Goal: Information Seeking & Learning: Understand process/instructions

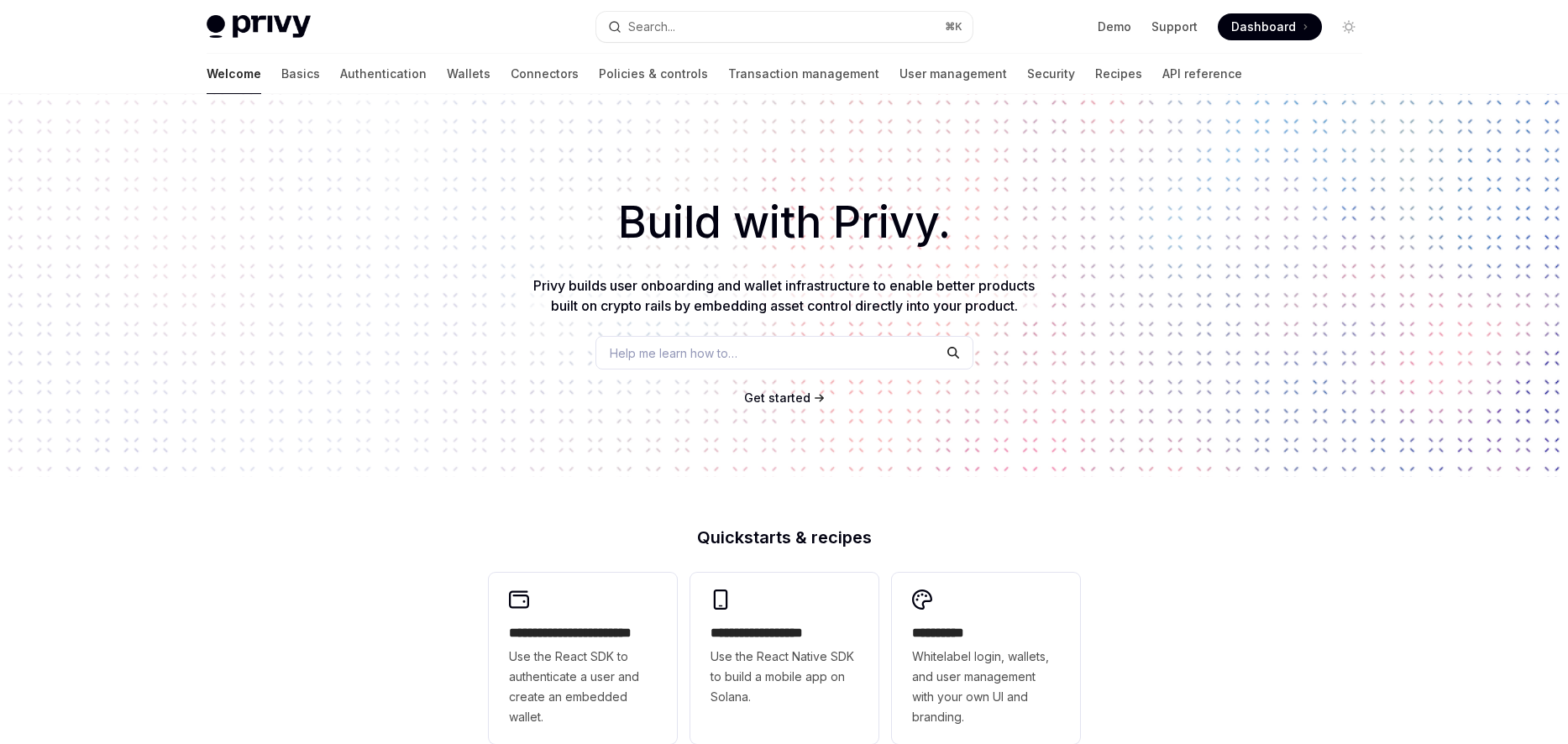
click at [689, 354] on span "Help me learn how to…" at bounding box center [673, 353] width 127 height 18
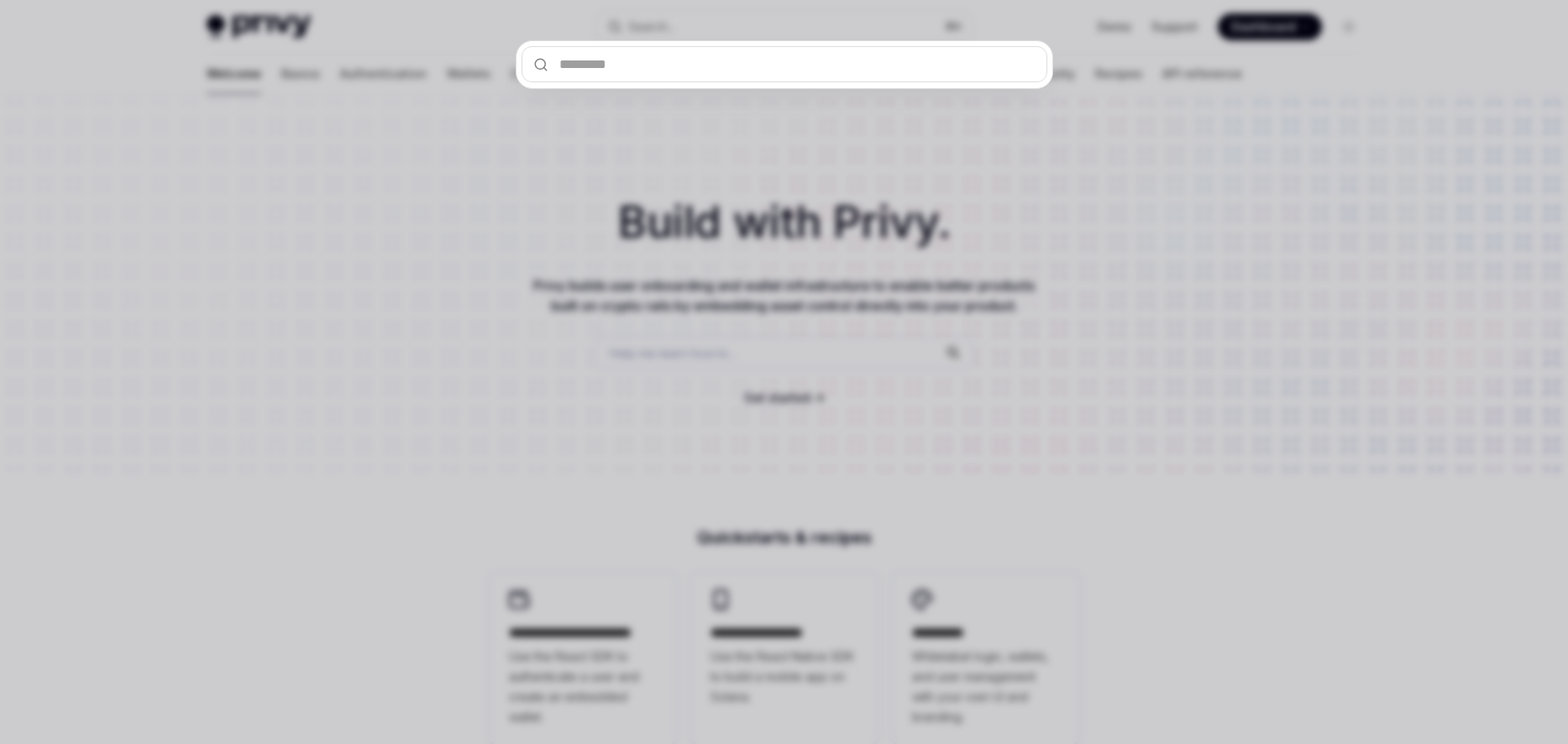
click at [692, 353] on div at bounding box center [784, 372] width 1568 height 744
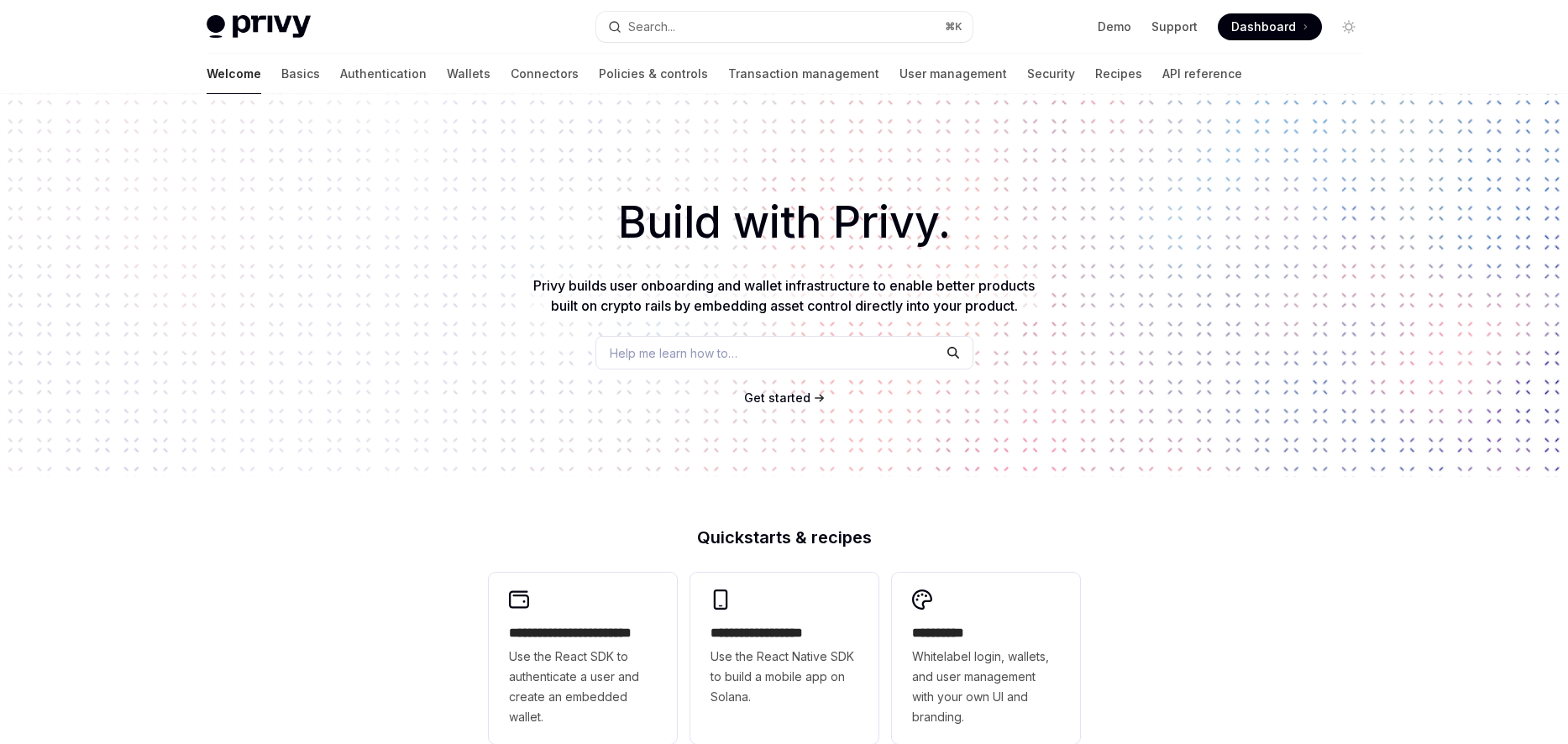
click at [692, 353] on span "Help me learn how to…" at bounding box center [673, 353] width 127 height 18
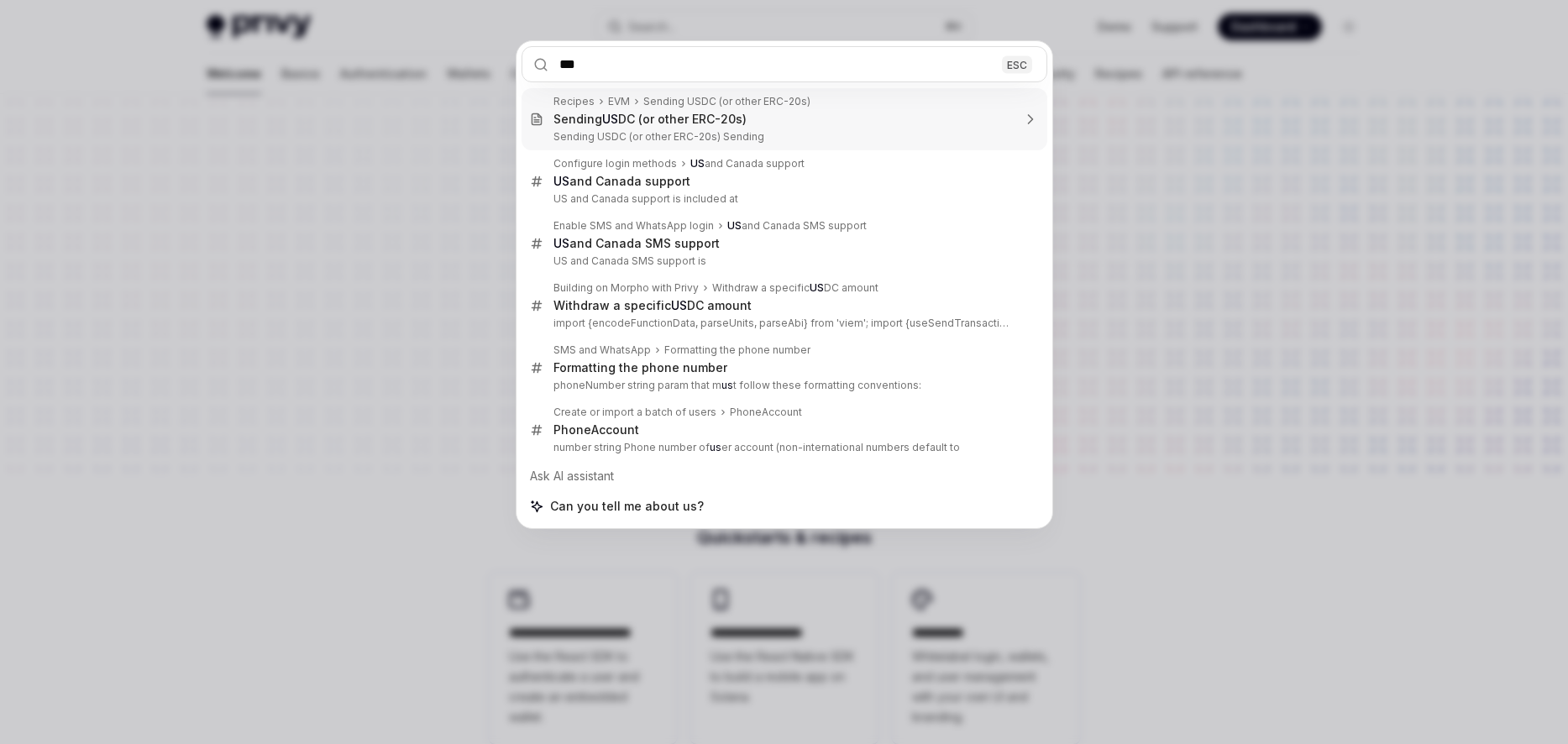
type input "****"
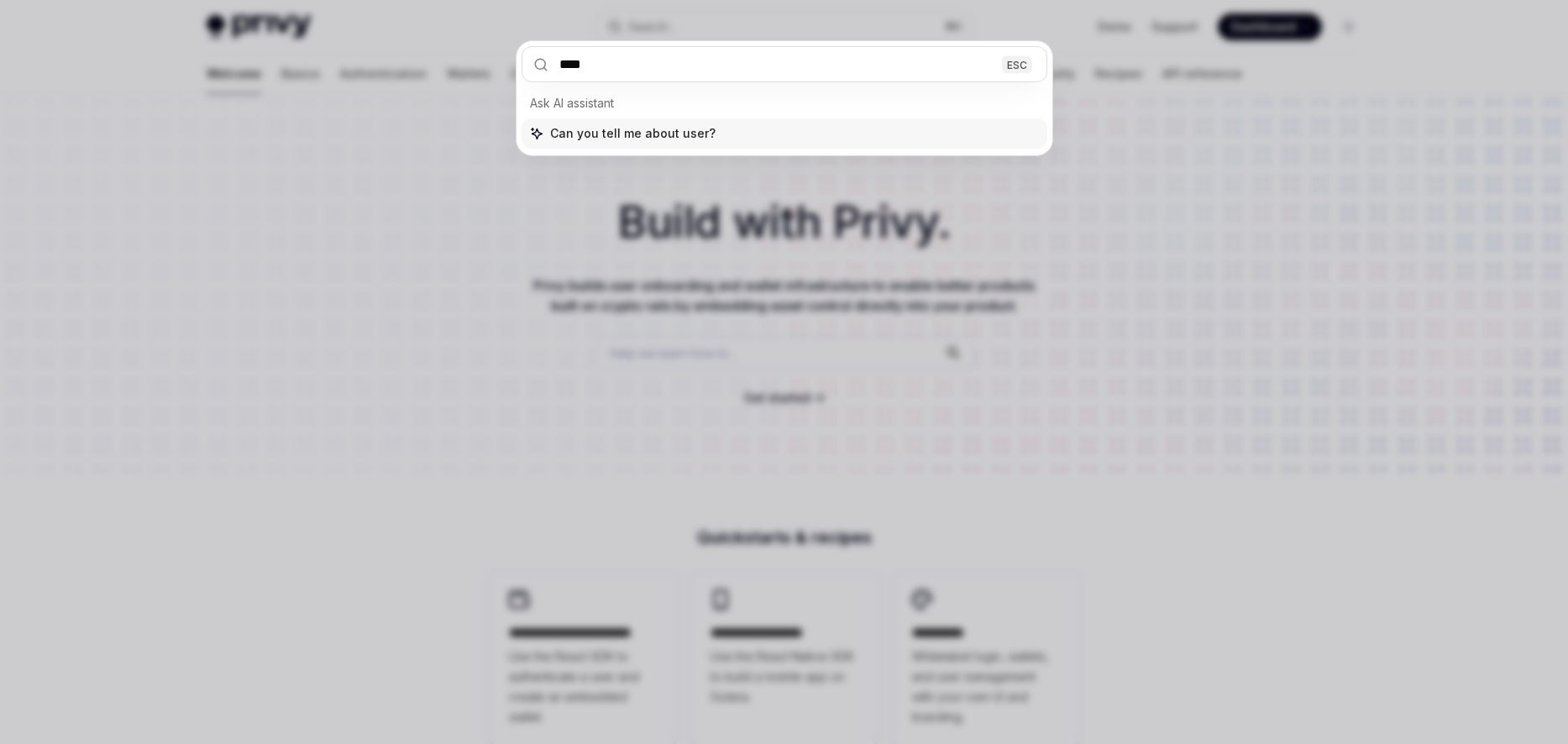
type textarea "*"
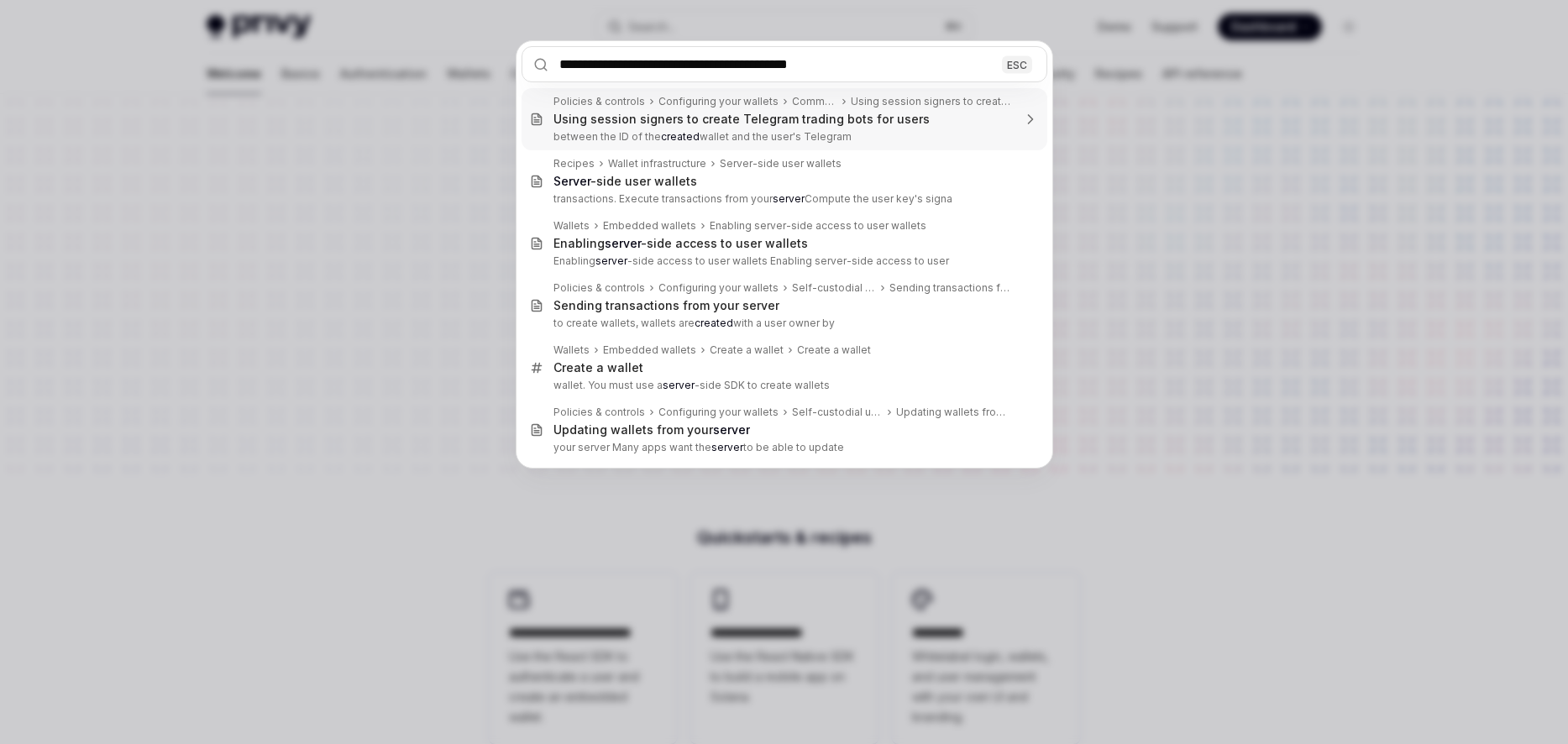
type input "**********"
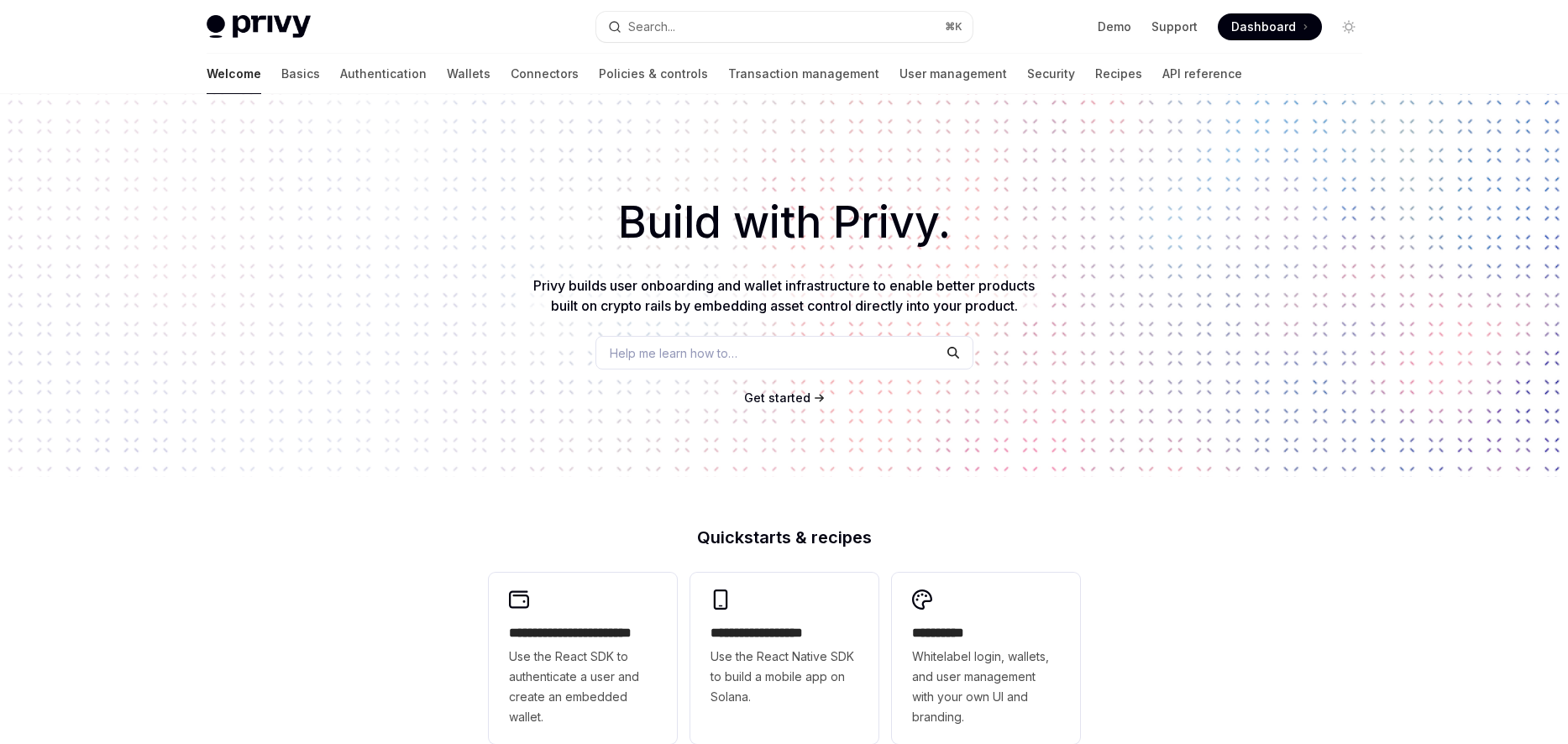
type textarea "*"
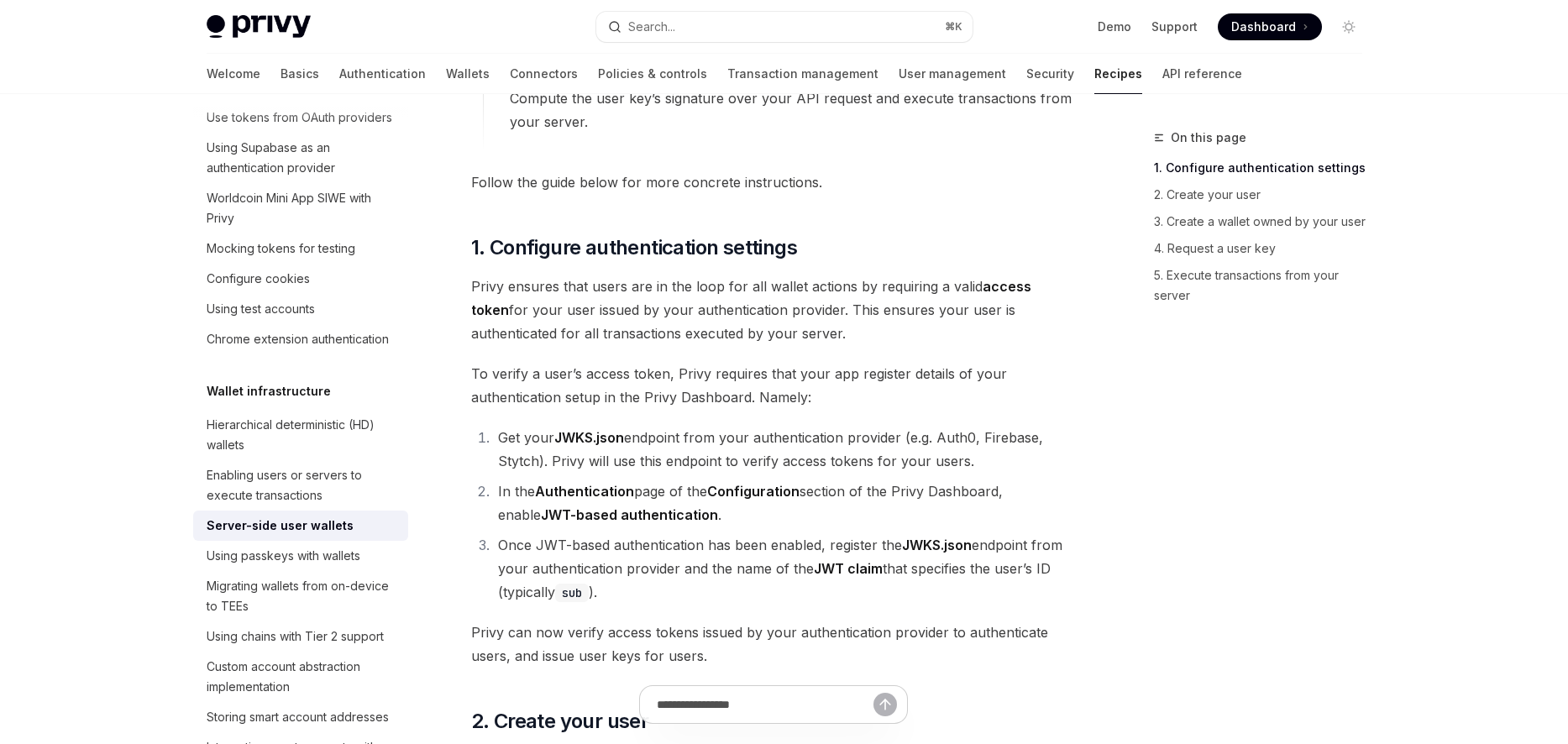
scroll to position [886, 0]
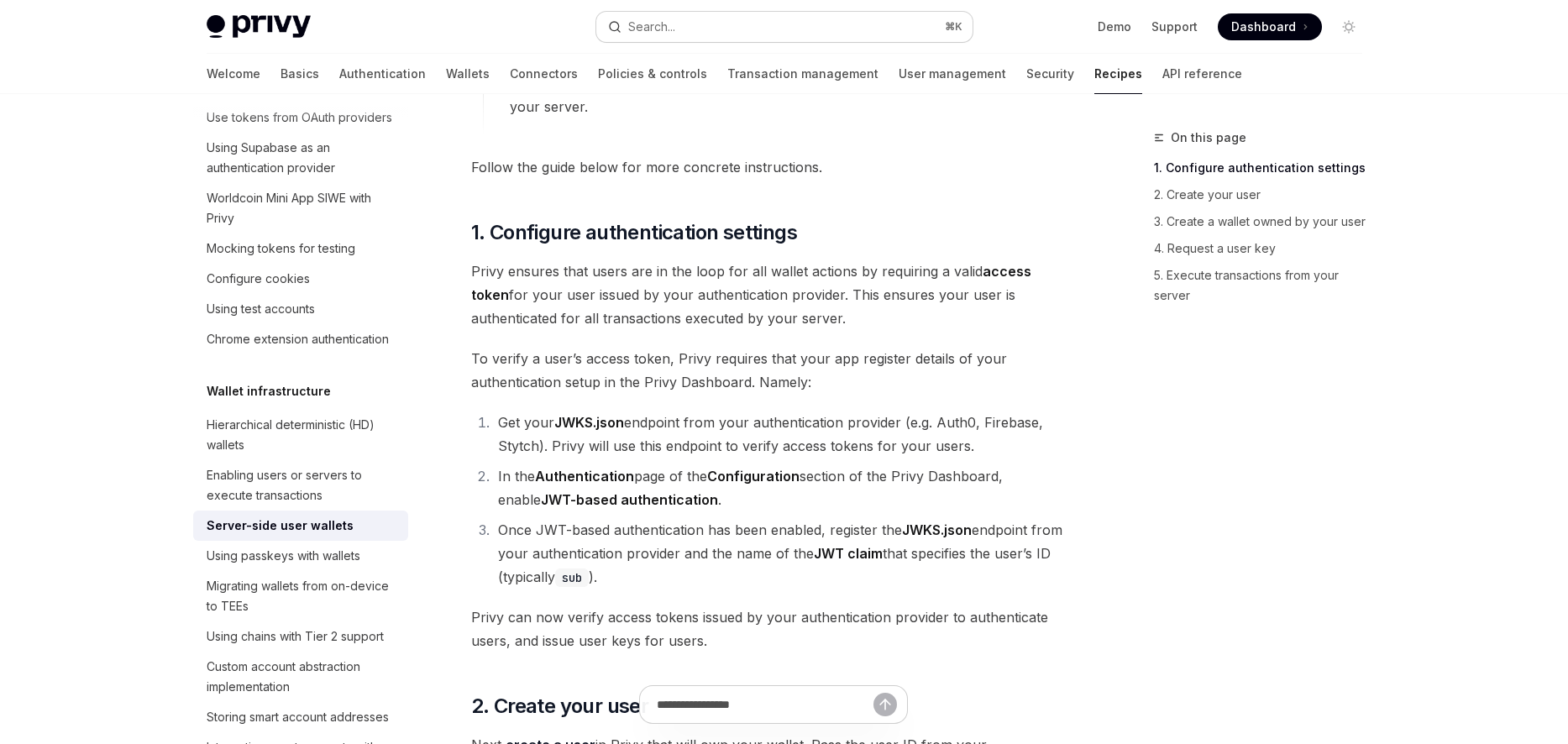
click at [739, 18] on button "Search... ⌘ K" at bounding box center [784, 27] width 376 height 31
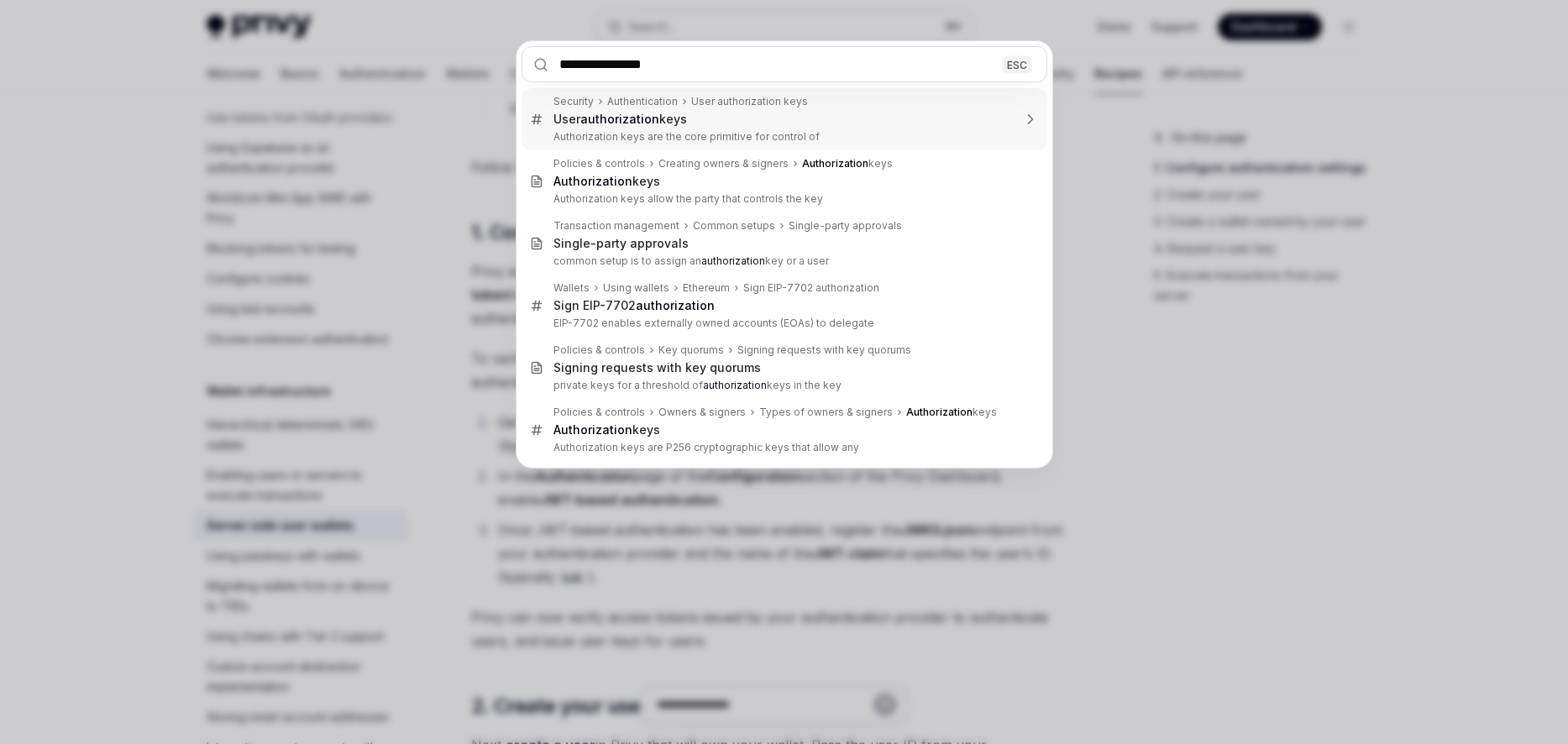
type input "**********"
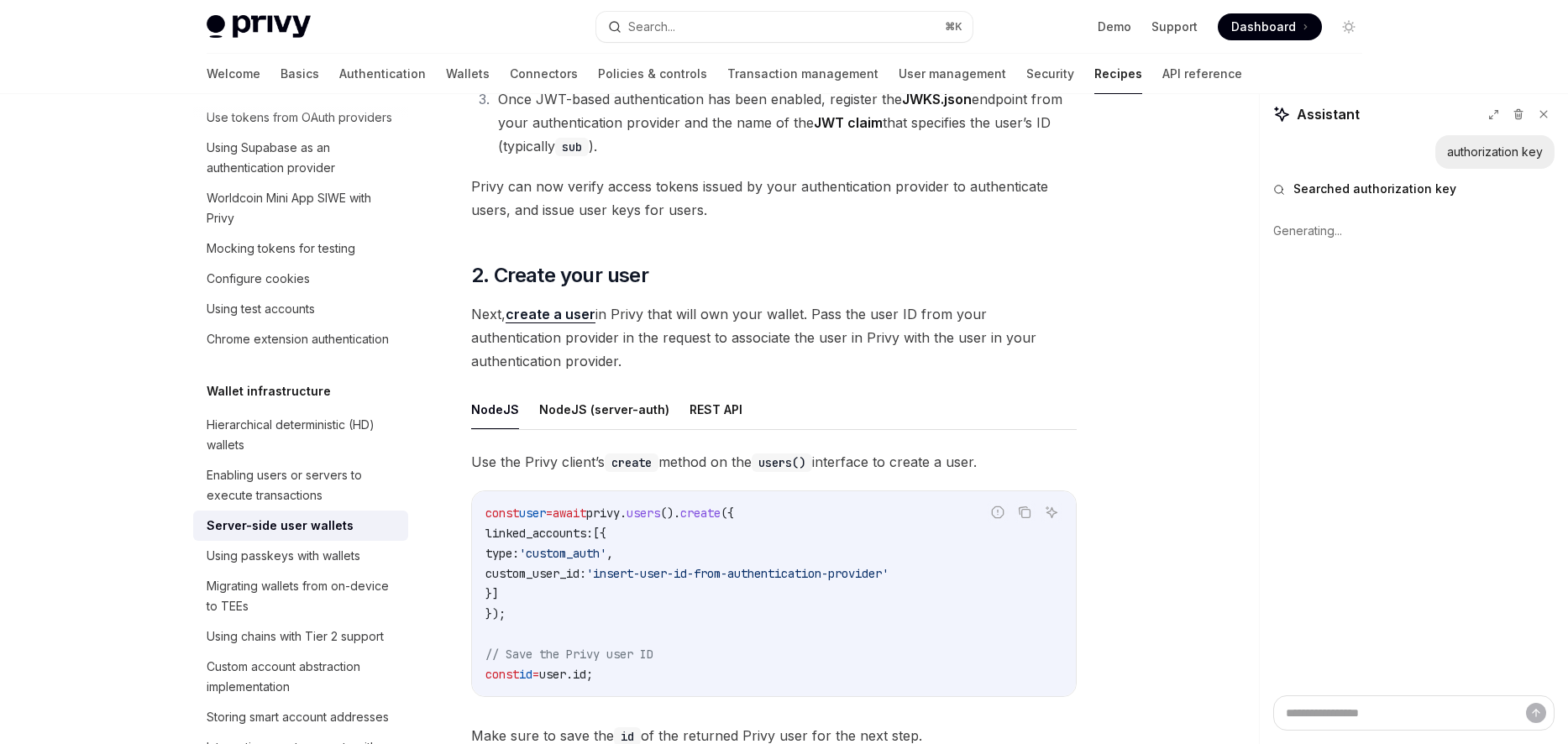
scroll to position [1325, 0]
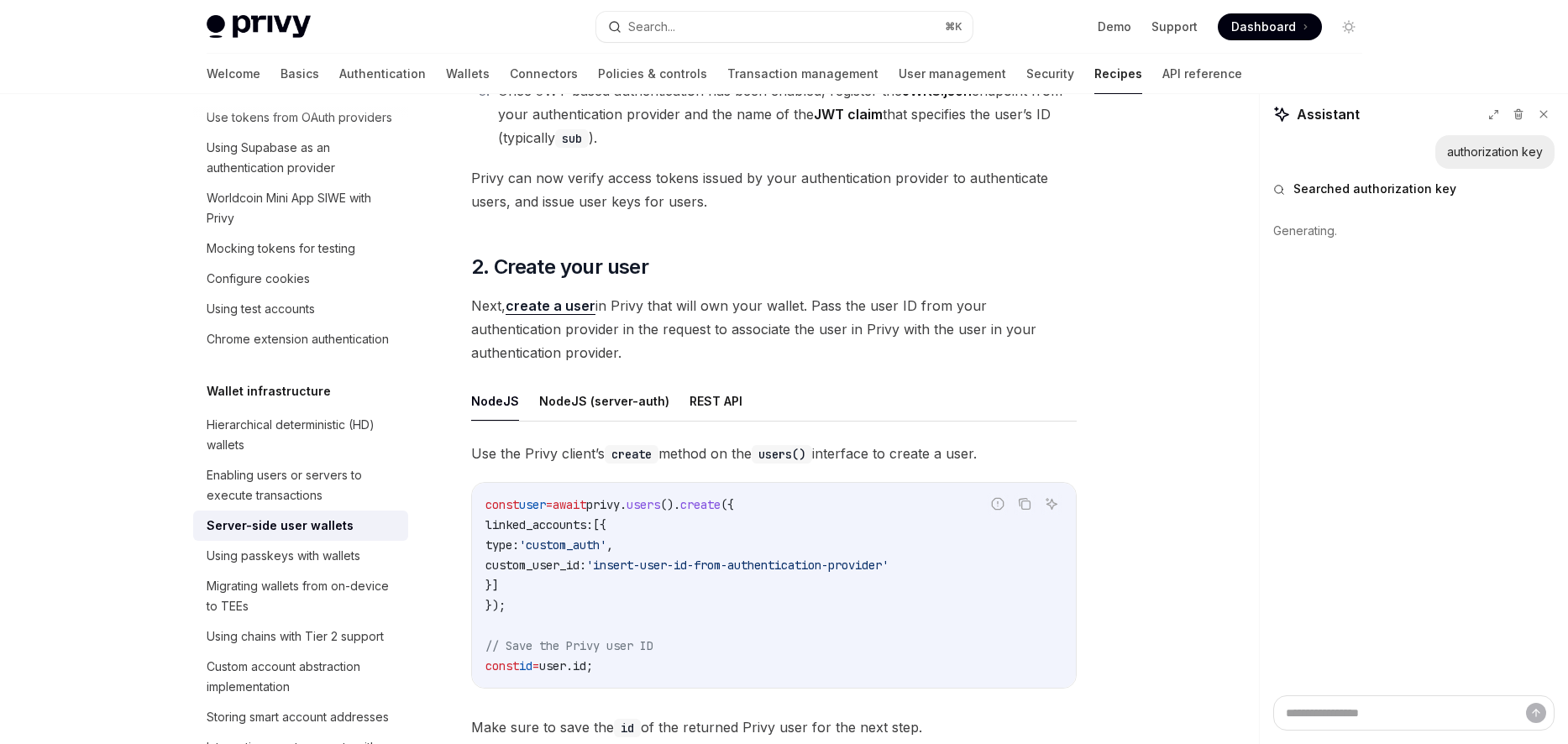
type textarea "*"
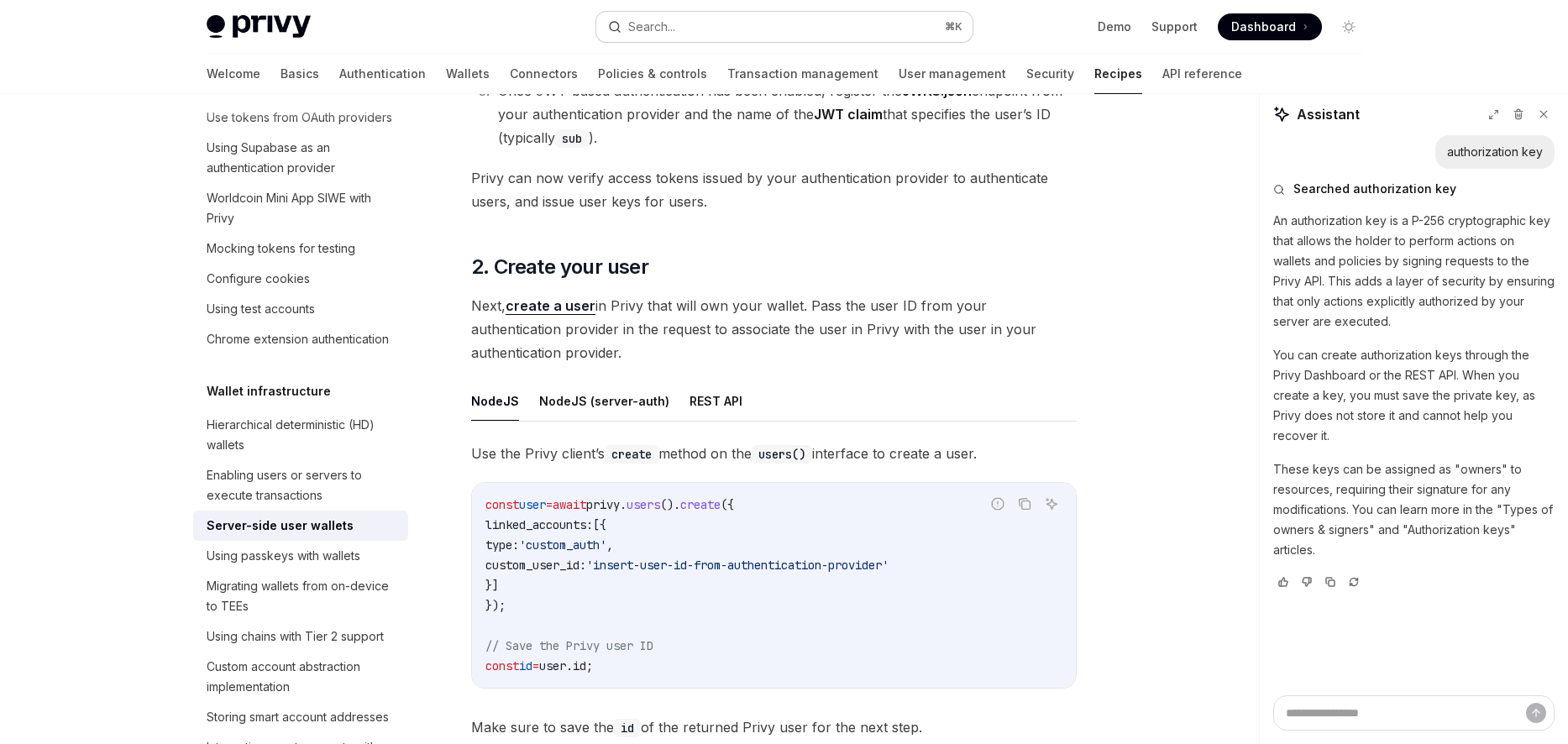
click at [722, 24] on button "Search... ⌘ K" at bounding box center [784, 27] width 376 height 31
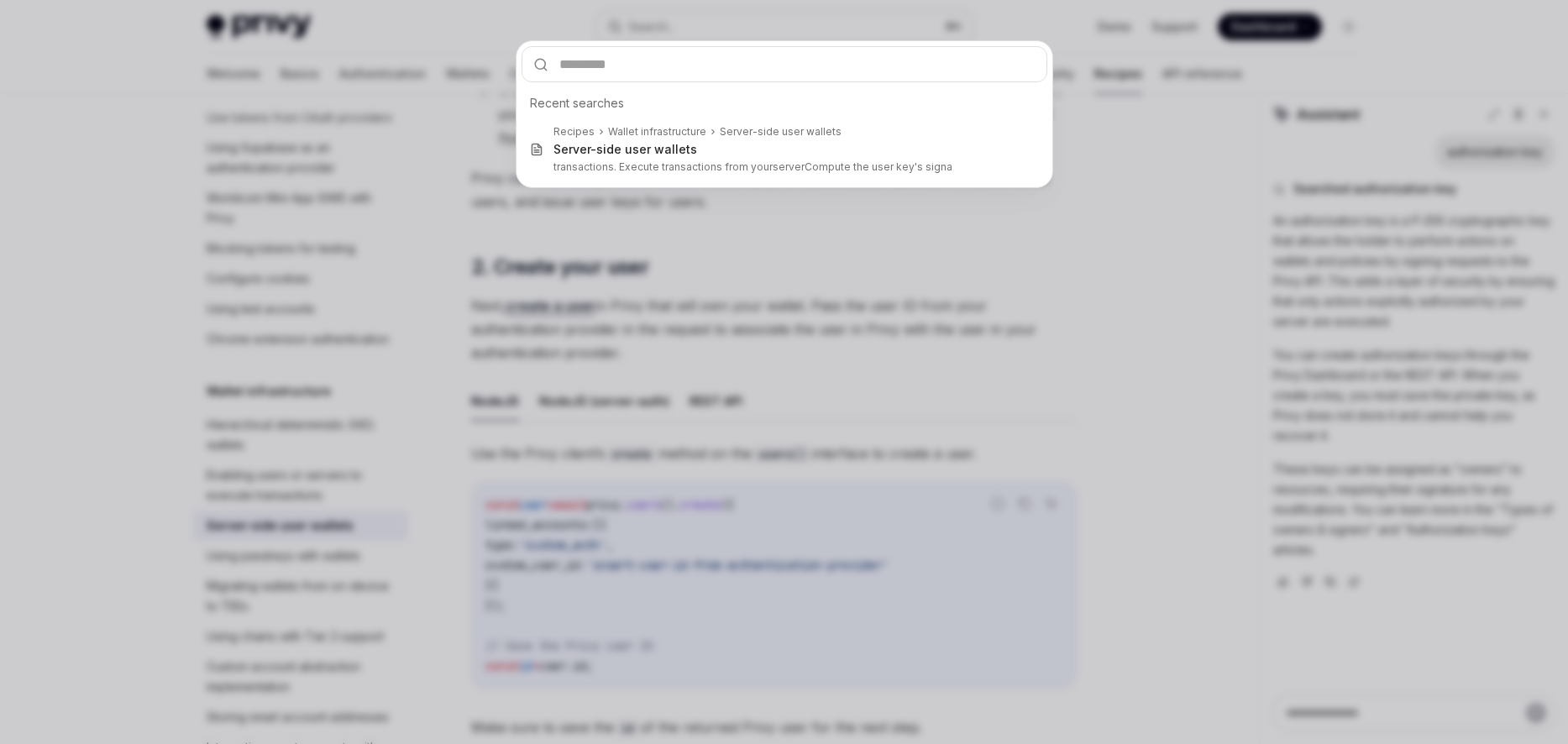
type input "**********"
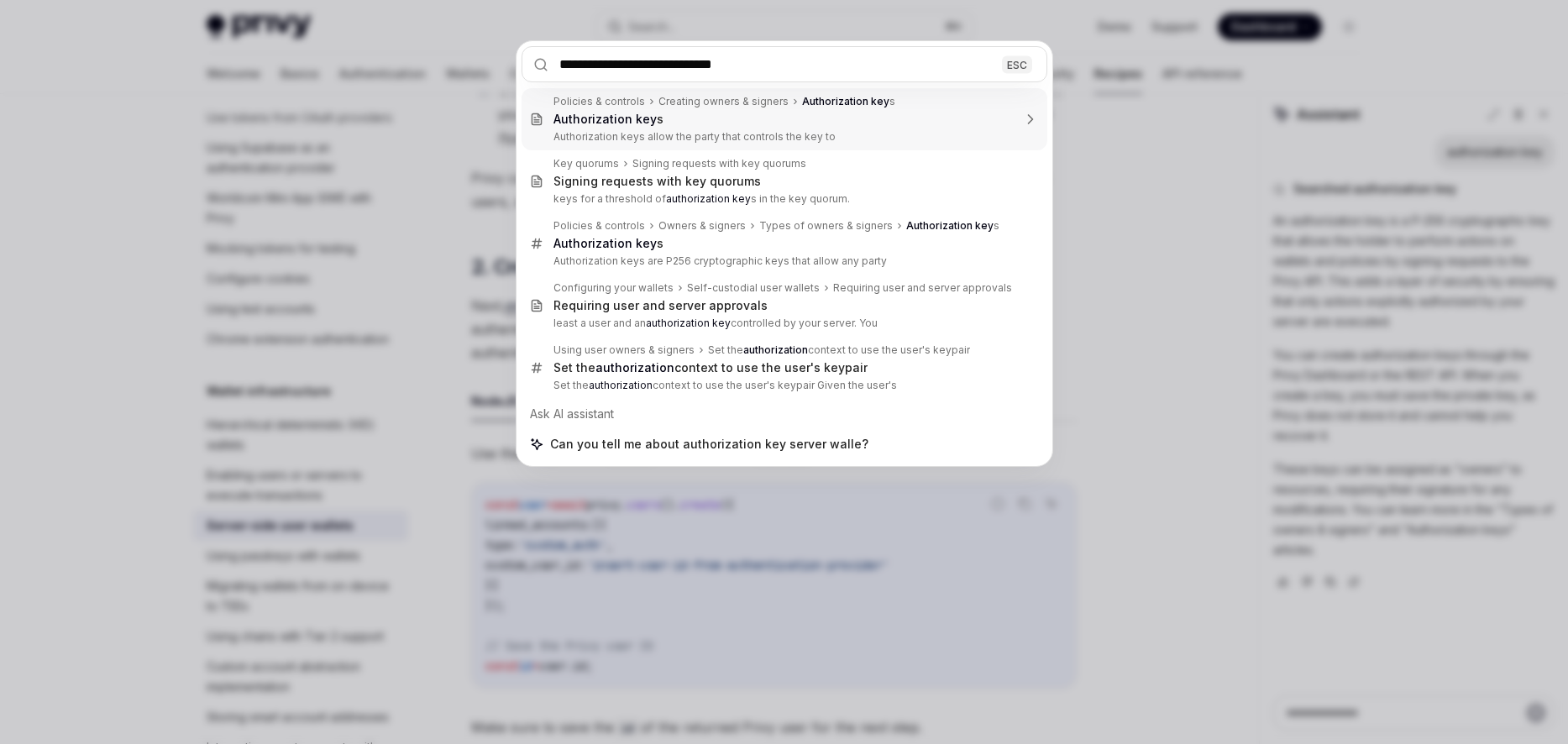
type input "**********"
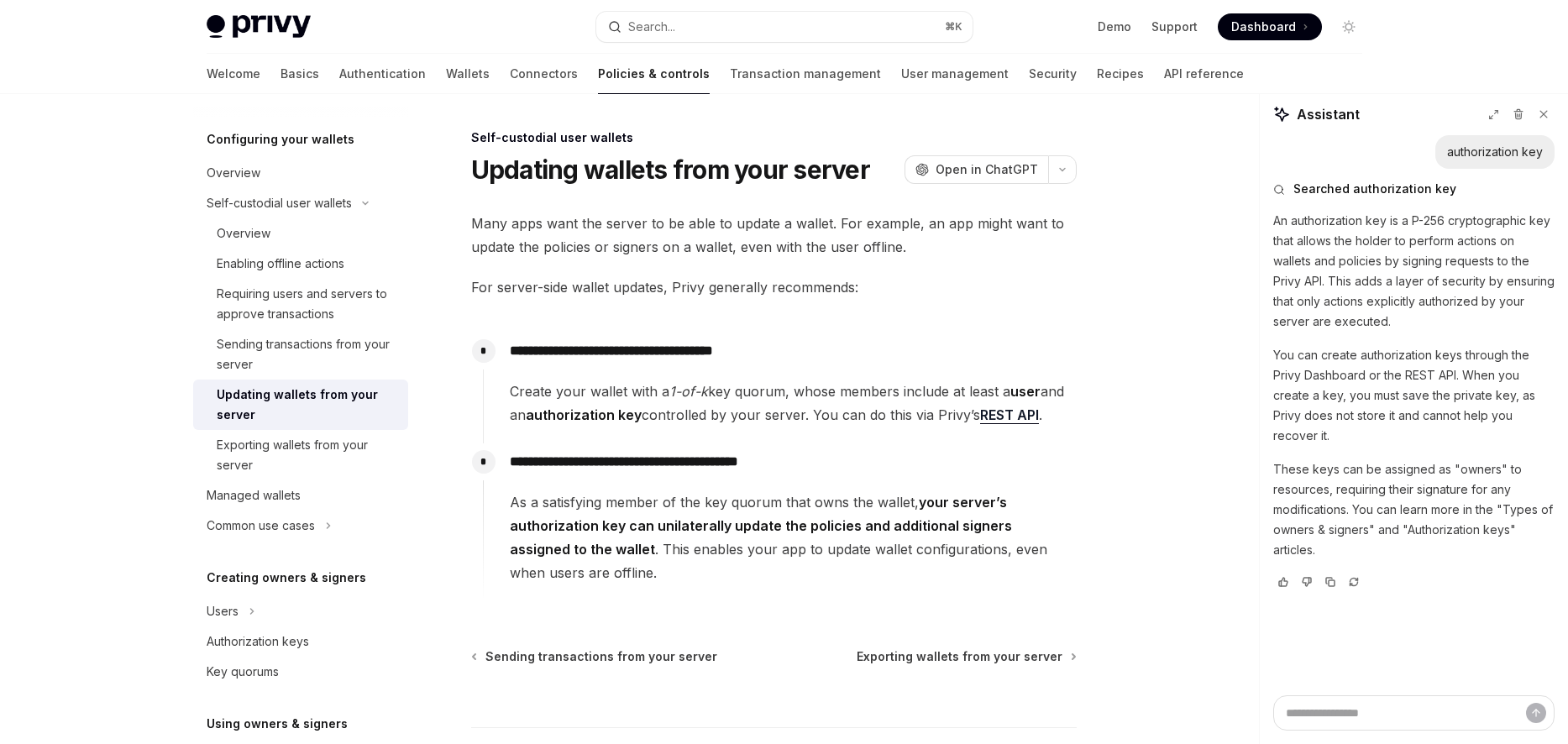
click at [704, 237] on span "Many apps want the server to be able to update a wallet. For example, an app mi…" at bounding box center [773, 234] width 605 height 47
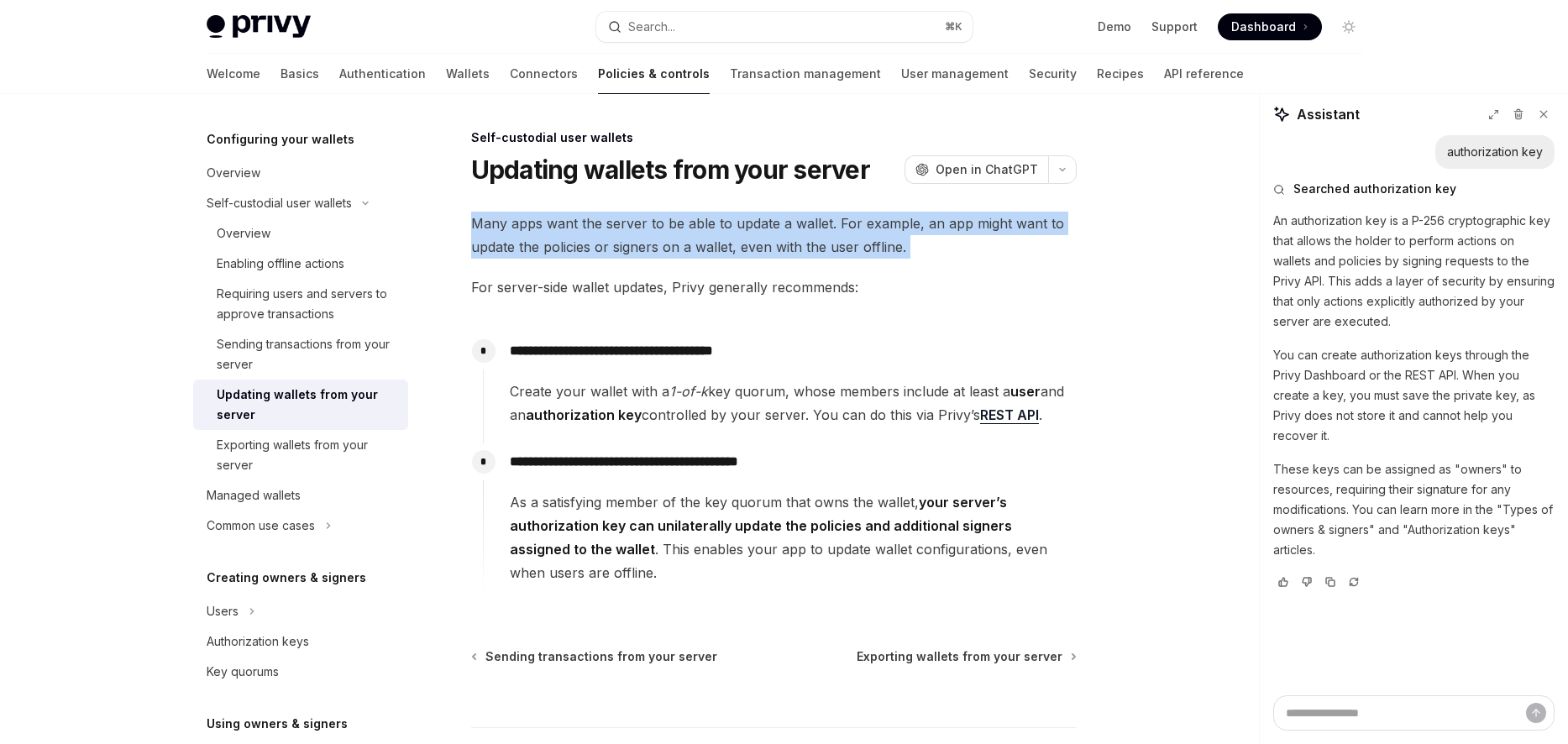
click at [704, 237] on span "Many apps want the server to be able to update a wallet. For example, an app mi…" at bounding box center [773, 234] width 605 height 47
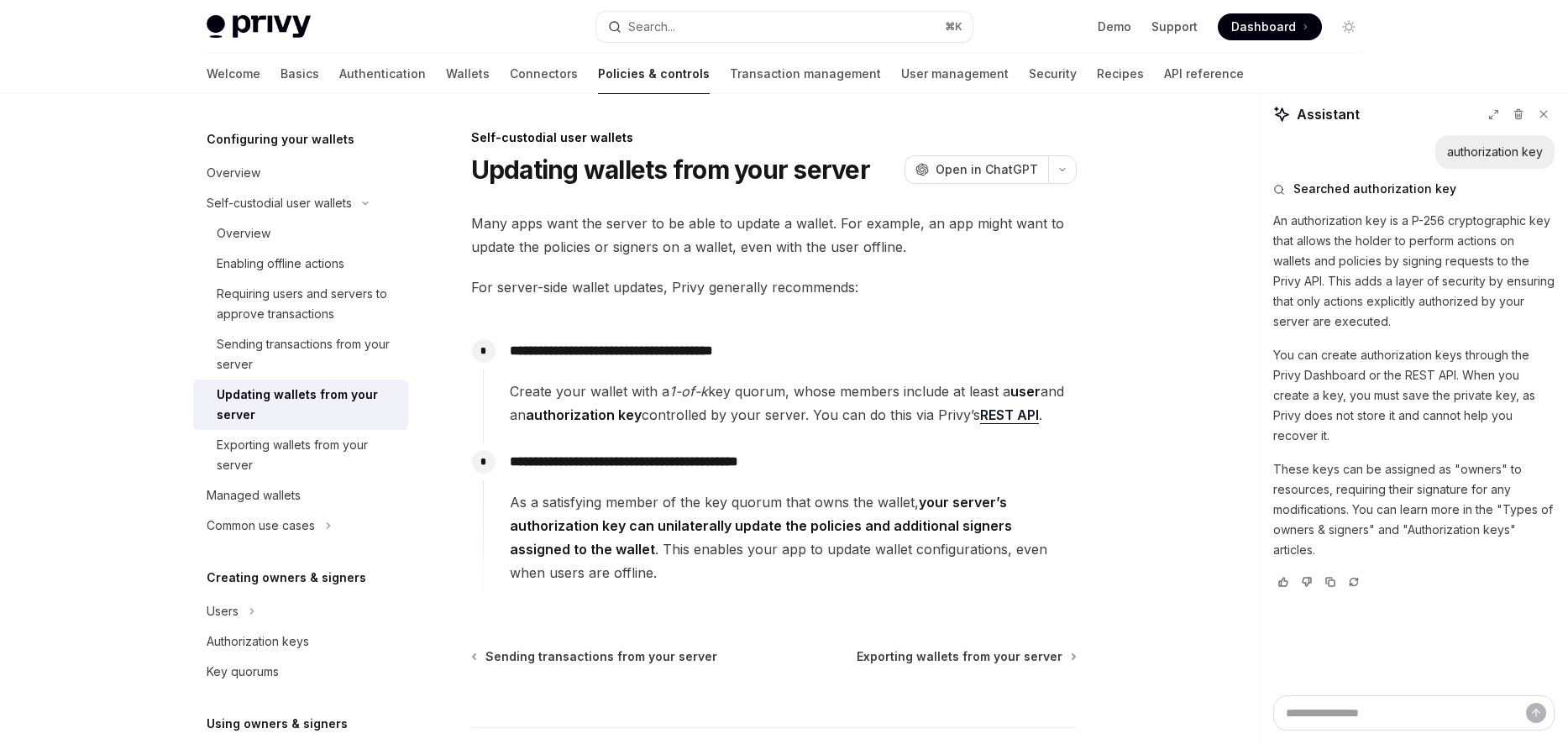
scroll to position [59, 0]
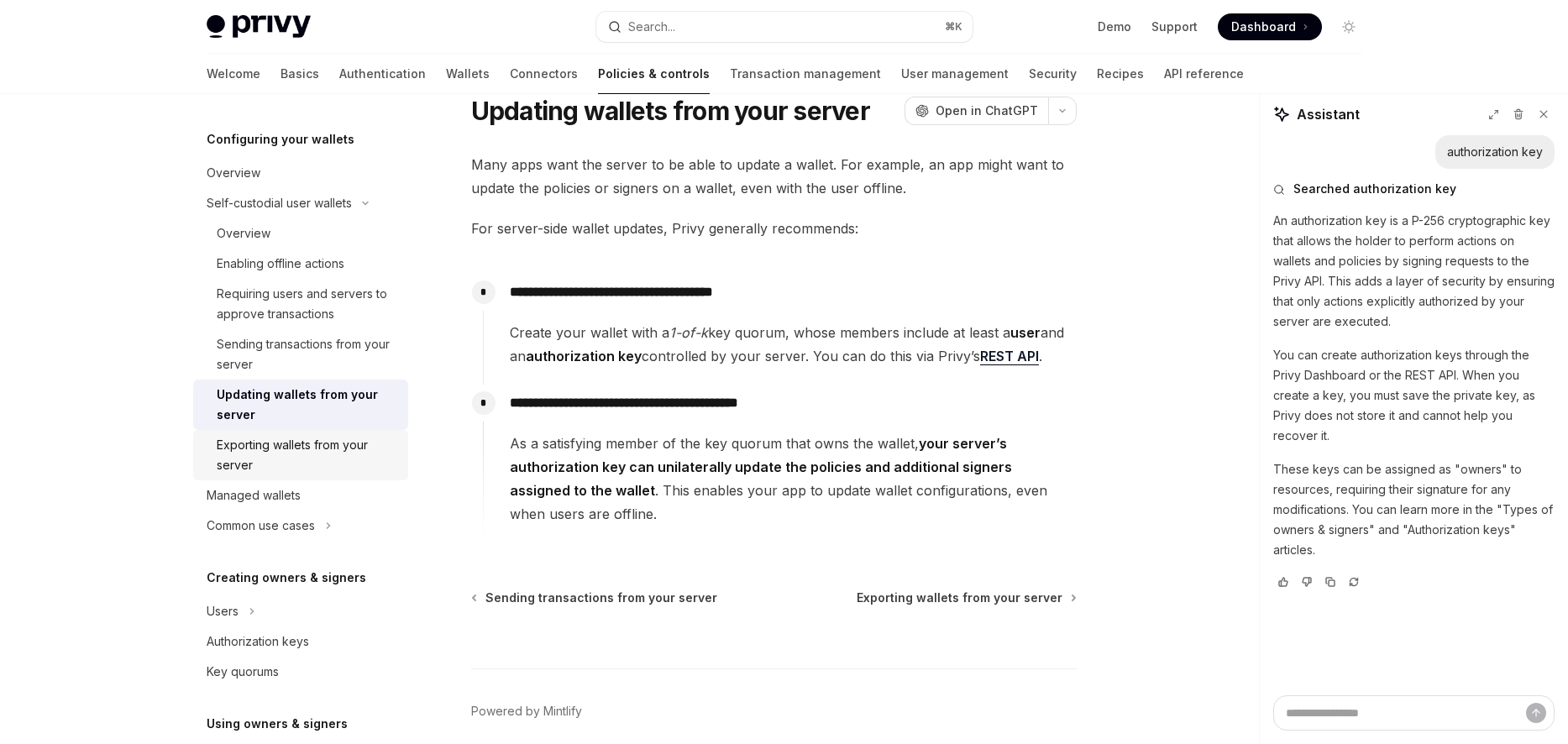
click at [350, 444] on div "Exporting wallets from your server" at bounding box center [307, 455] width 182 height 40
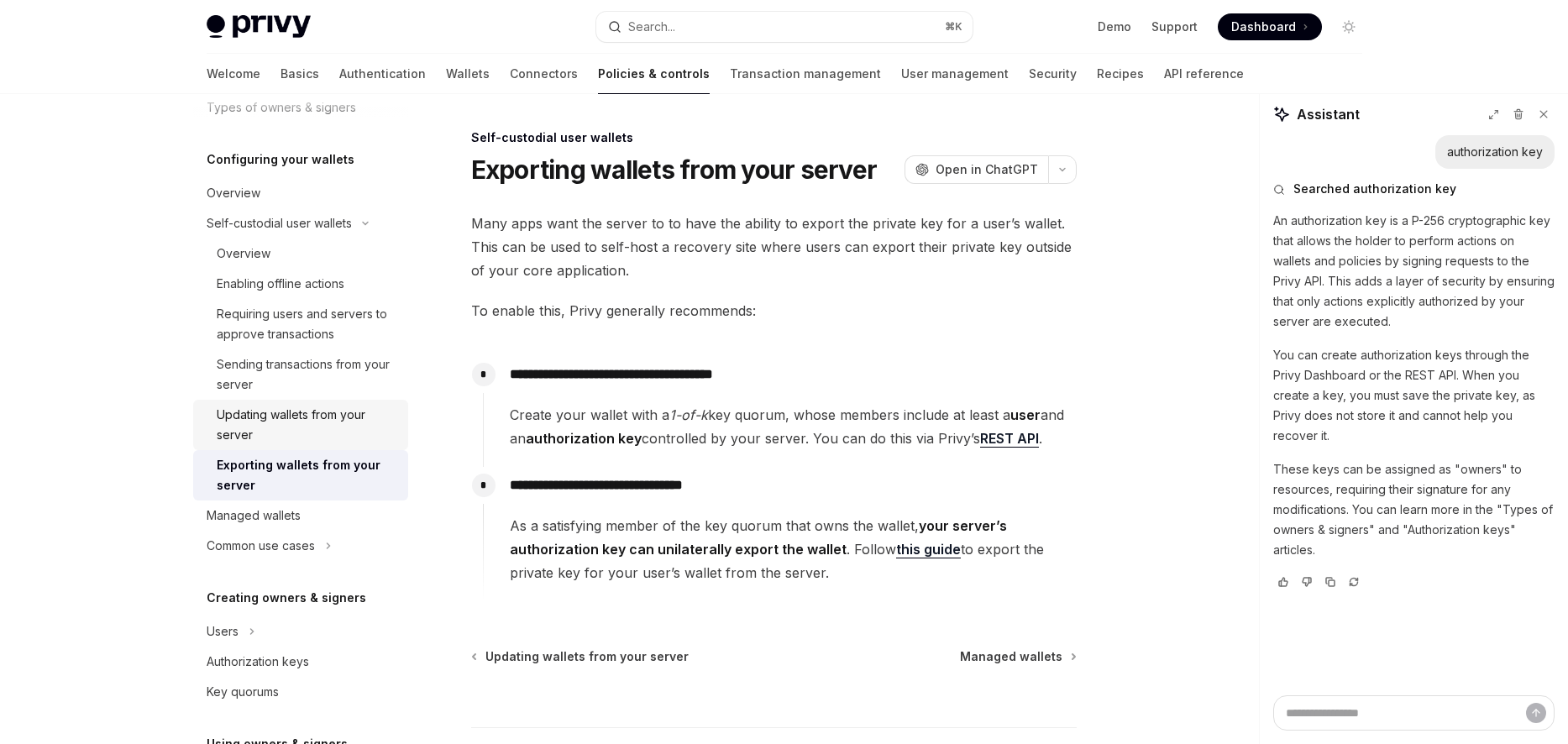
scroll to position [143, 0]
click at [307, 250] on div "Overview" at bounding box center [307, 255] width 182 height 20
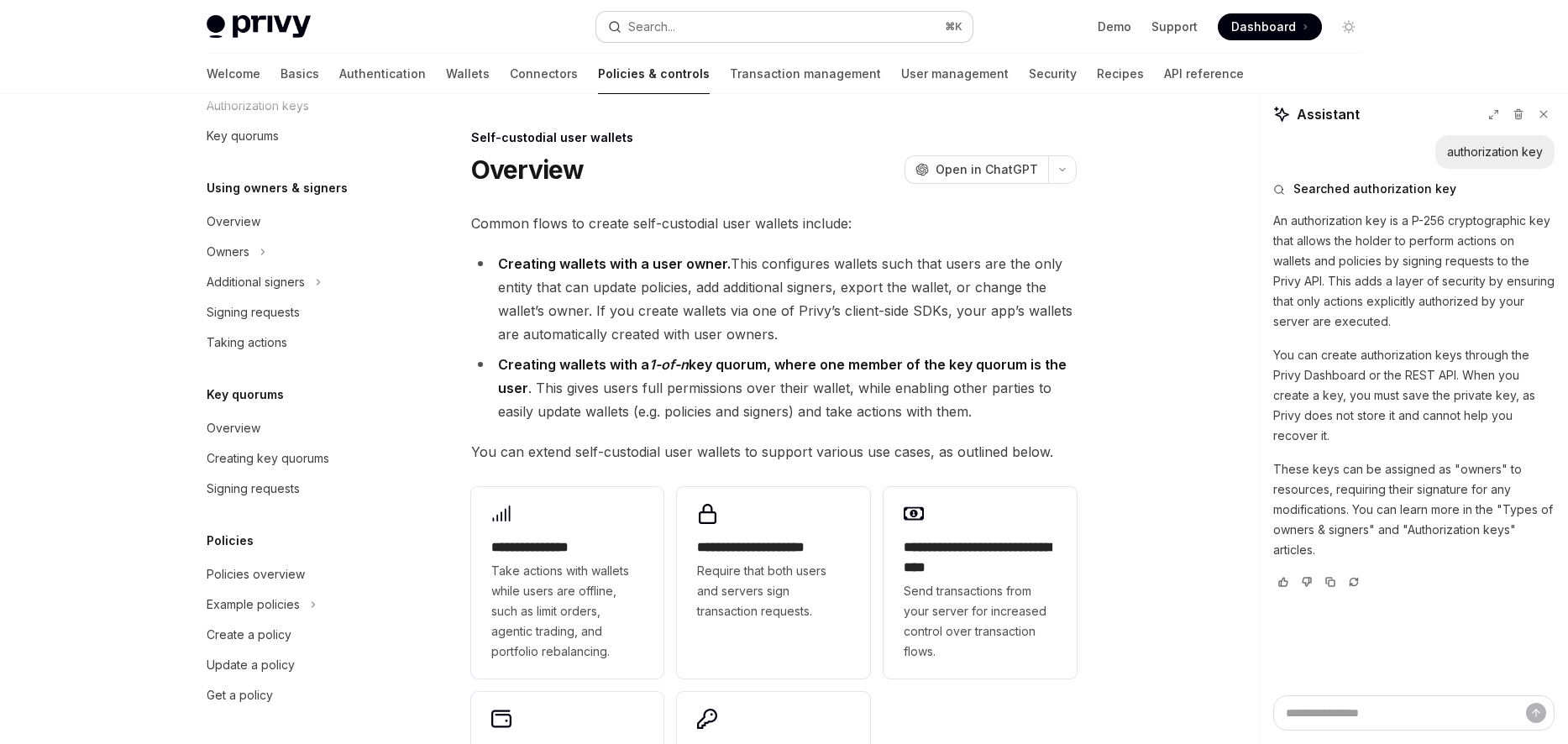
click at [667, 20] on div "Search..." at bounding box center [651, 27] width 47 height 20
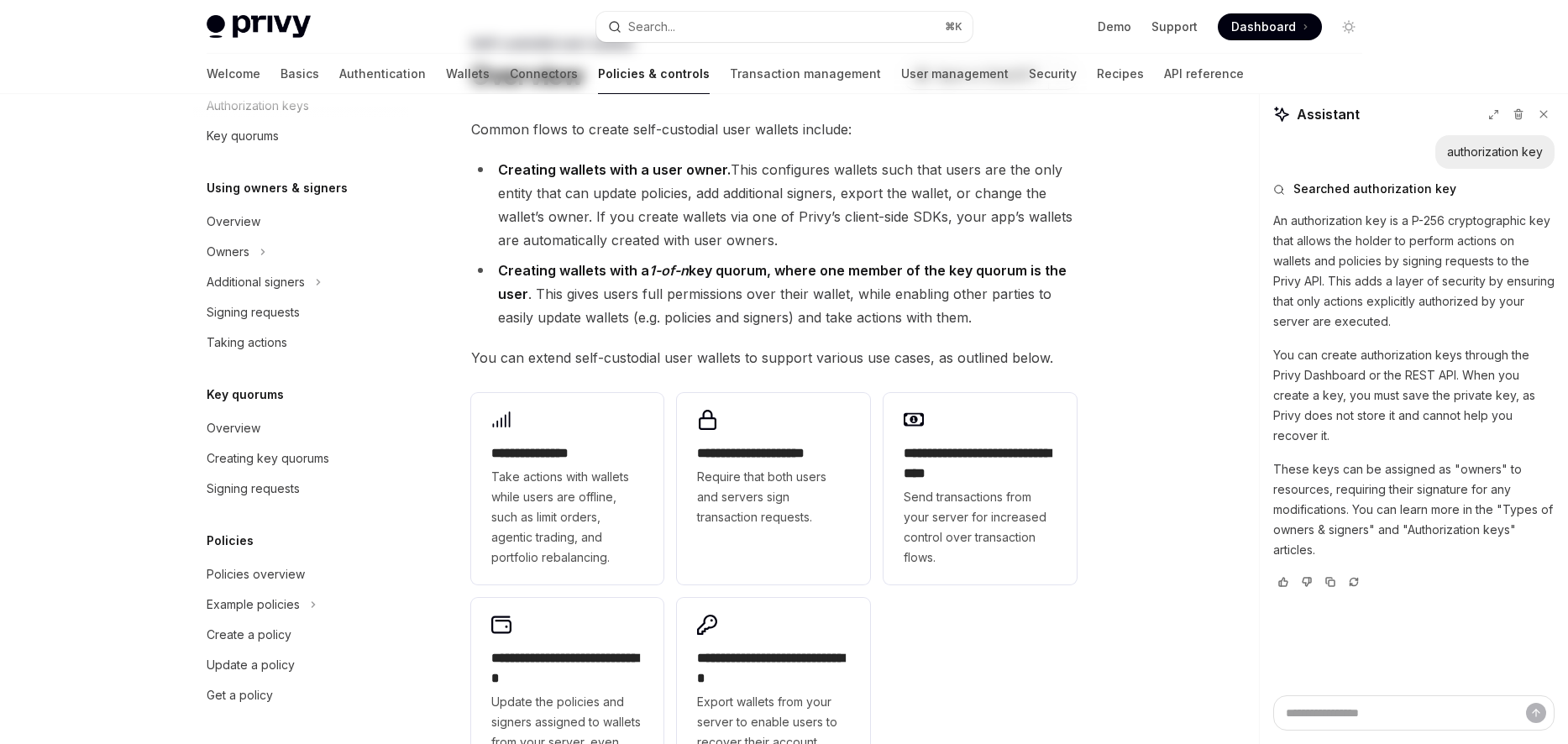
type textarea "*"
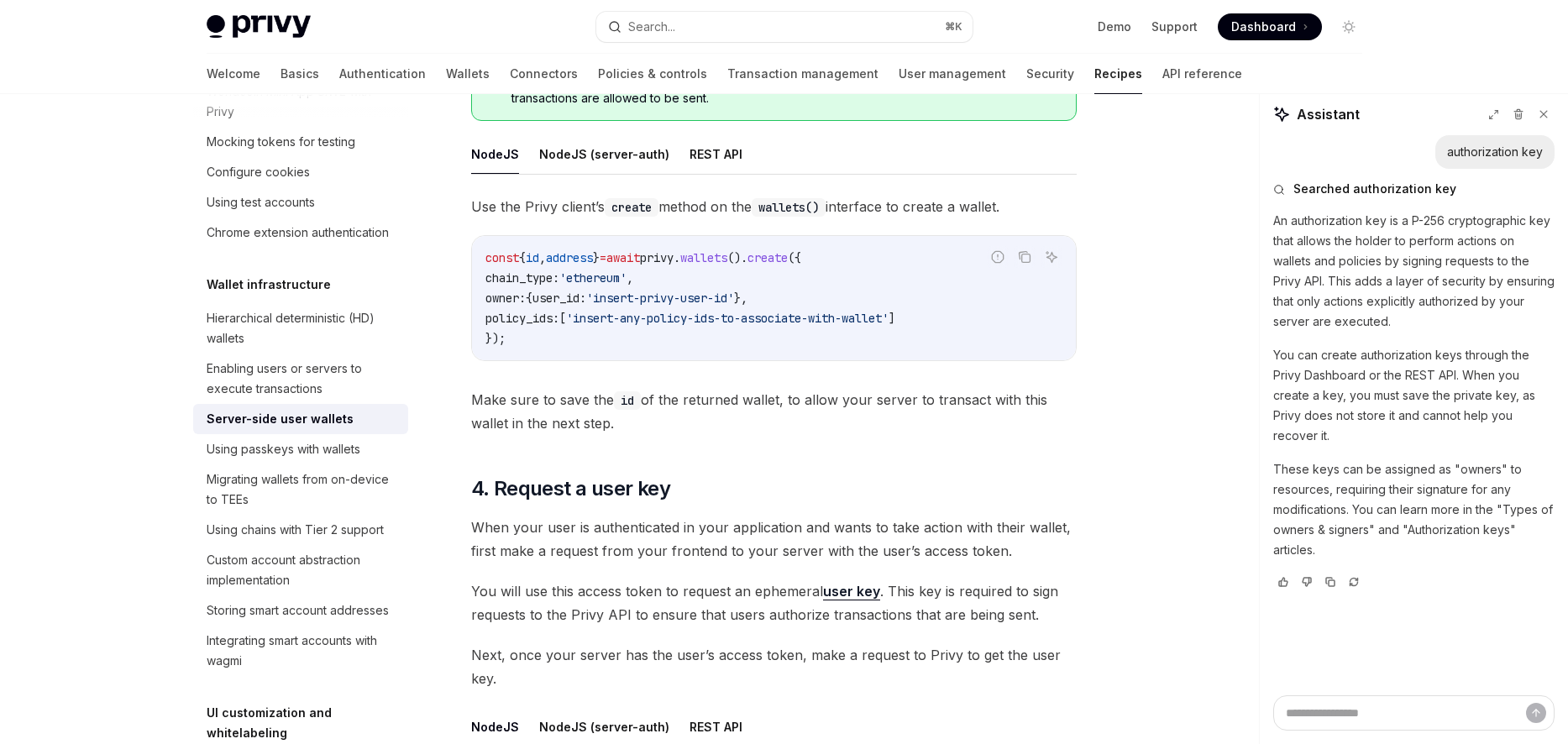
scroll to position [2025, 0]
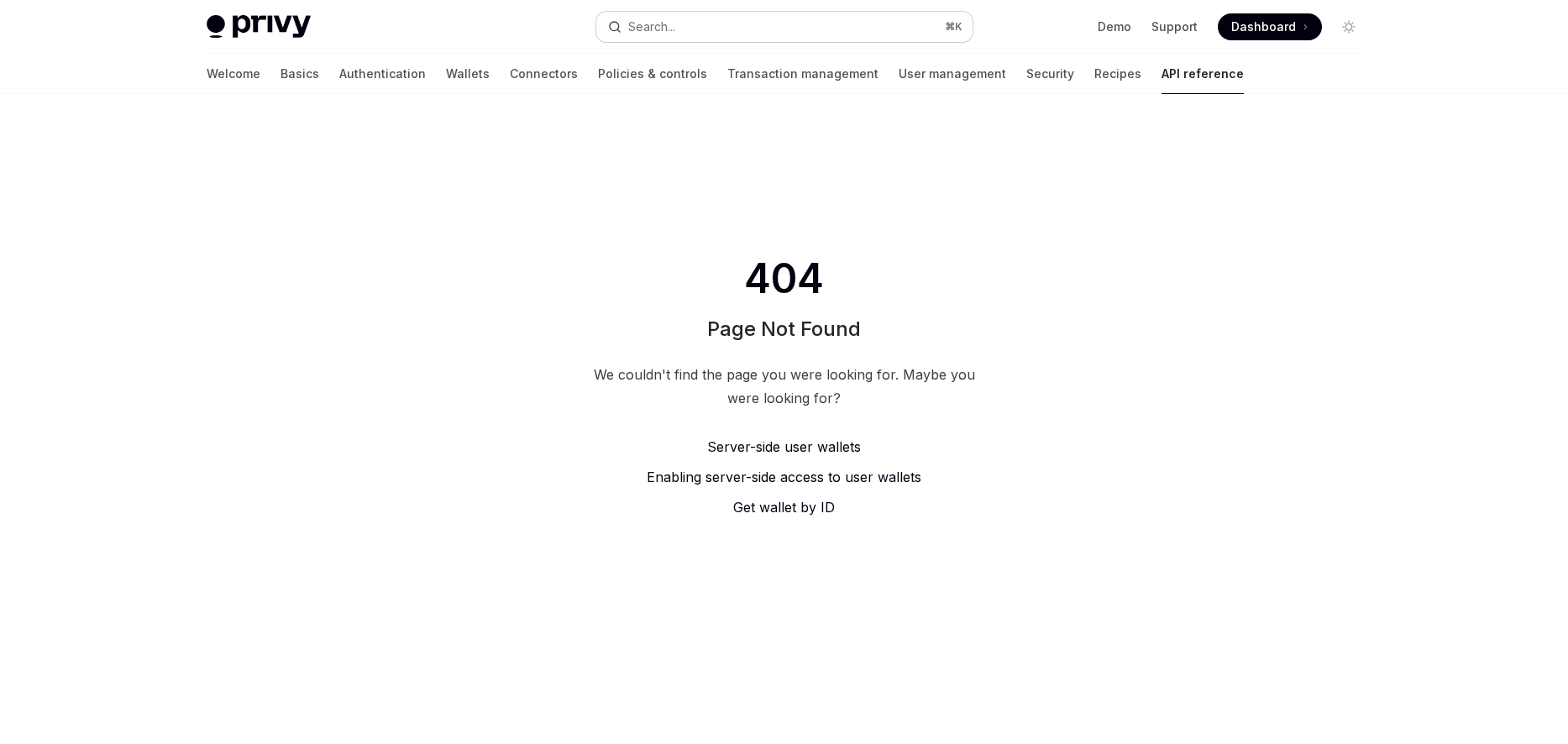
click at [658, 30] on div "Search..." at bounding box center [651, 27] width 47 height 20
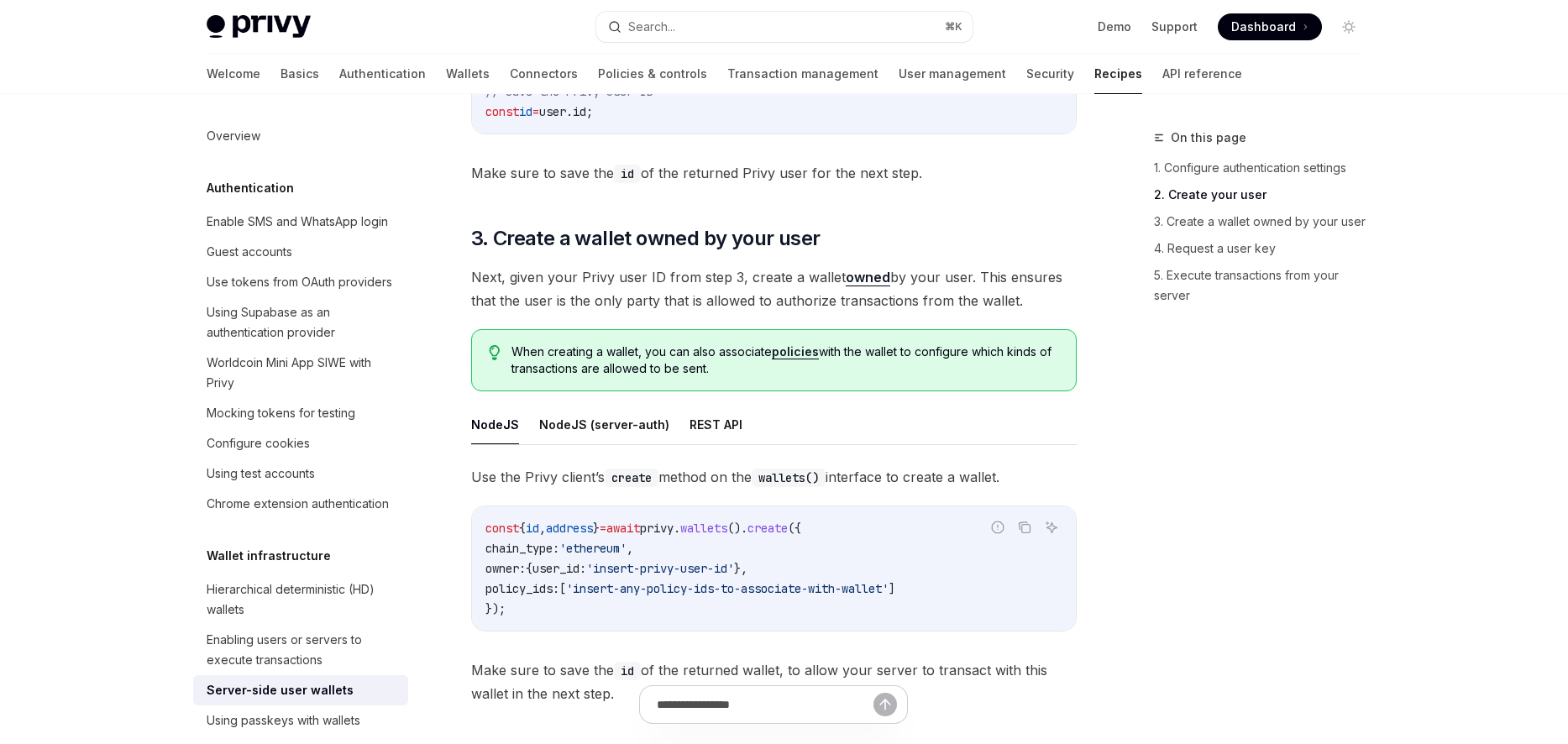
scroll to position [1980, 0]
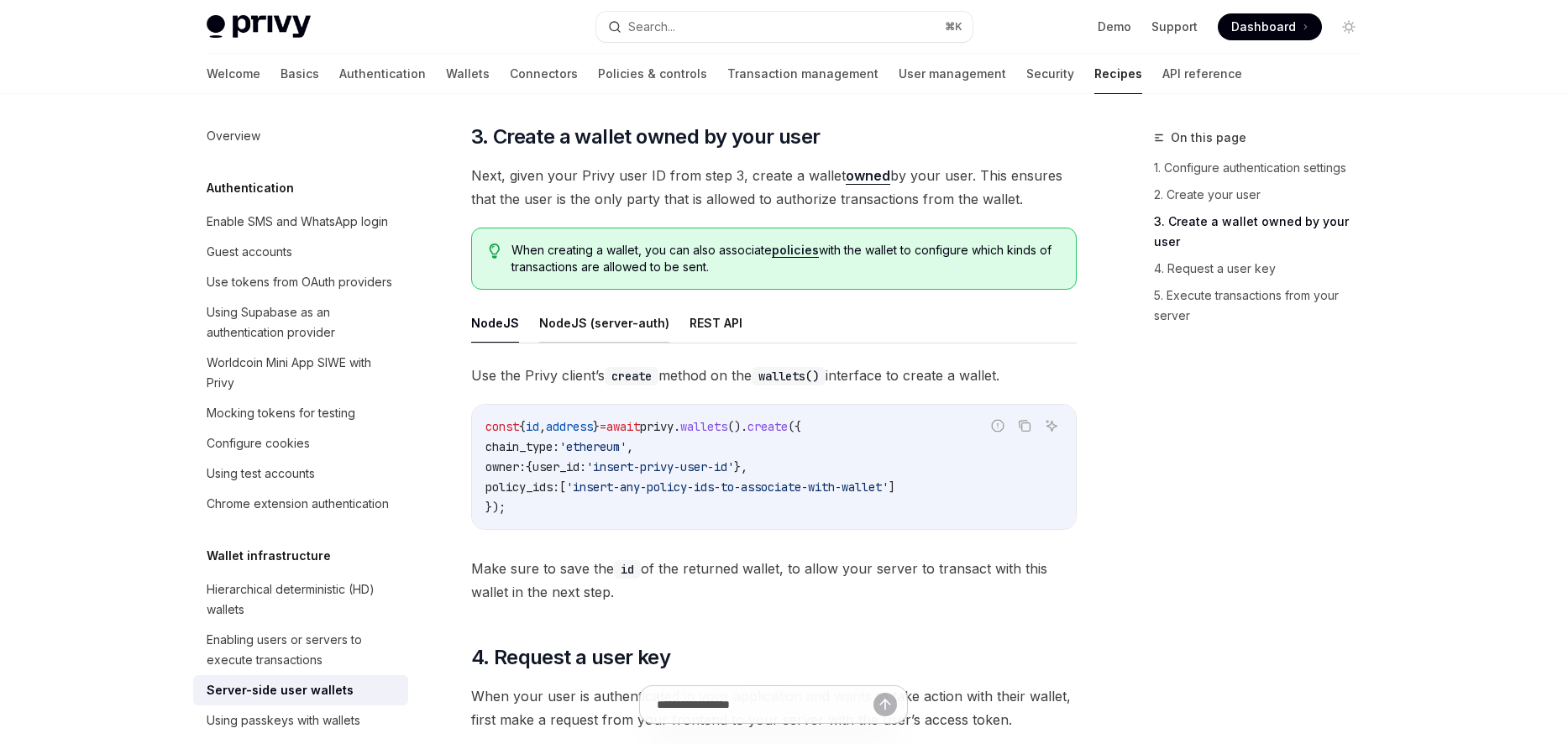
click at [622, 317] on button "NodeJS (server-auth)" at bounding box center [603, 322] width 130 height 40
click at [507, 319] on button "NodeJS" at bounding box center [495, 322] width 48 height 40
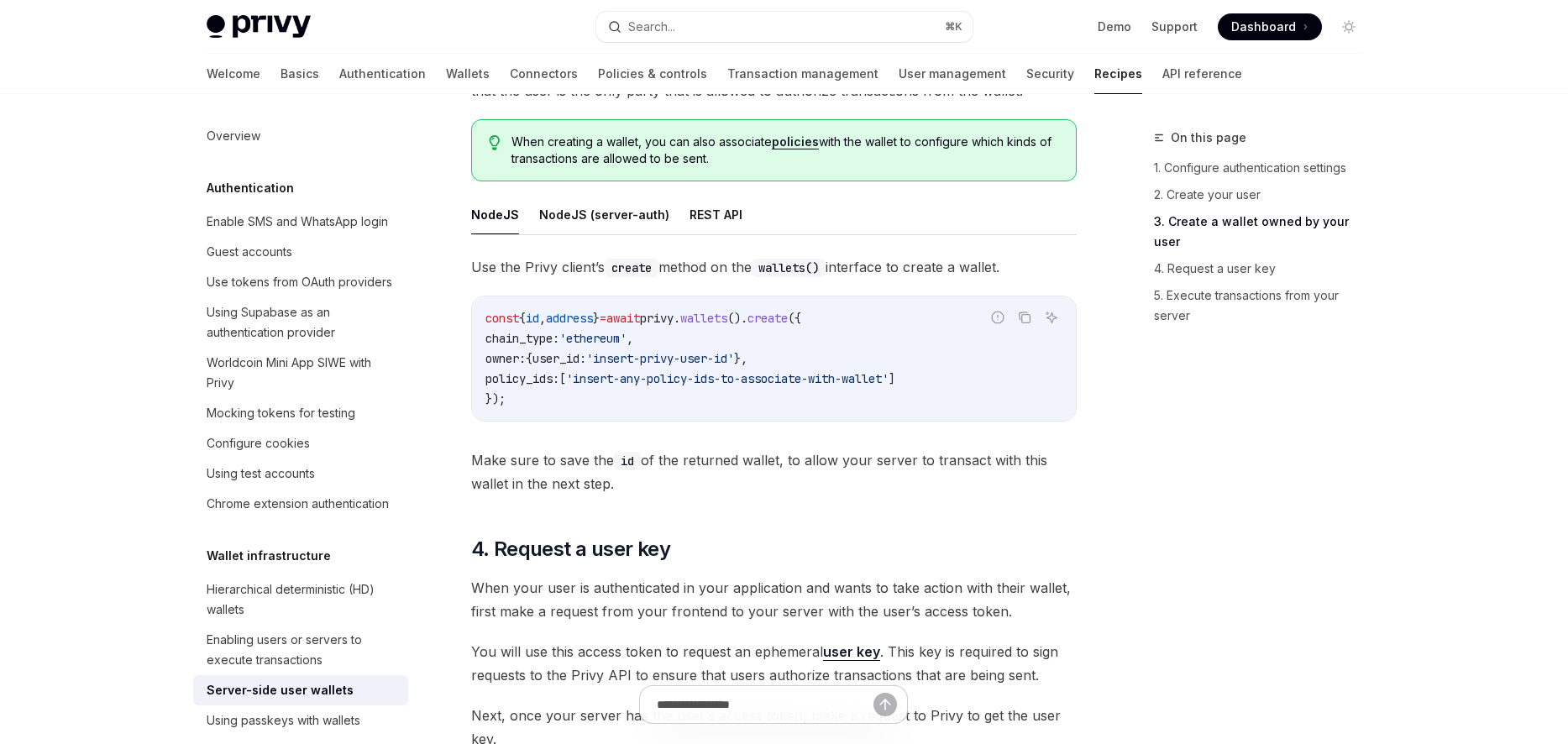
scroll to position [2173, 0]
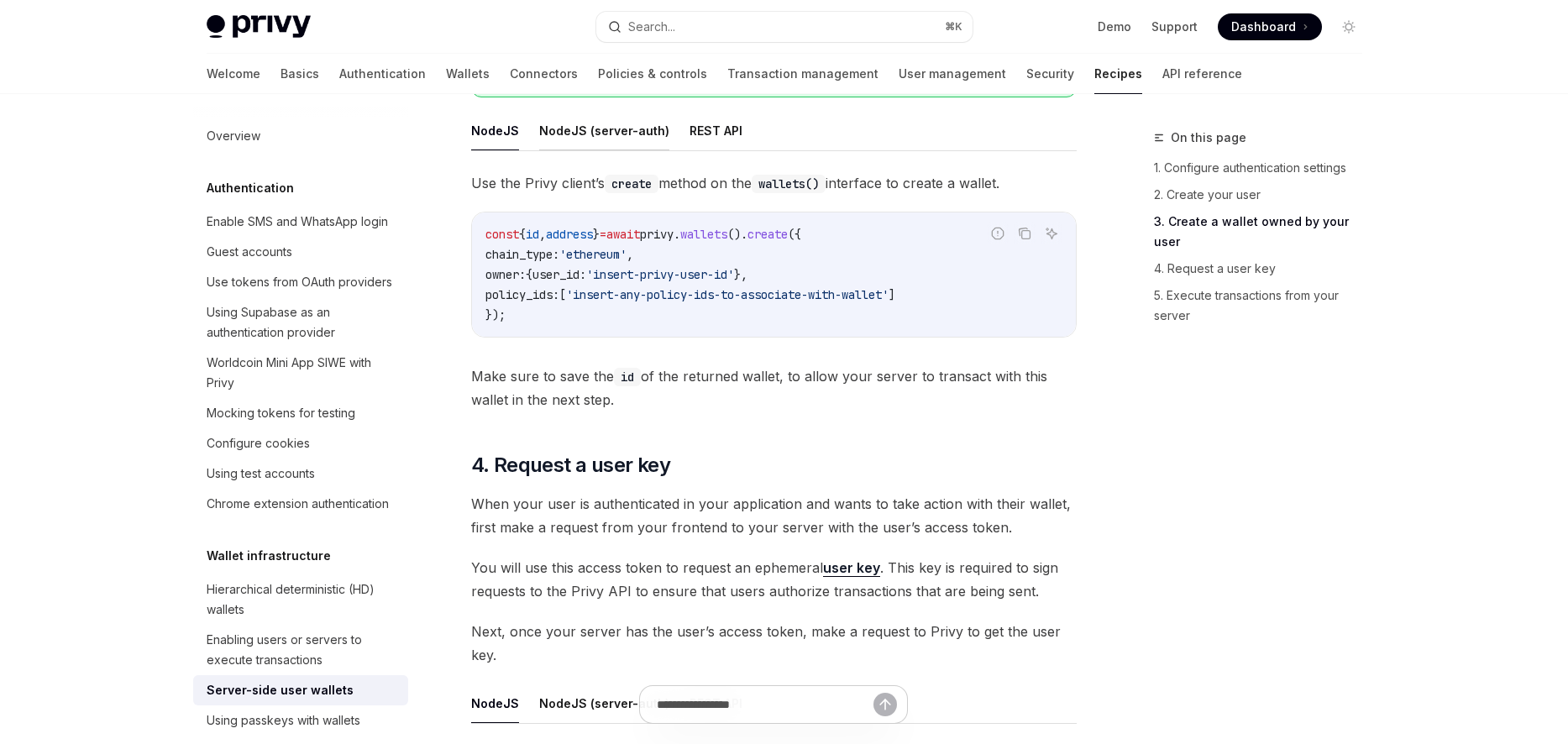
click at [588, 134] on button "NodeJS (server-auth)" at bounding box center [603, 131] width 130 height 40
type textarea "*"
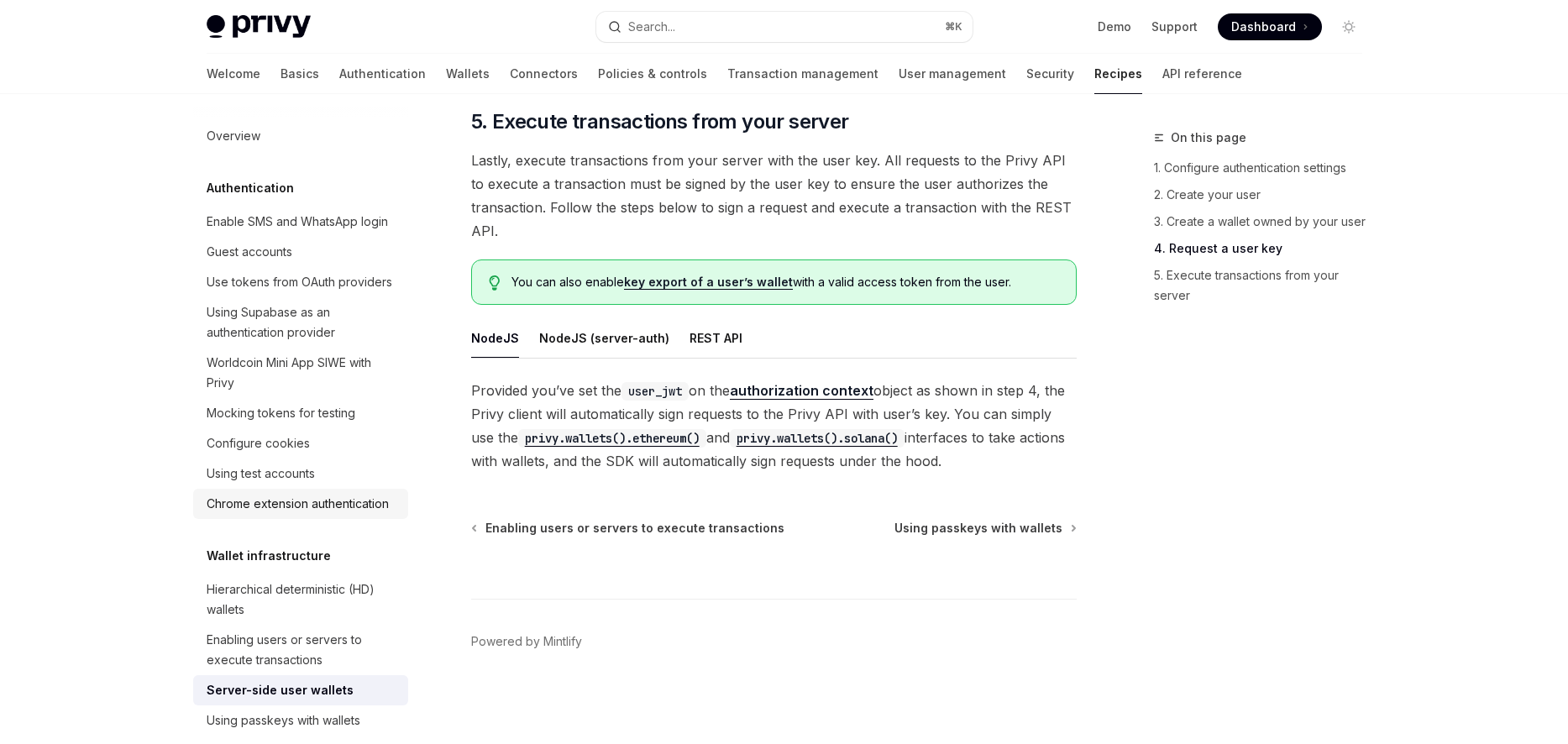
scroll to position [2765, 0]
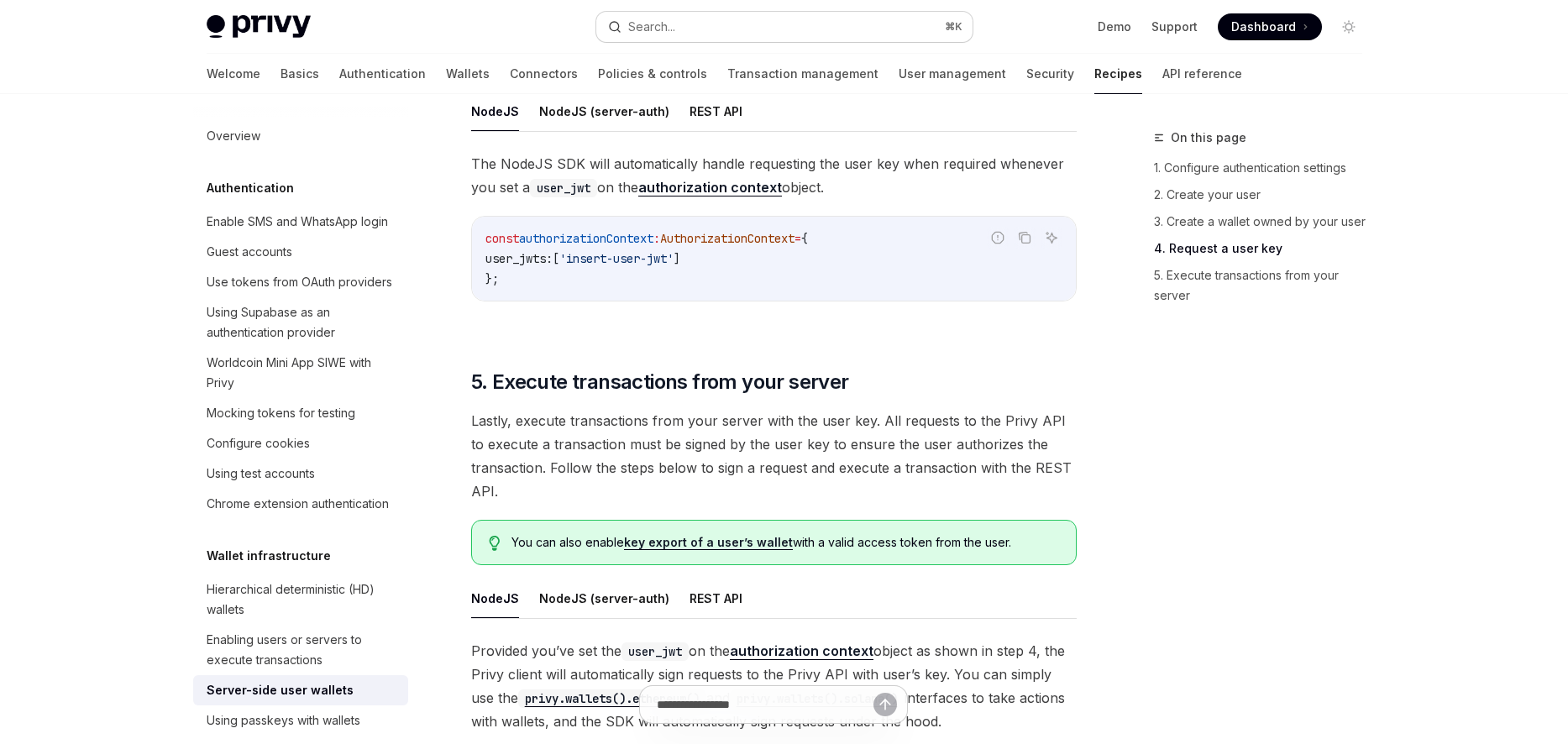
click at [660, 36] on div "Search..." at bounding box center [651, 27] width 47 height 20
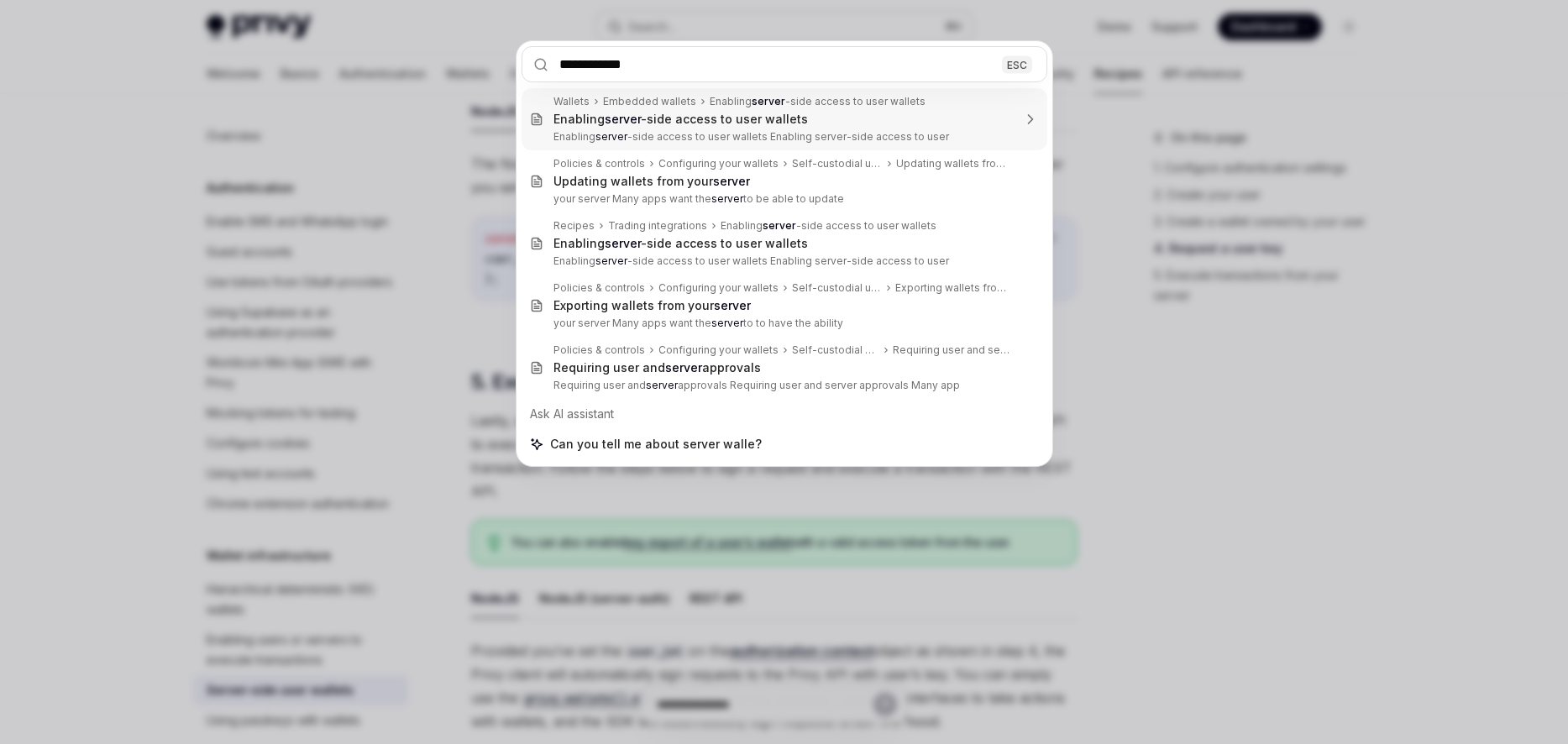
type input "**********"
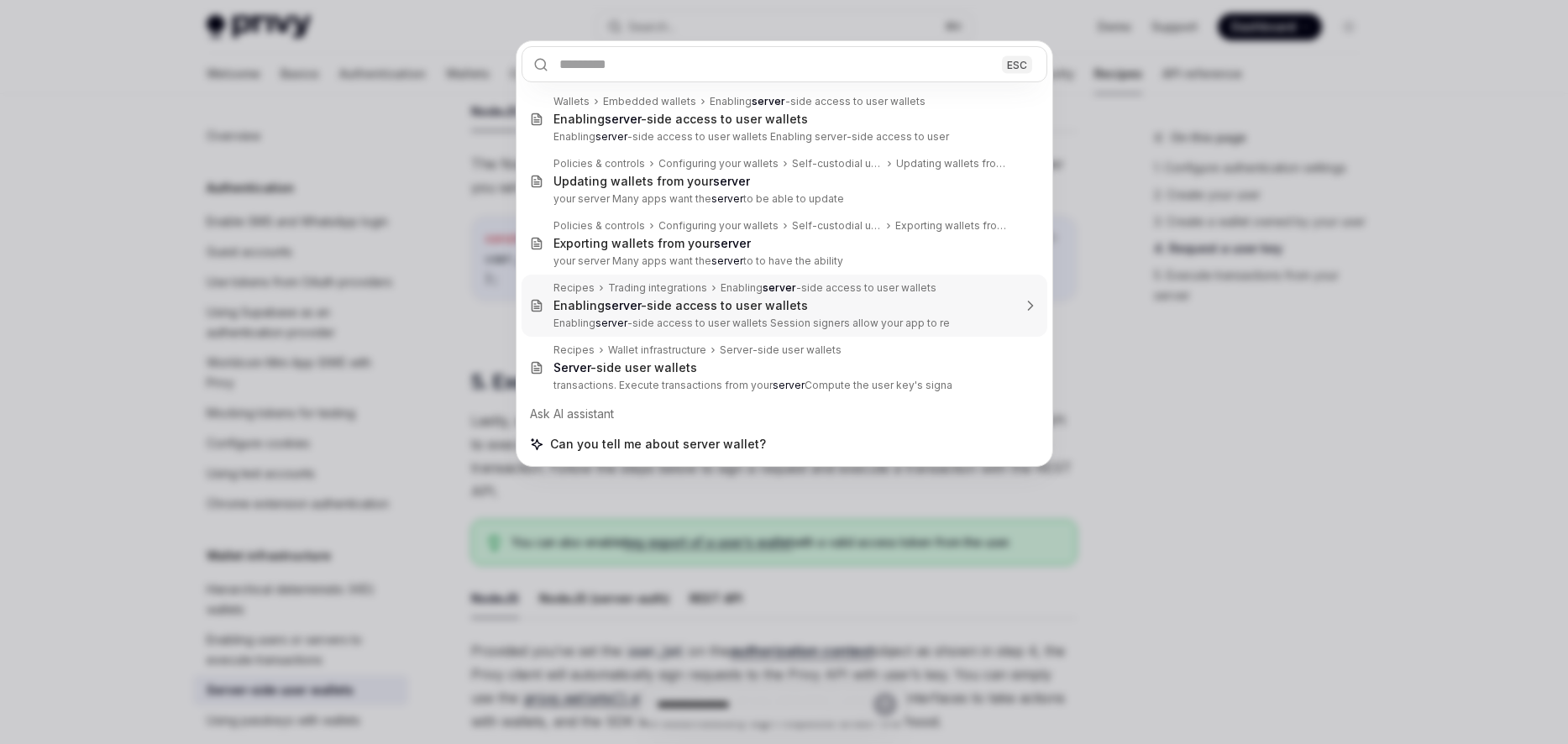
type textarea "*"
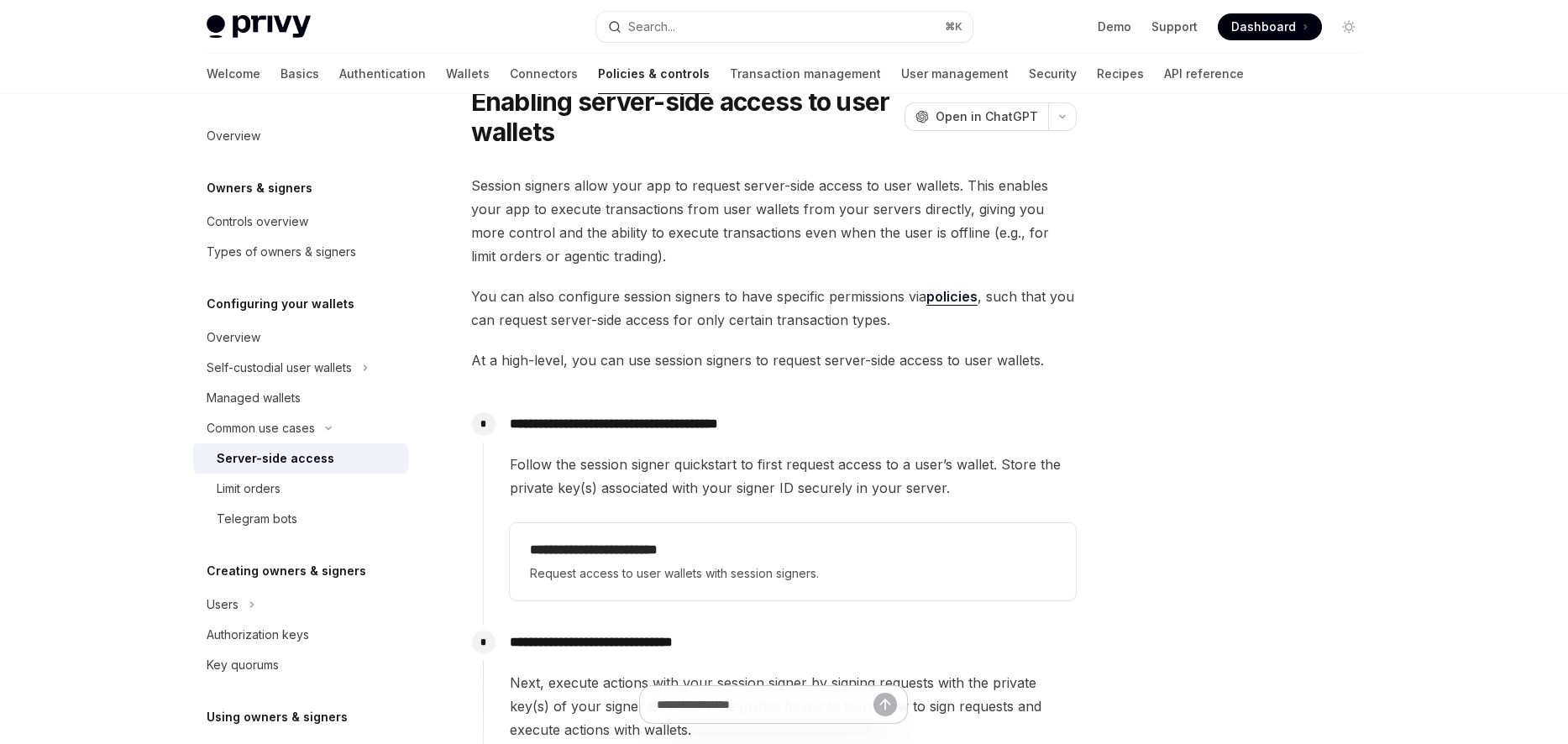
scroll to position [61, 0]
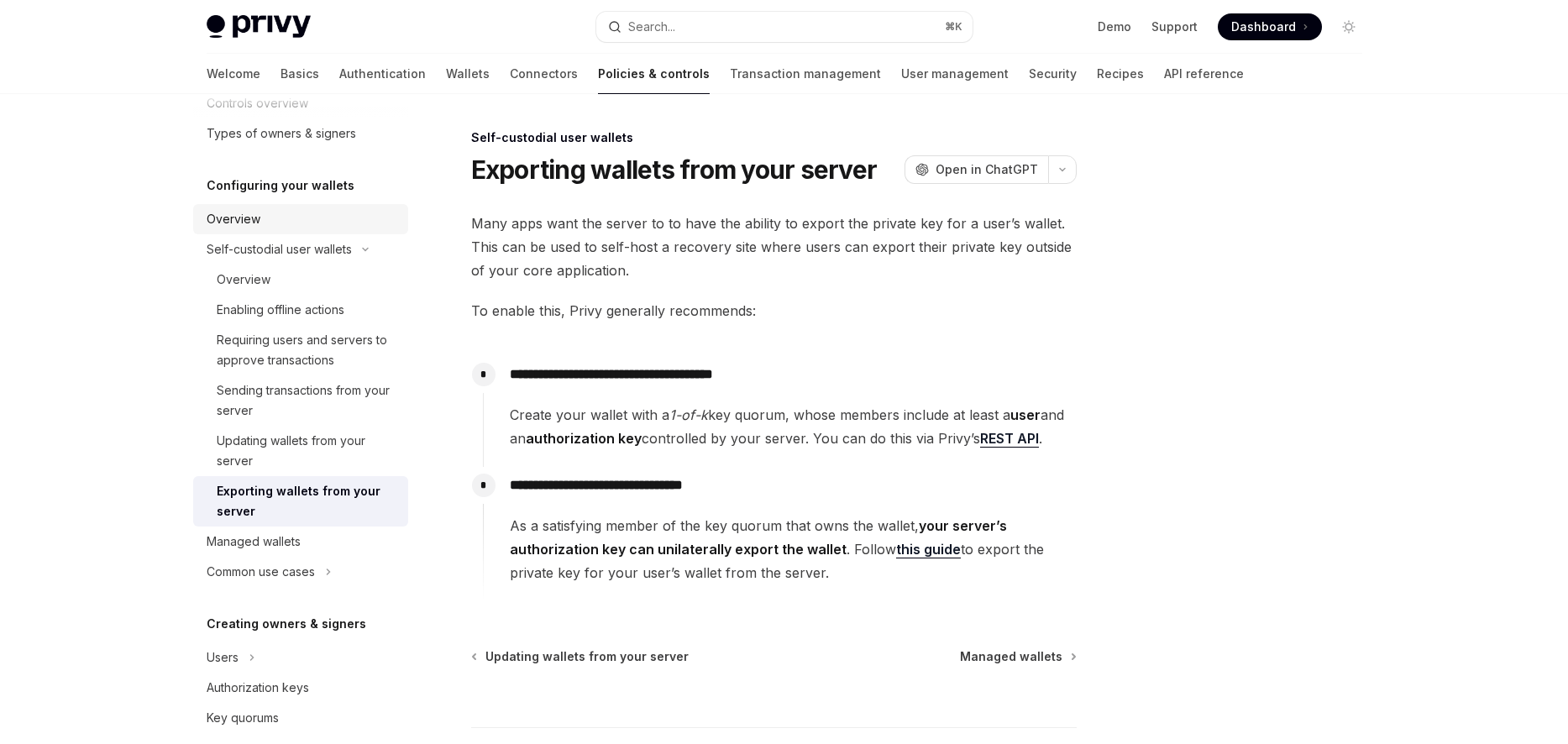
scroll to position [134, 0]
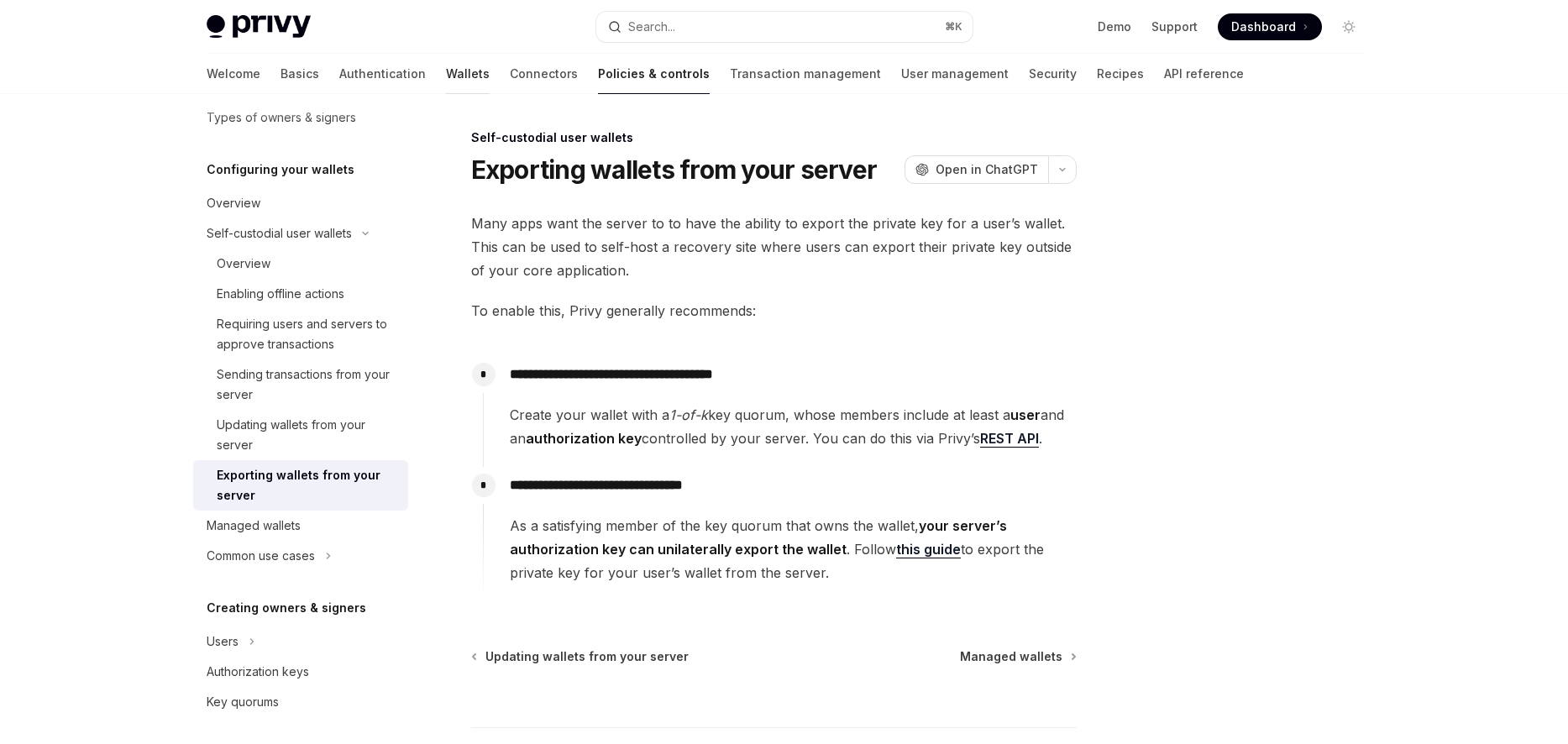
click at [445, 78] on link "Wallets" at bounding box center [467, 73] width 43 height 40
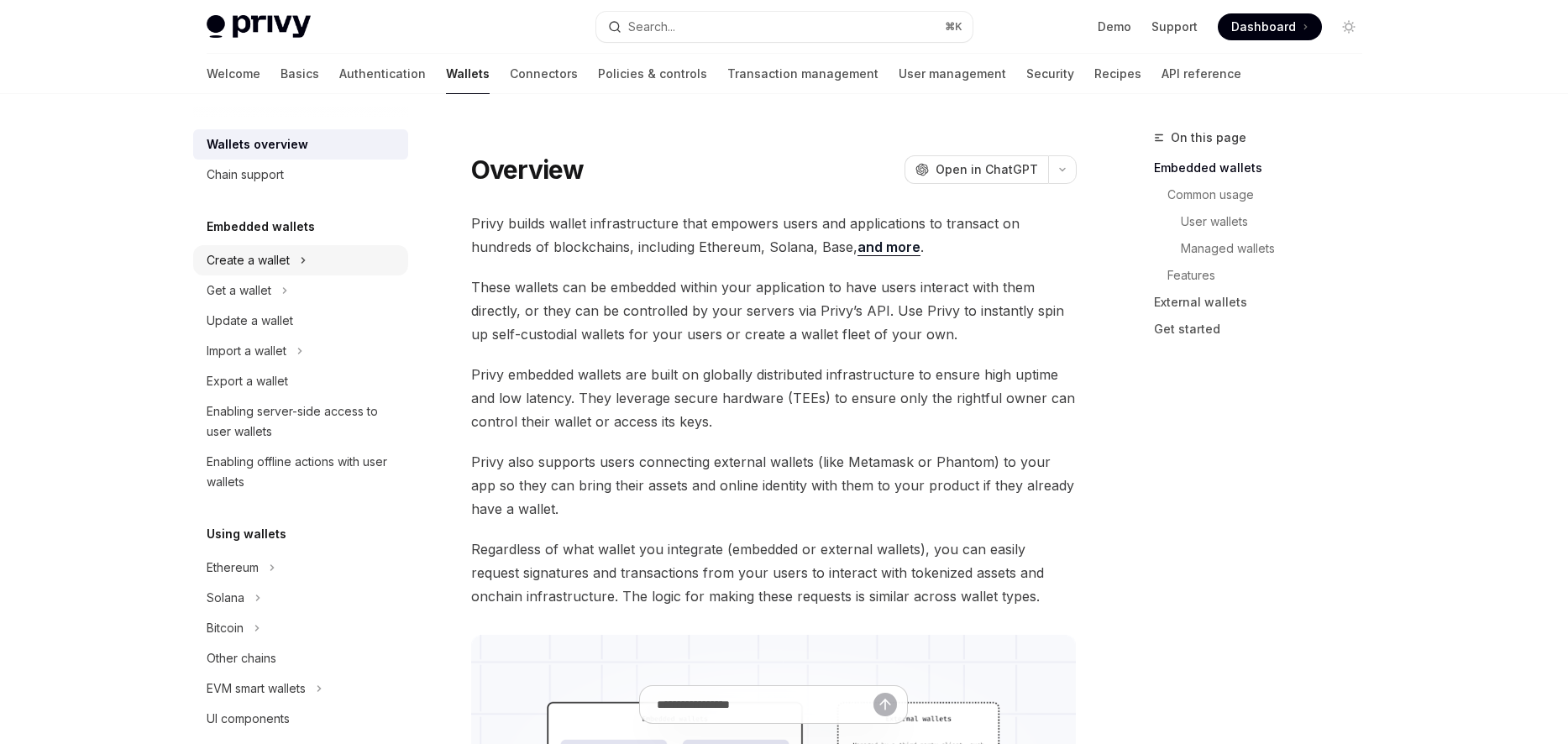
click at [339, 269] on div "Create a wallet" at bounding box center [300, 260] width 215 height 31
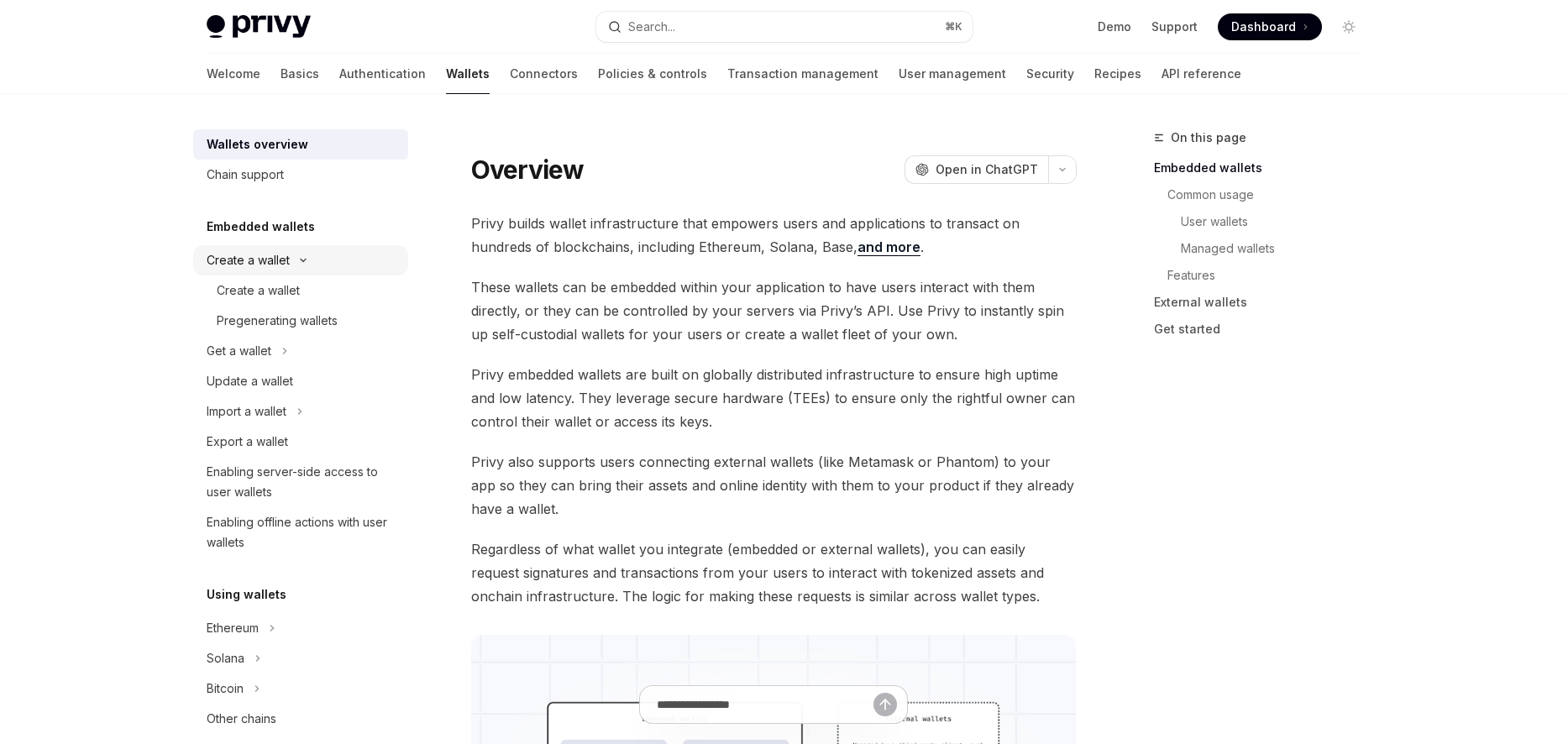
type textarea "*"
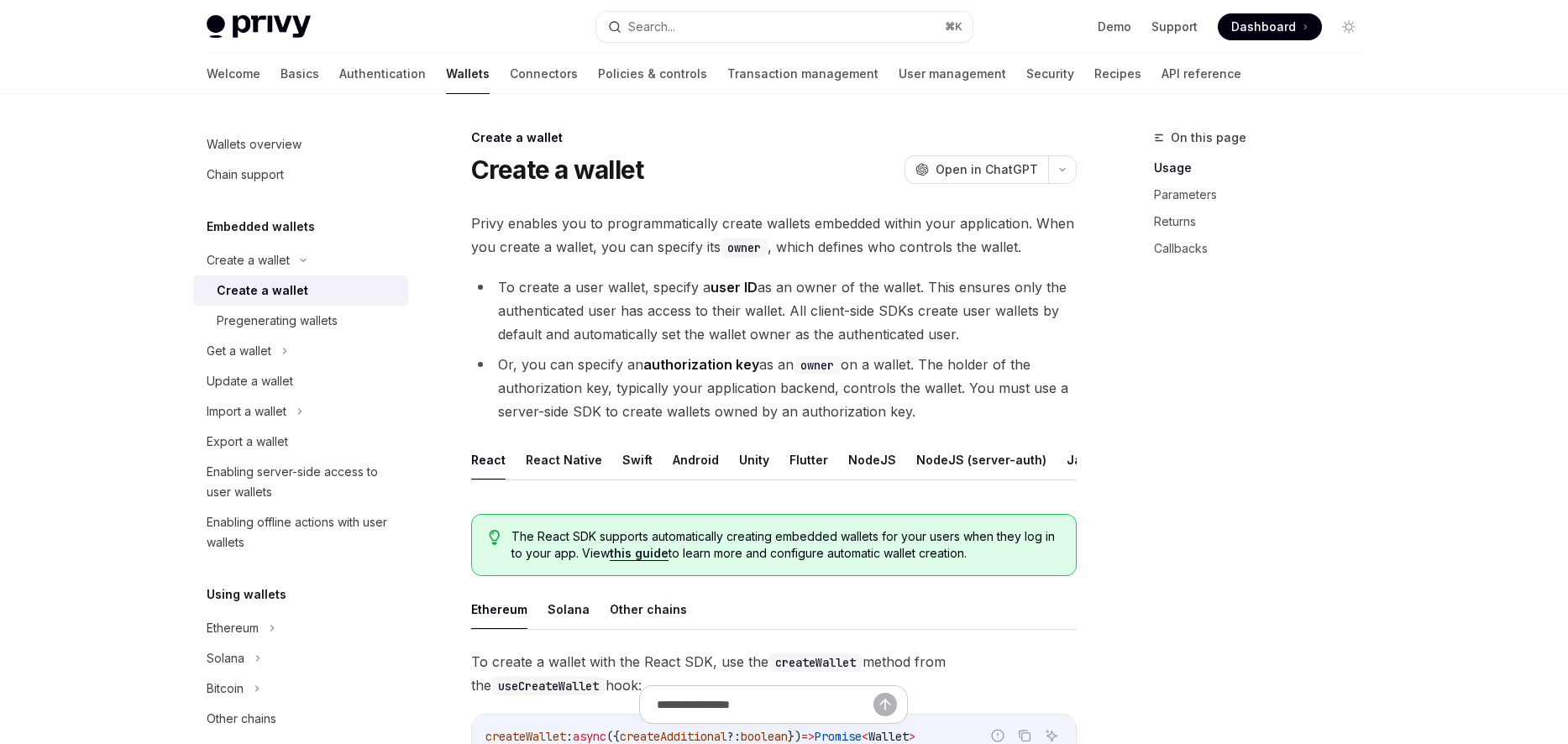
click at [715, 399] on li "Or, you can specify an authorization key as an owner on a wallet. The holder of…" at bounding box center [773, 388] width 605 height 70
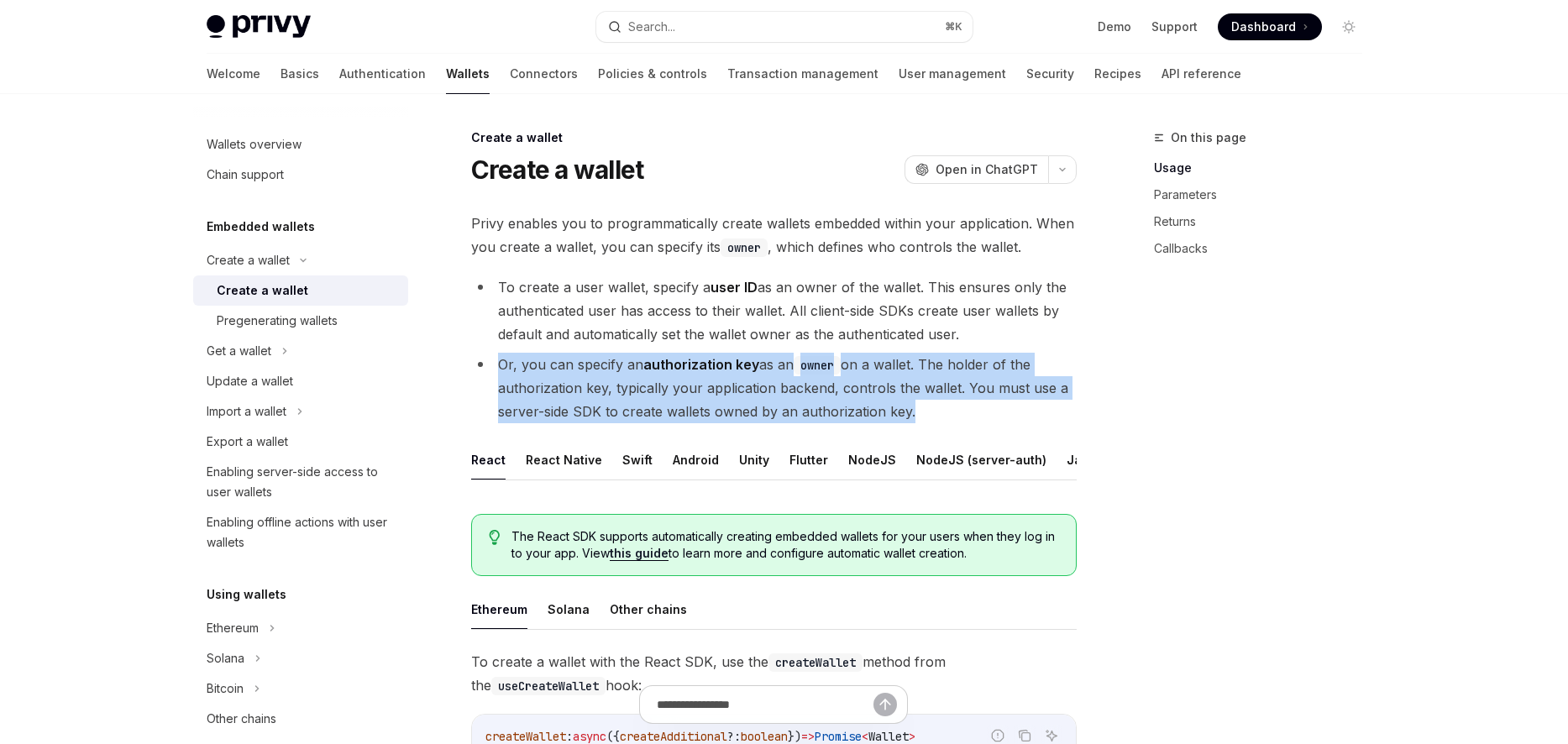
click at [715, 399] on li "Or, you can specify an authorization key as an owner on a wallet. The holder of…" at bounding box center [773, 388] width 605 height 70
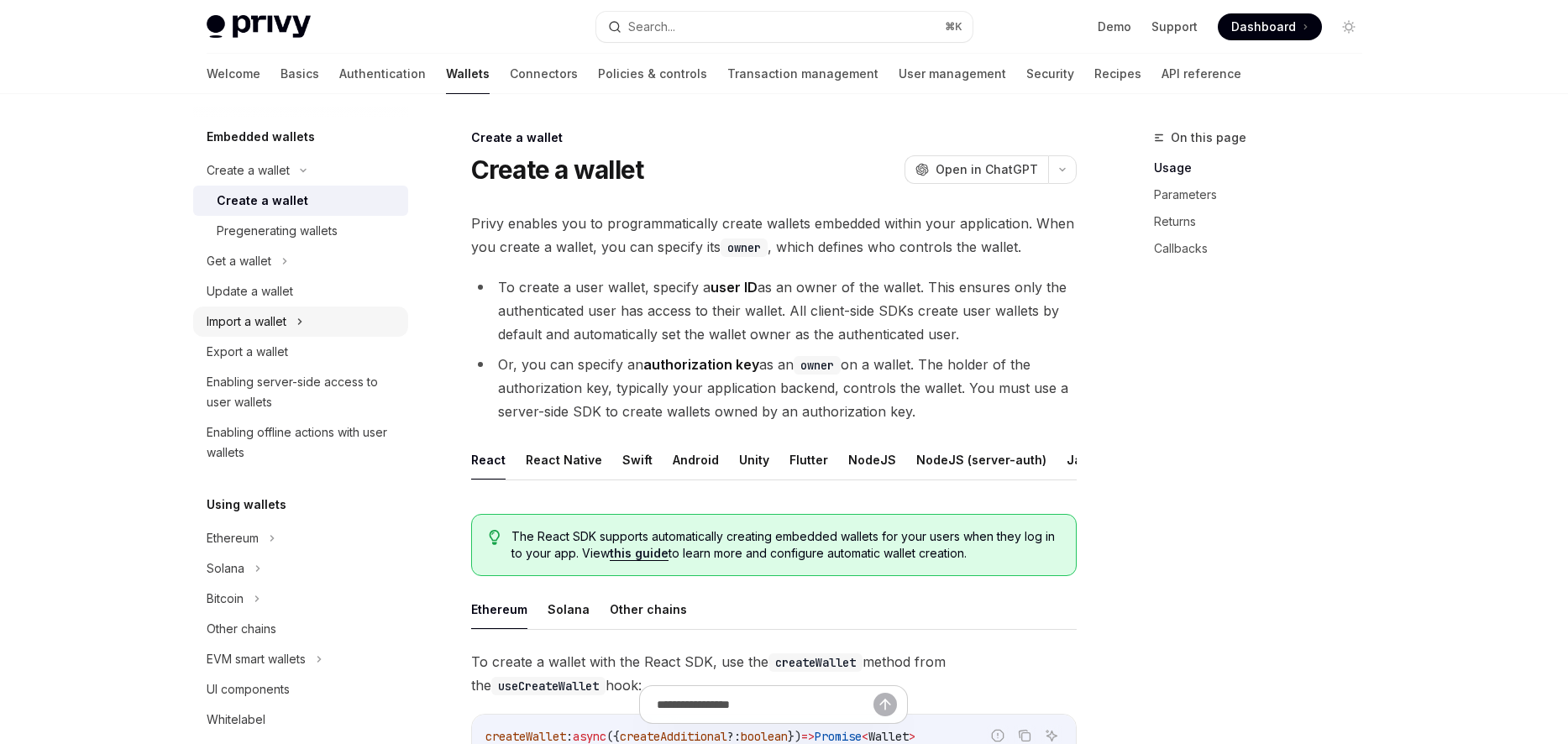
scroll to position [93, 0]
click at [679, 305] on li "To create a user wallet, specify a user ID as an owner of the wallet. This ensu…" at bounding box center [773, 310] width 605 height 70
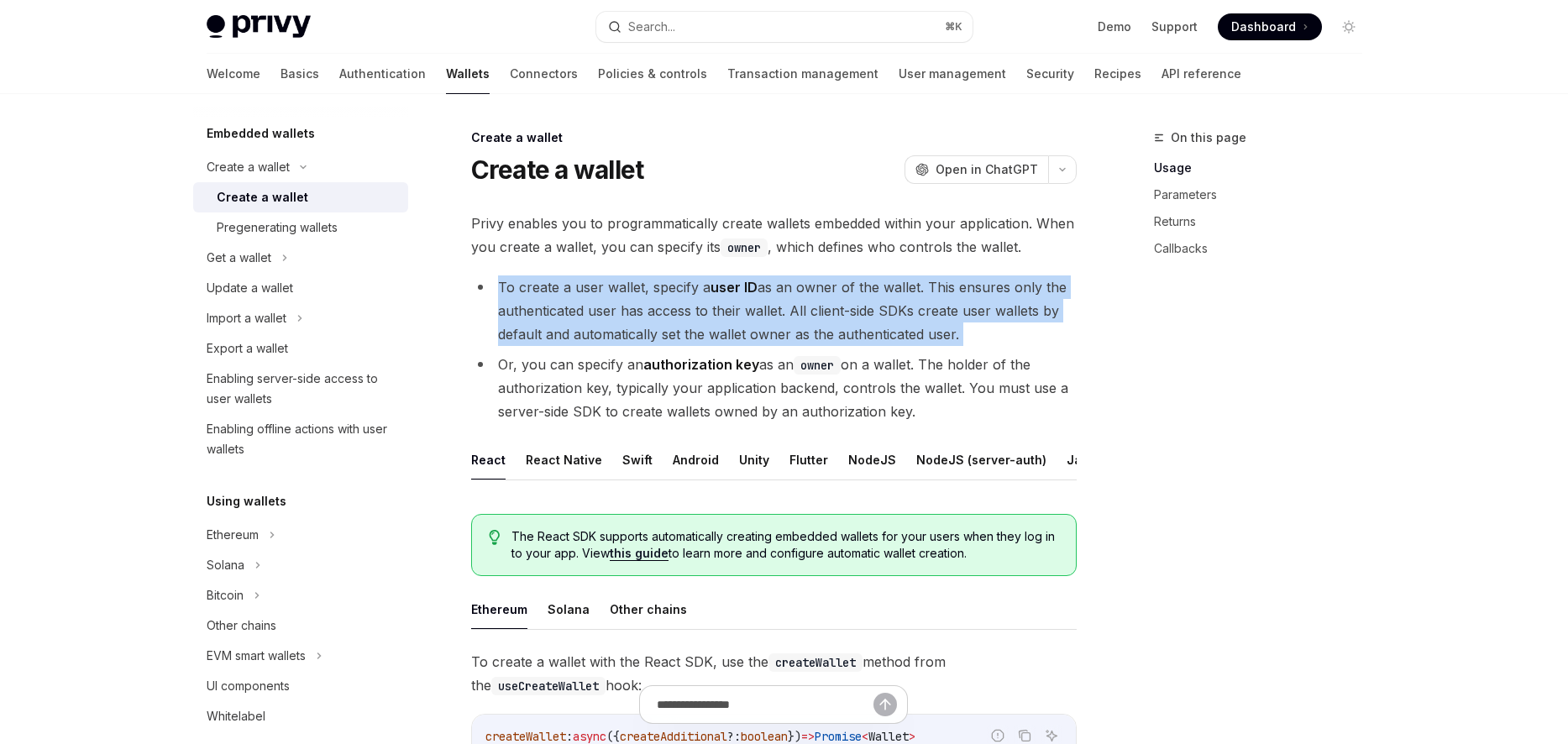
click at [679, 305] on li "To create a user wallet, specify a user ID as an owner of the wallet. This ensu…" at bounding box center [773, 310] width 605 height 70
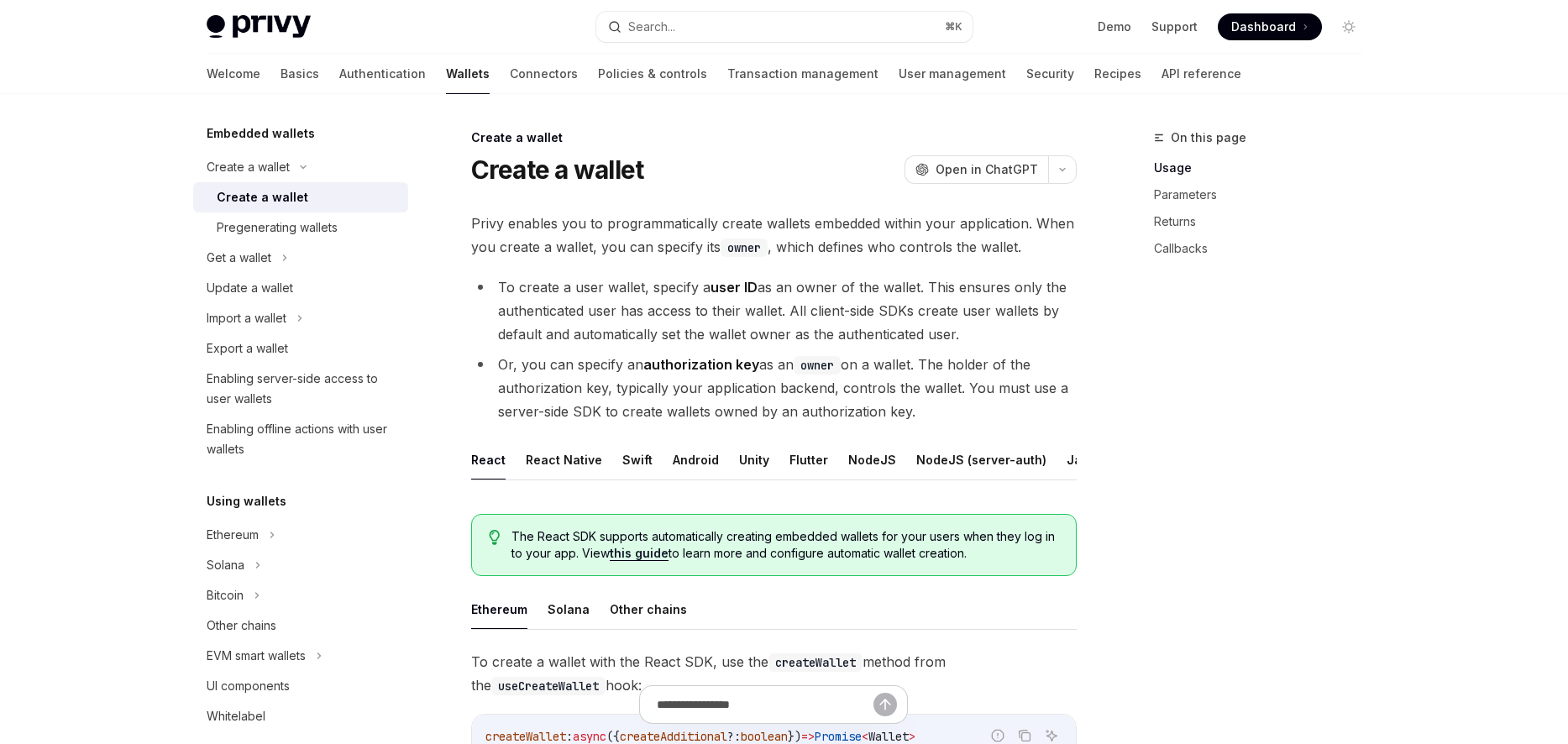
click at [712, 308] on li "To create a user wallet, specify a user ID as an owner of the wallet. This ensu…" at bounding box center [773, 310] width 605 height 70
click at [687, 380] on li "Or, you can specify an authorization key as an owner on a wallet. The holder of…" at bounding box center [773, 388] width 605 height 70
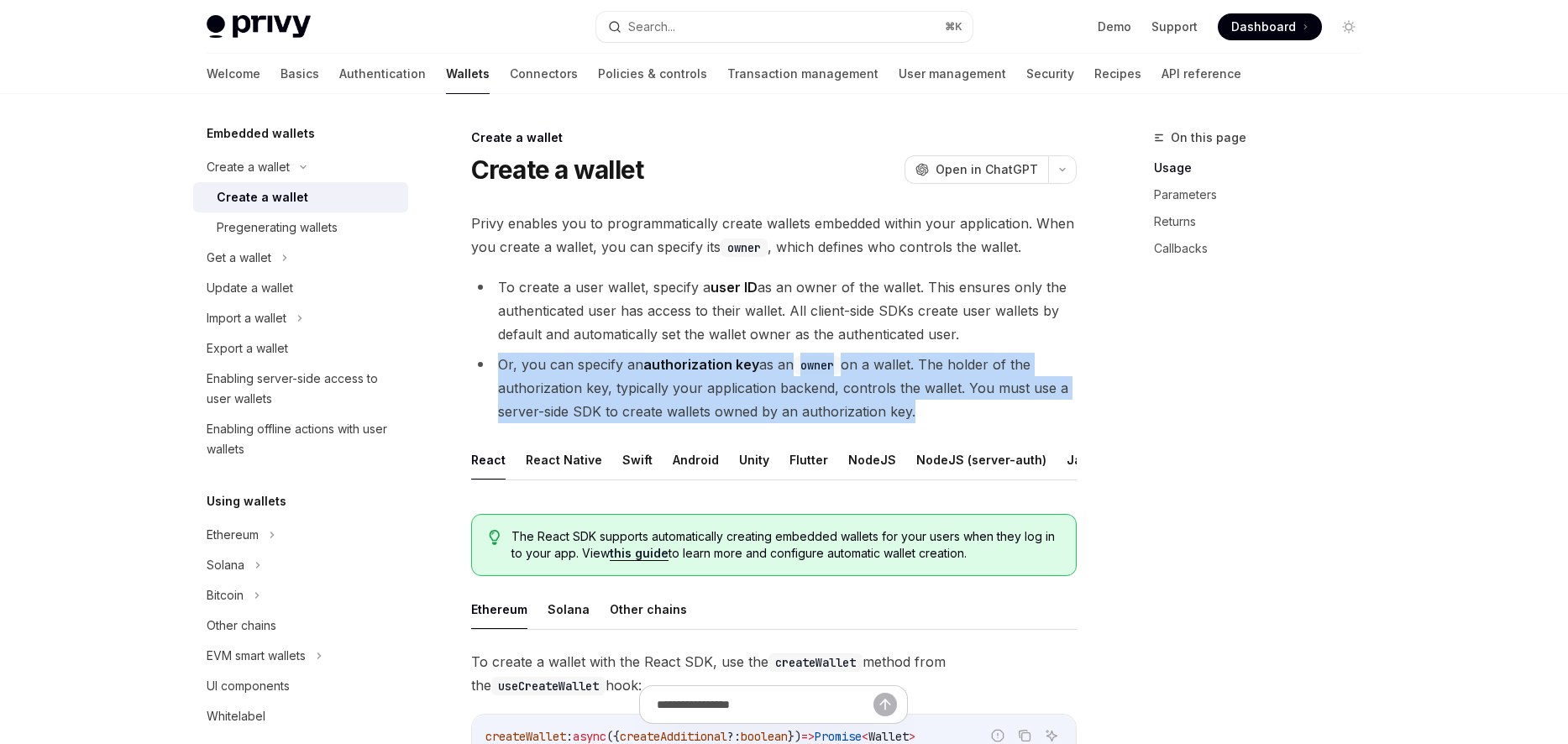
click at [687, 380] on li "Or, you can specify an authorization key as an owner on a wallet. The holder of…" at bounding box center [773, 388] width 605 height 70
click at [718, 378] on li "Or, you can specify an authorization key as an owner on a wallet. The holder of…" at bounding box center [773, 388] width 605 height 70
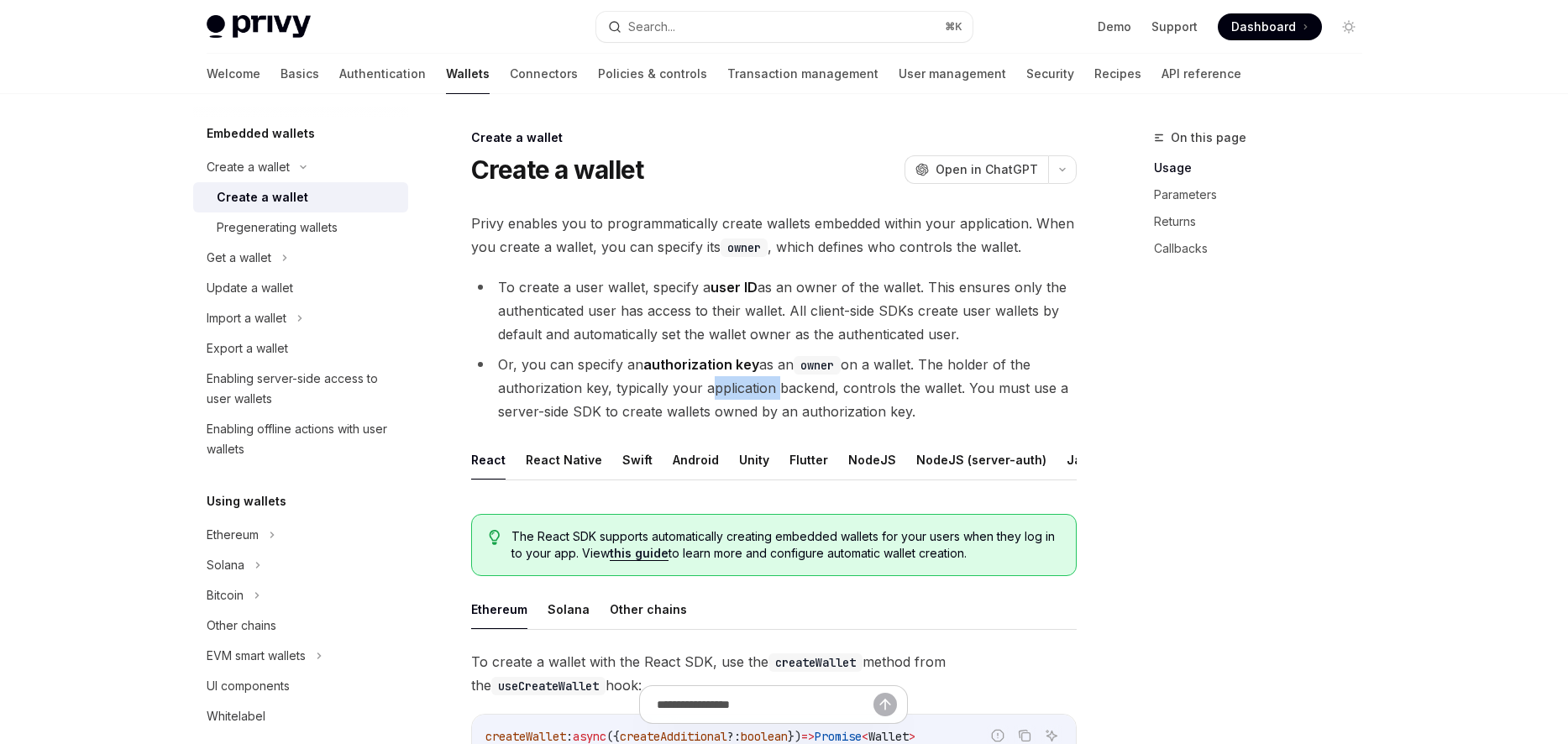
click at [718, 378] on li "Or, you can specify an authorization key as an owner on a wallet. The holder of…" at bounding box center [773, 388] width 605 height 70
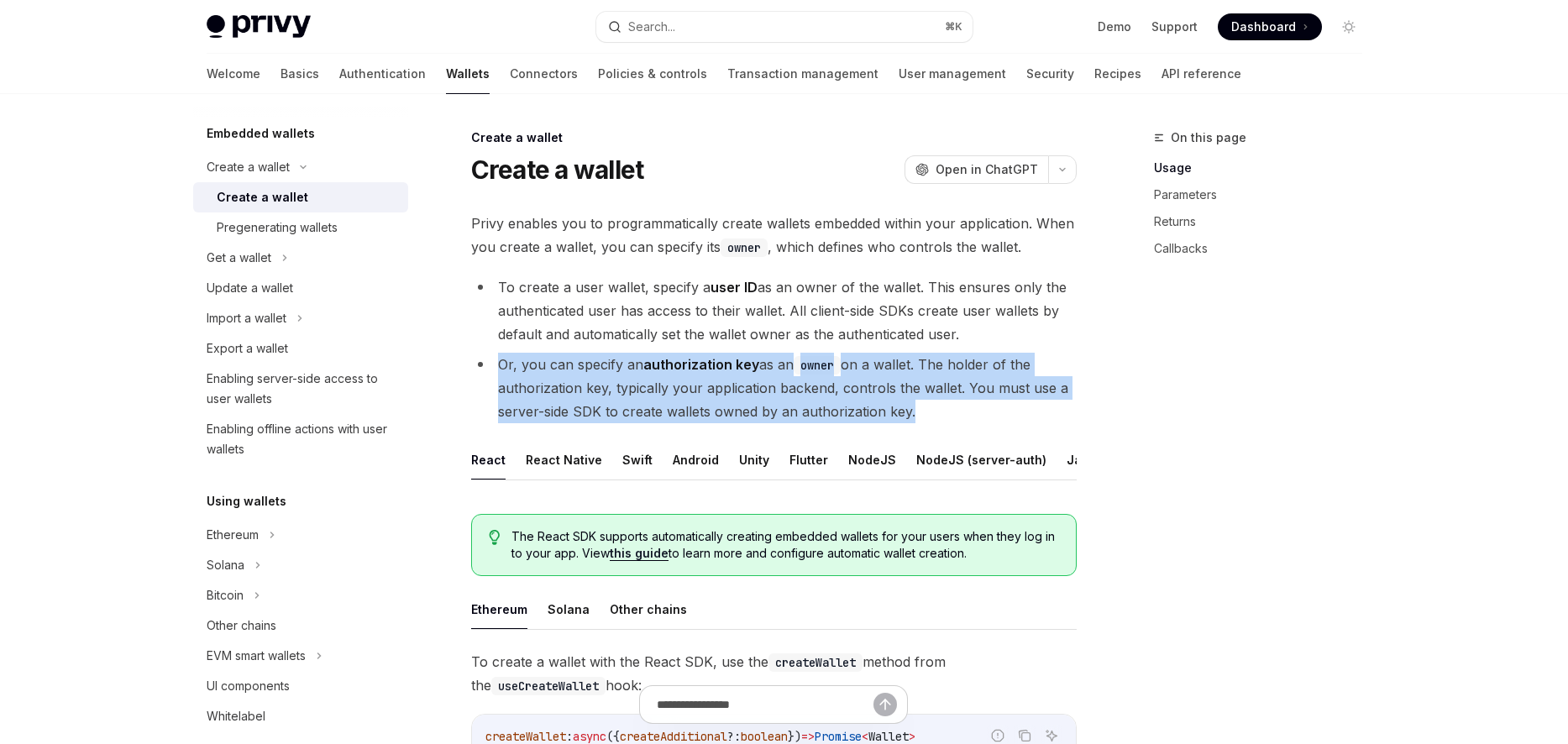
click at [718, 378] on li "Or, you can specify an authorization key as an owner on a wallet. The holder of…" at bounding box center [773, 388] width 605 height 70
click at [718, 378] on li "Or, you can specify an authorization key as an owner on a wallet. The holder of…" at bounding box center [773, 388] width 605 height 70
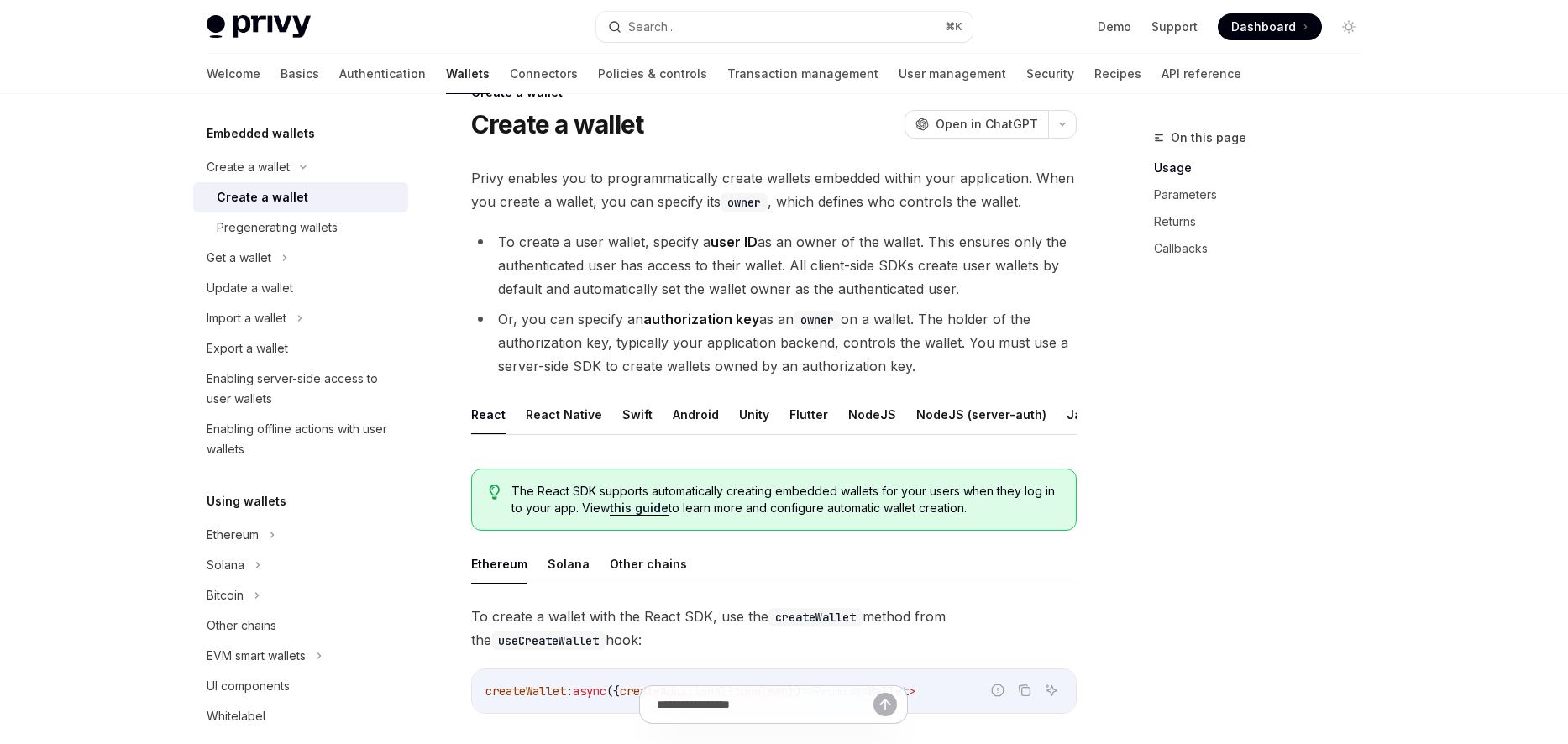
scroll to position [52, 0]
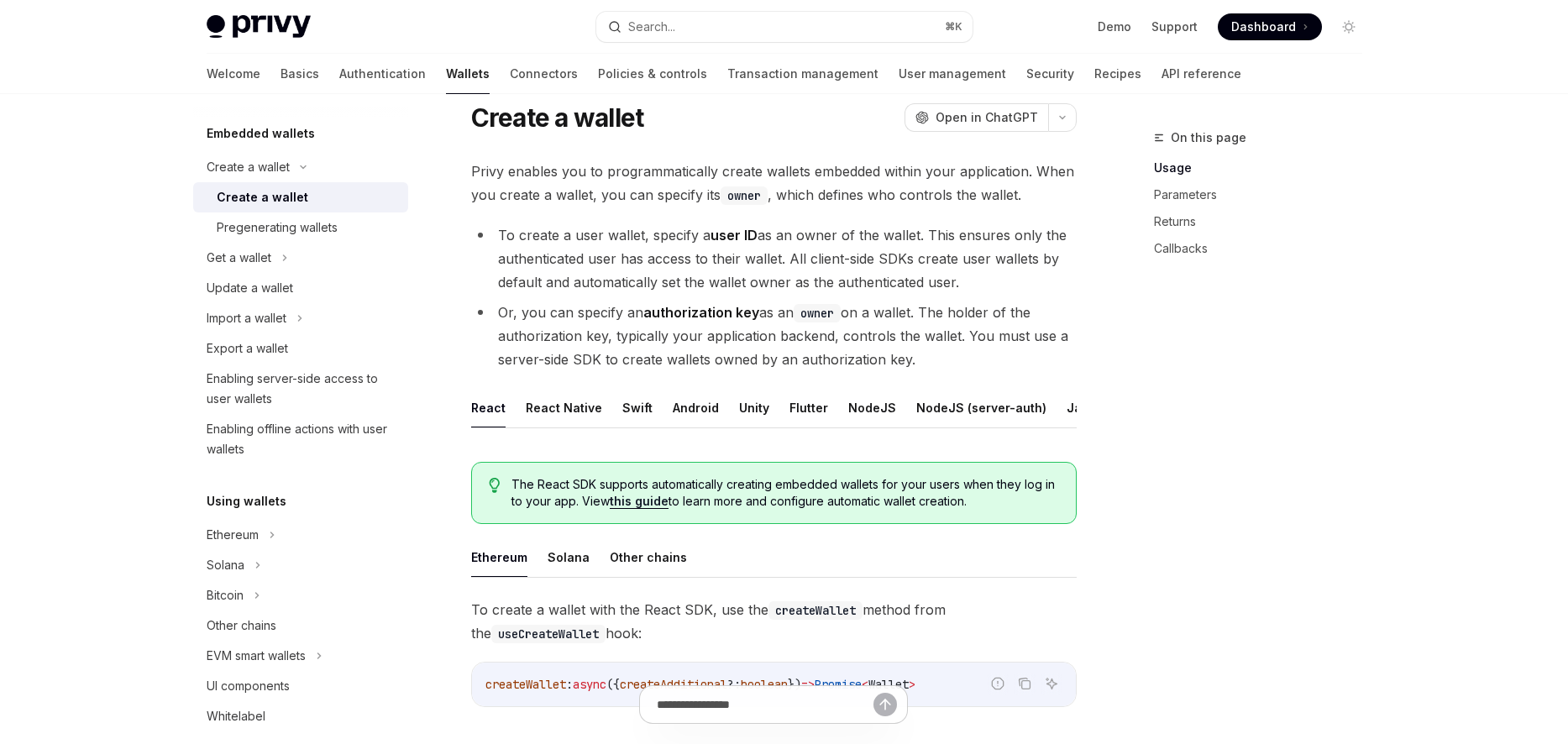
click at [938, 324] on li "Or, you can specify an authorization key as an owner on a wallet. The holder of…" at bounding box center [773, 335] width 605 height 70
click at [615, 288] on li "To create a user wallet, specify a user ID as an owner of the wallet. This ensu…" at bounding box center [773, 258] width 605 height 70
click at [653, 321] on li "Or, you can specify an authorization key as an owner on a wallet. The holder of…" at bounding box center [773, 335] width 605 height 70
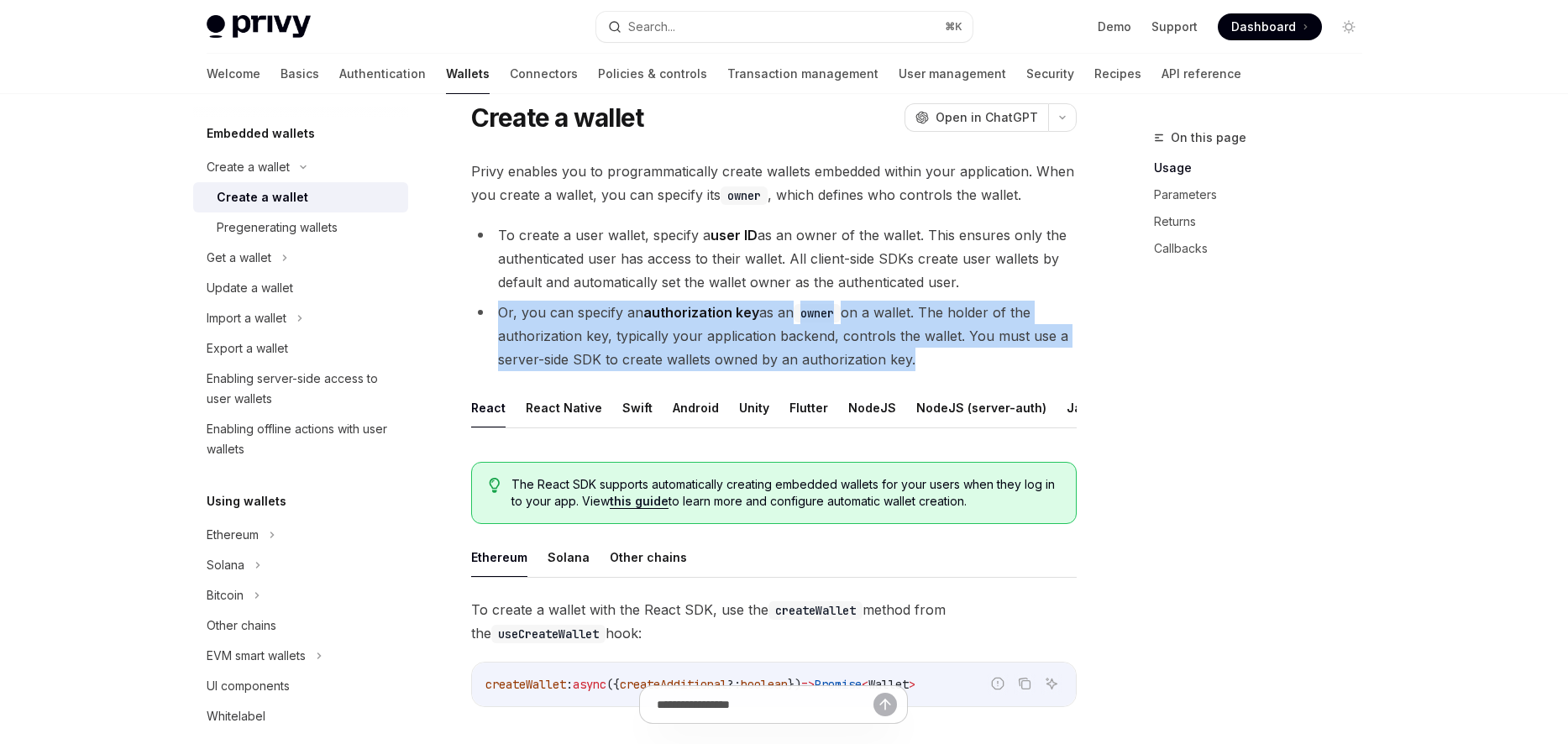
click at [653, 321] on li "Or, you can specify an authorization key as an owner on a wallet. The holder of…" at bounding box center [773, 335] width 605 height 70
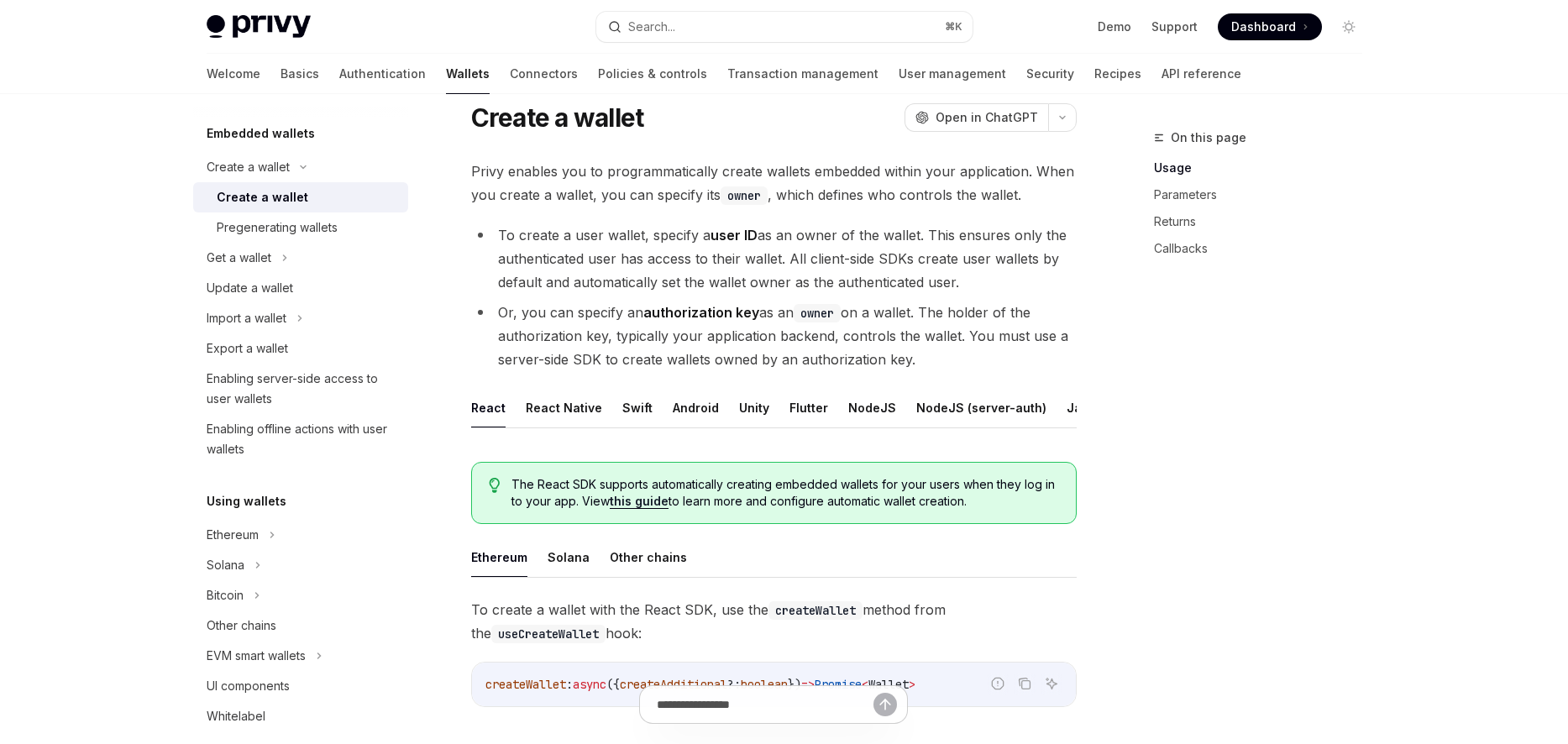
click at [670, 321] on li "Or, you can specify an authorization key as an owner on a wallet. The holder of…" at bounding box center [773, 335] width 605 height 70
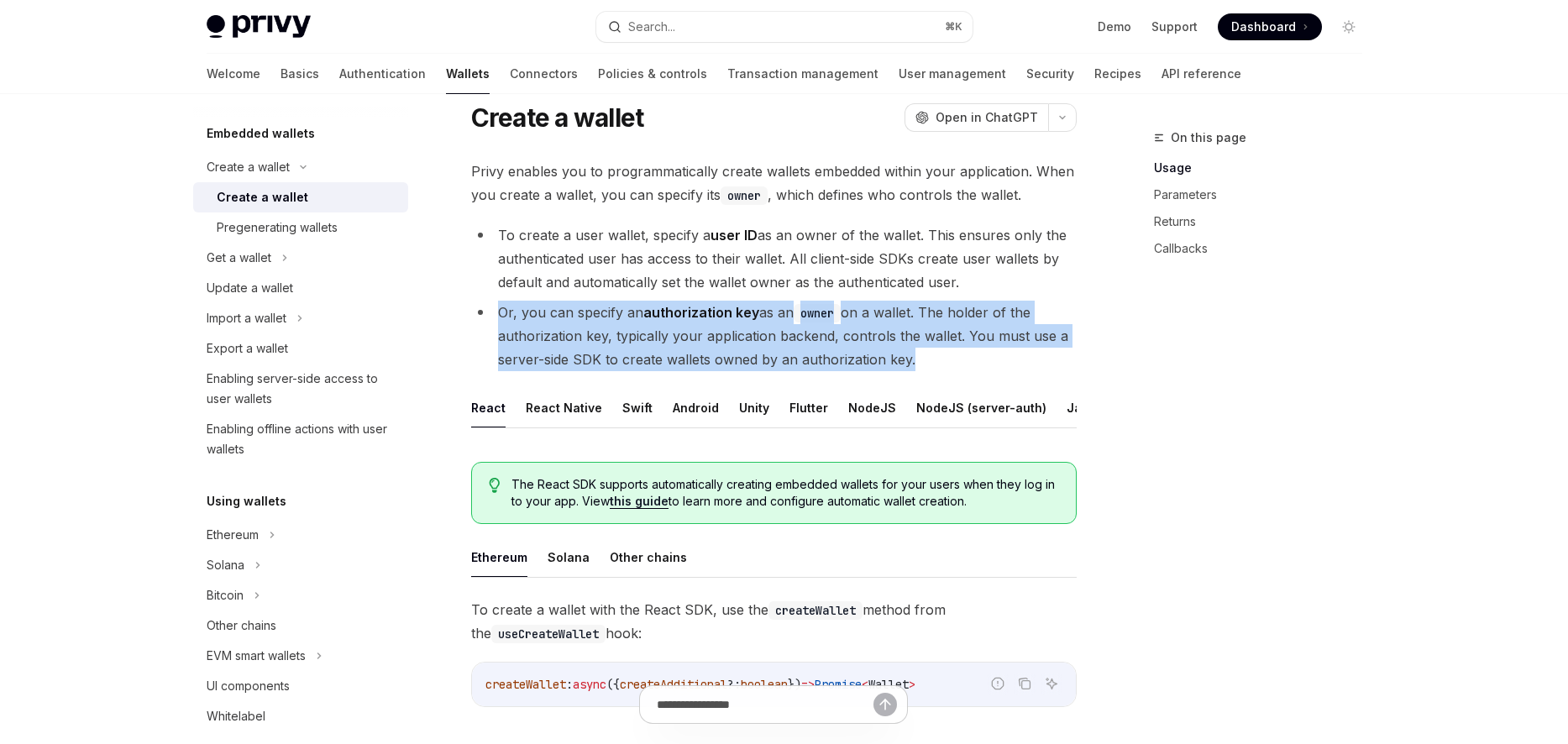
click at [670, 321] on li "Or, you can specify an authorization key as an owner on a wallet. The holder of…" at bounding box center [773, 335] width 605 height 70
click at [675, 321] on li "Or, you can specify an authorization key as an owner on a wallet. The holder of…" at bounding box center [773, 335] width 605 height 70
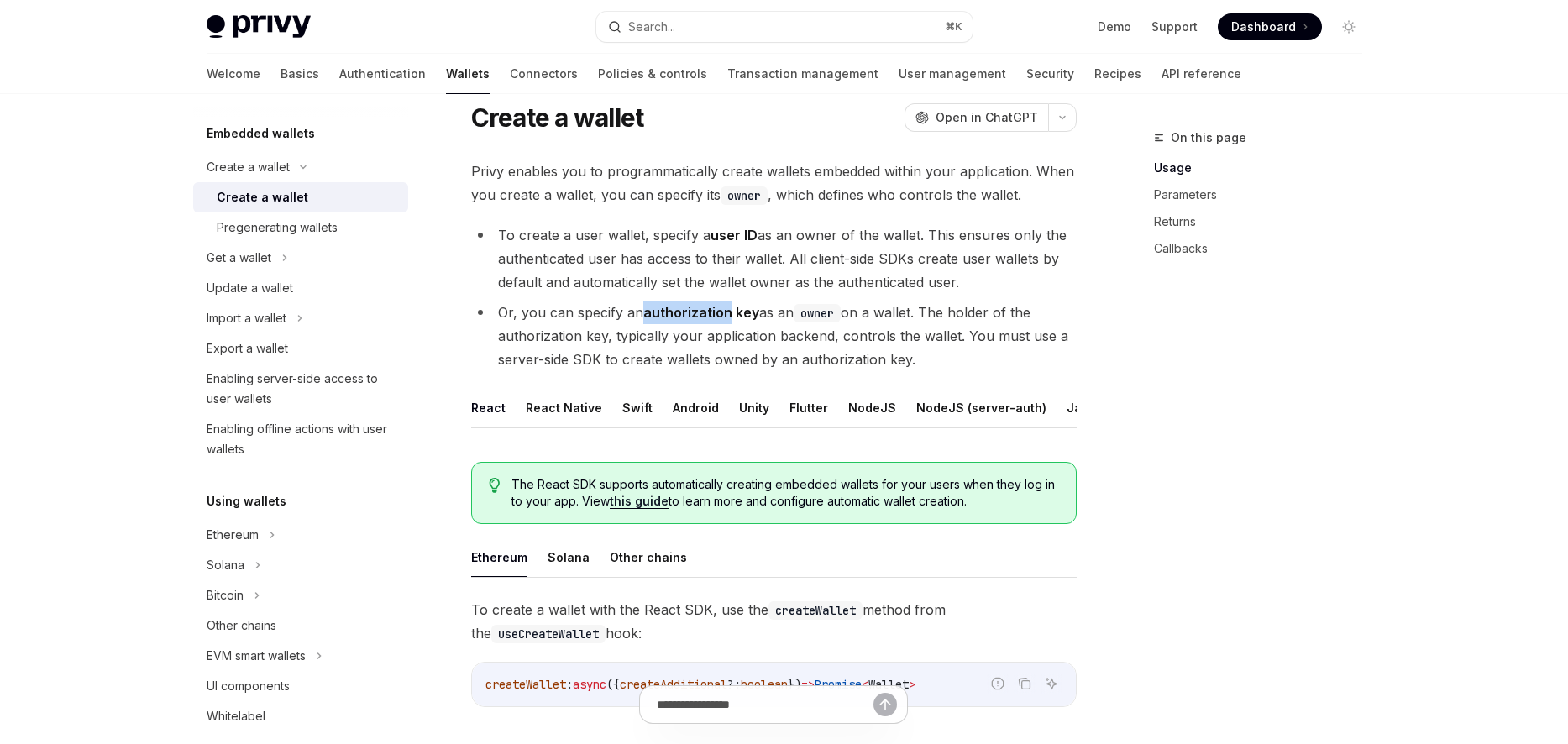
click at [675, 321] on li "Or, you can specify an authorization key as an owner on a wallet. The holder of…" at bounding box center [773, 335] width 605 height 70
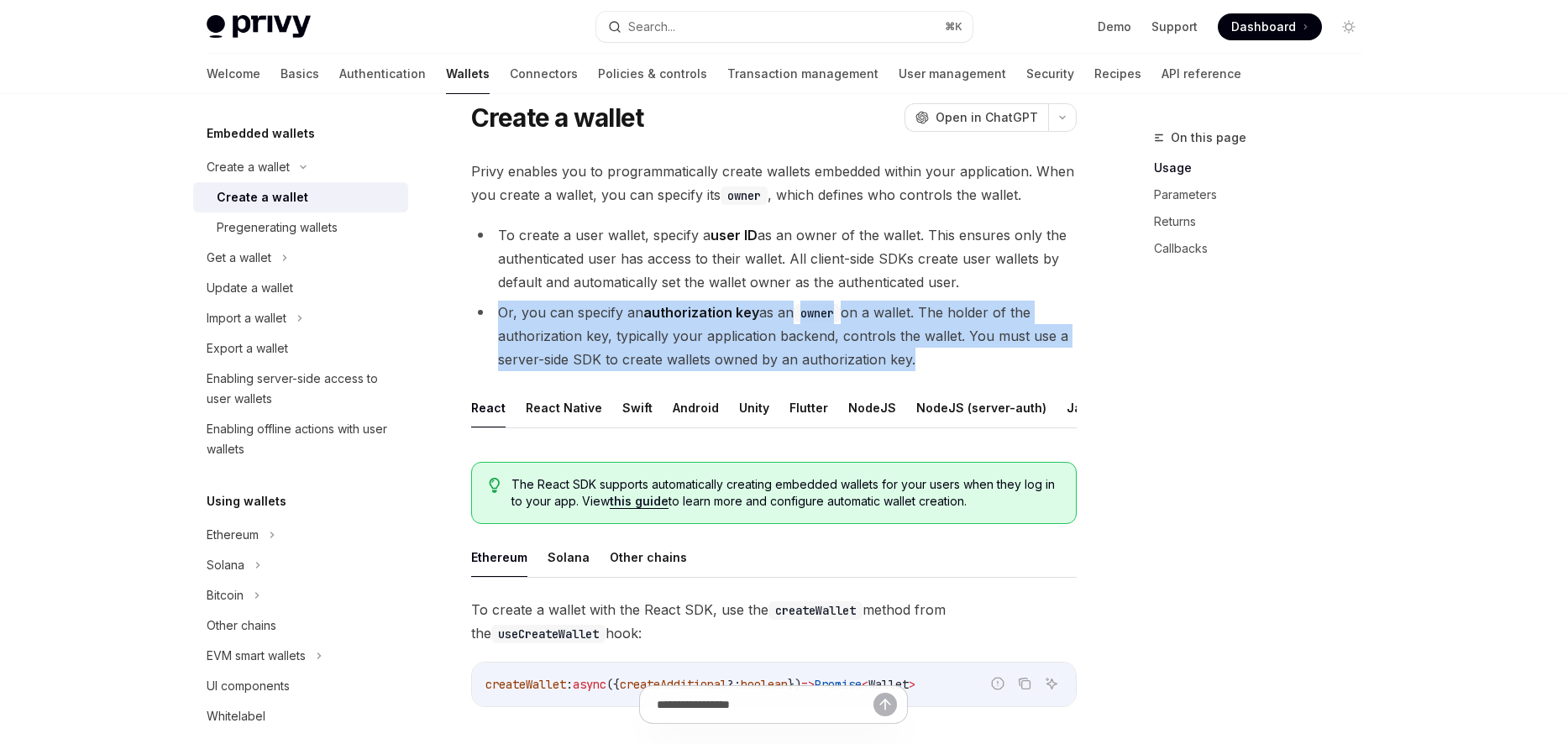
click at [675, 321] on li "Or, you can specify an authorization key as an owner on a wallet. The holder of…" at bounding box center [773, 335] width 605 height 70
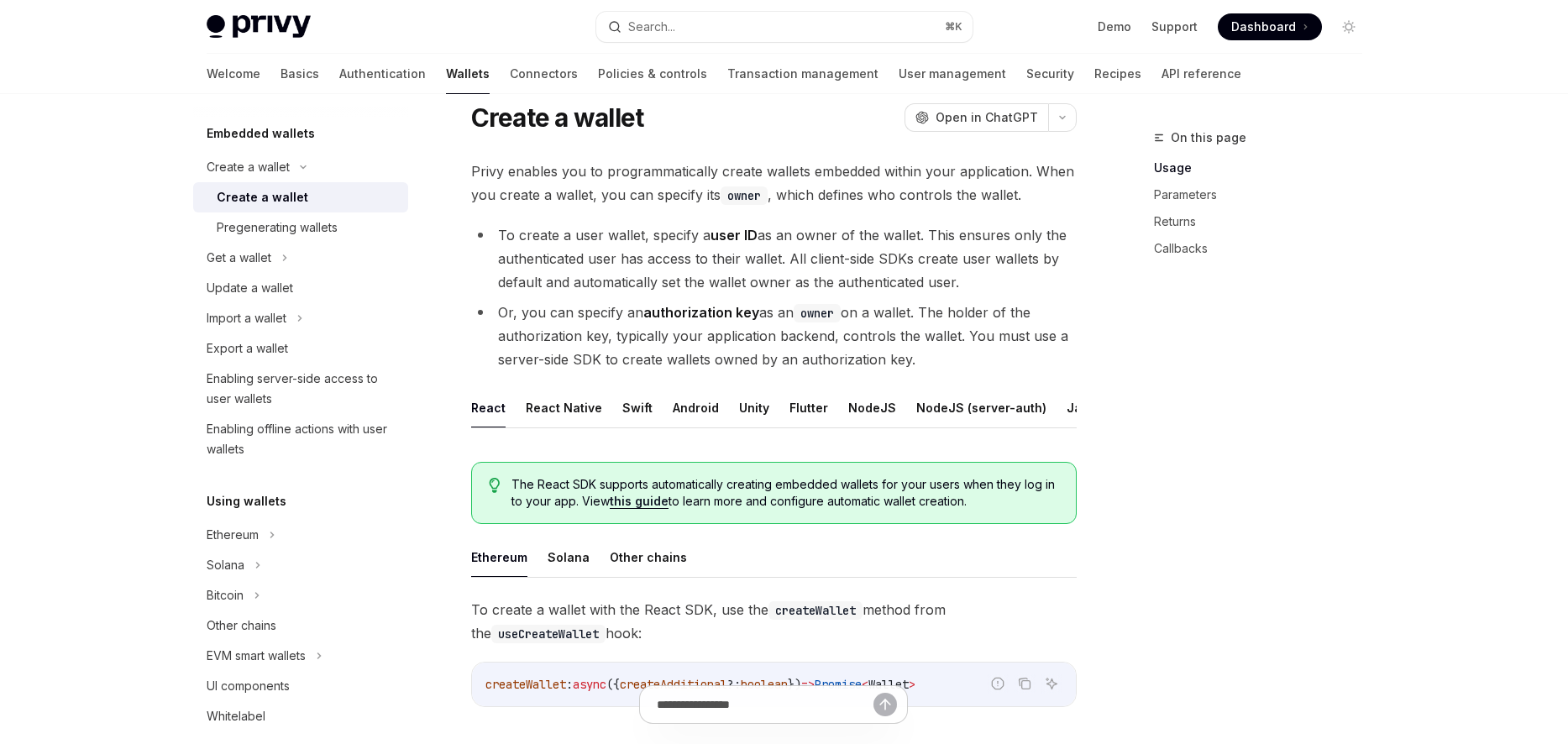
click at [691, 321] on li "Or, you can specify an authorization key as an owner on a wallet. The holder of…" at bounding box center [773, 335] width 605 height 70
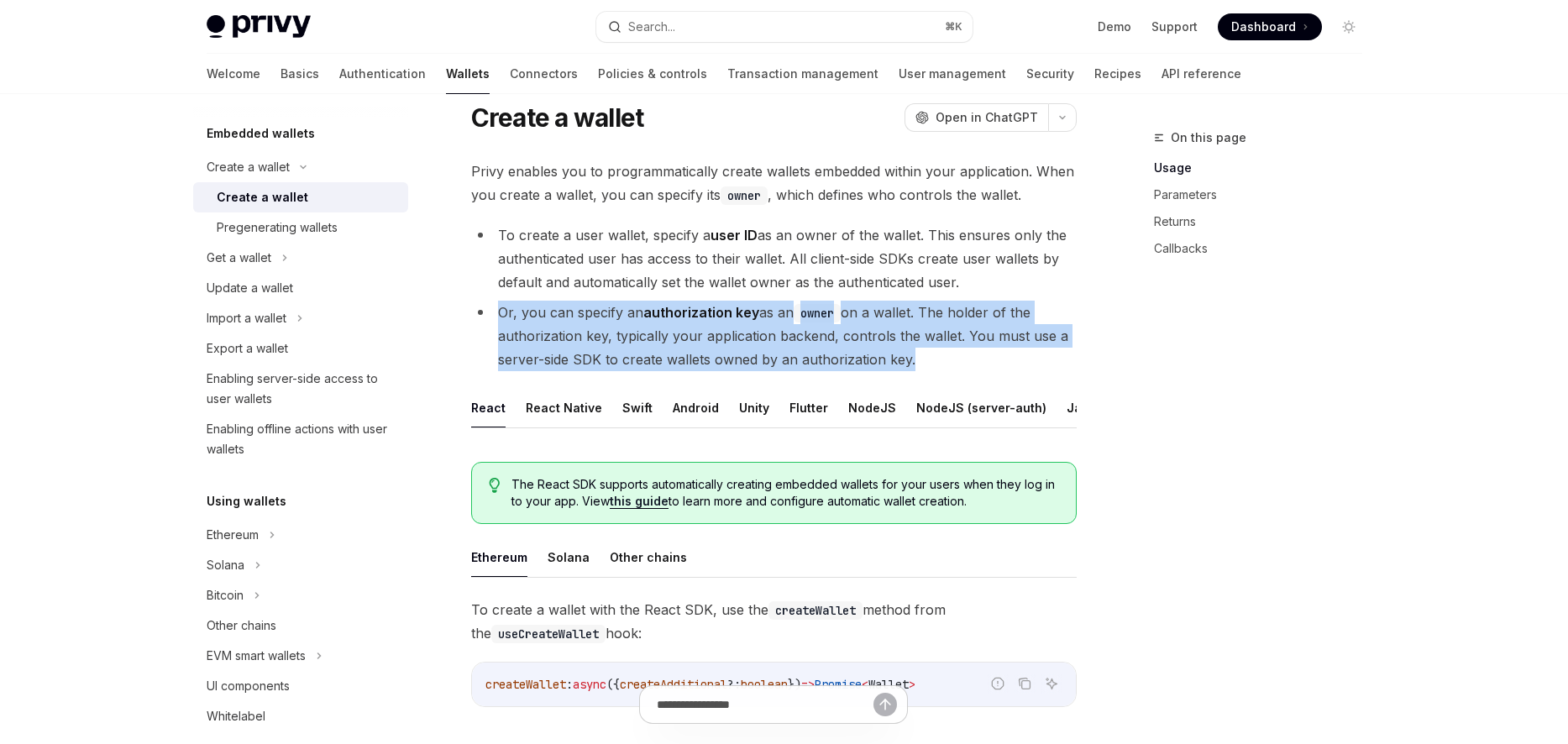
click at [691, 321] on li "Or, you can specify an authorization key as an owner on a wallet. The holder of…" at bounding box center [773, 335] width 605 height 70
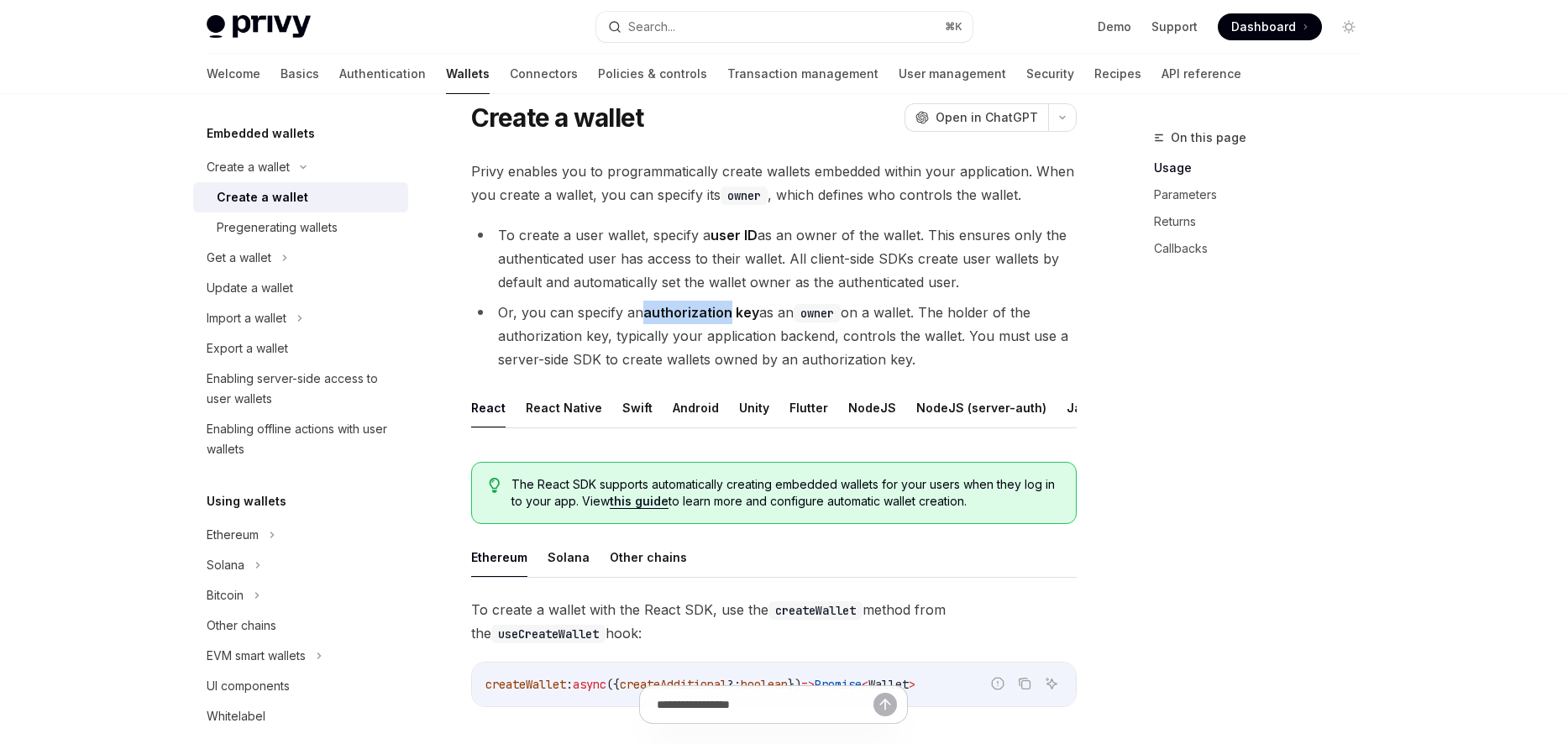
click at [691, 321] on li "Or, you can specify an authorization key as an owner on a wallet. The holder of…" at bounding box center [773, 335] width 605 height 70
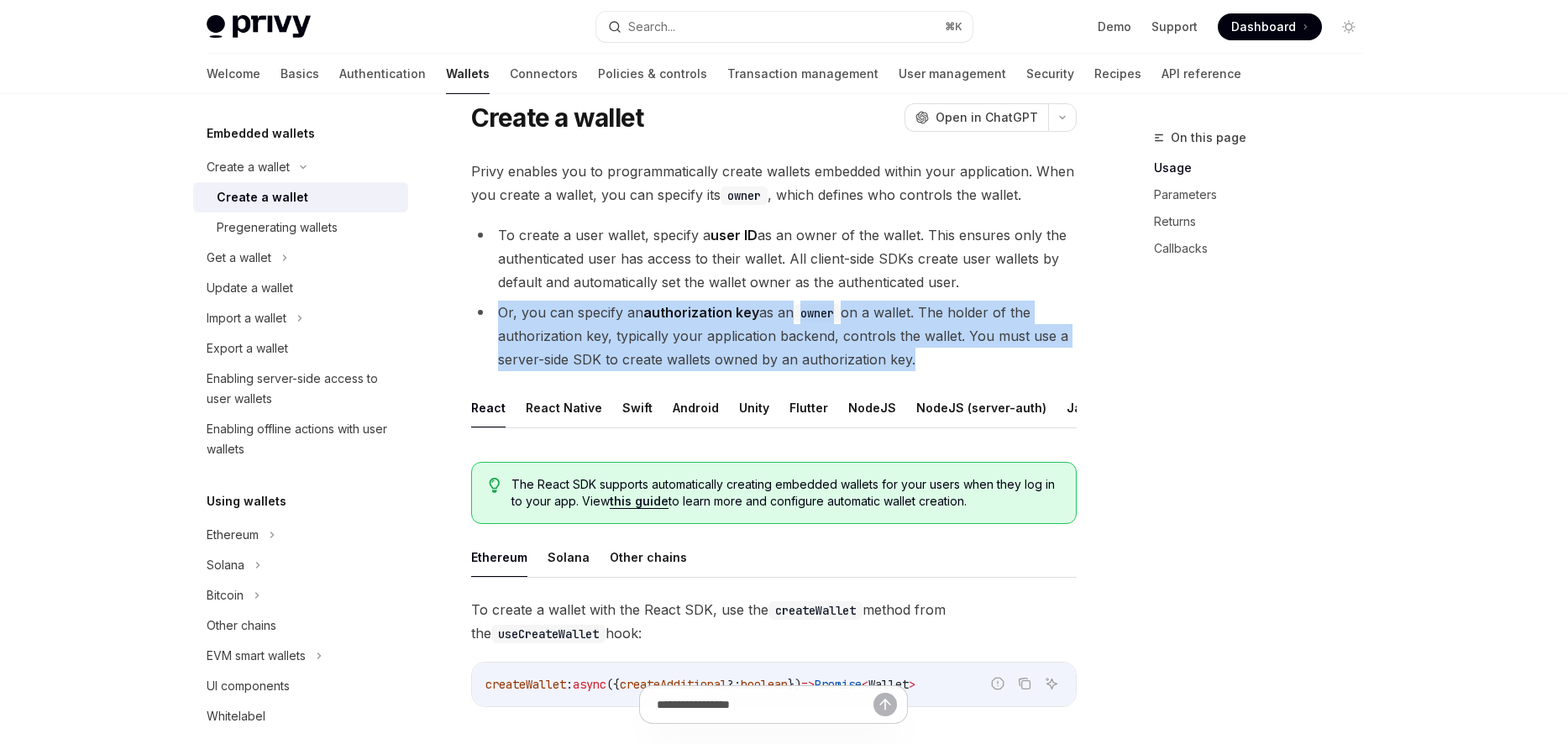
click at [691, 321] on li "Or, you can specify an authorization key as an owner on a wallet. The holder of…" at bounding box center [773, 335] width 605 height 70
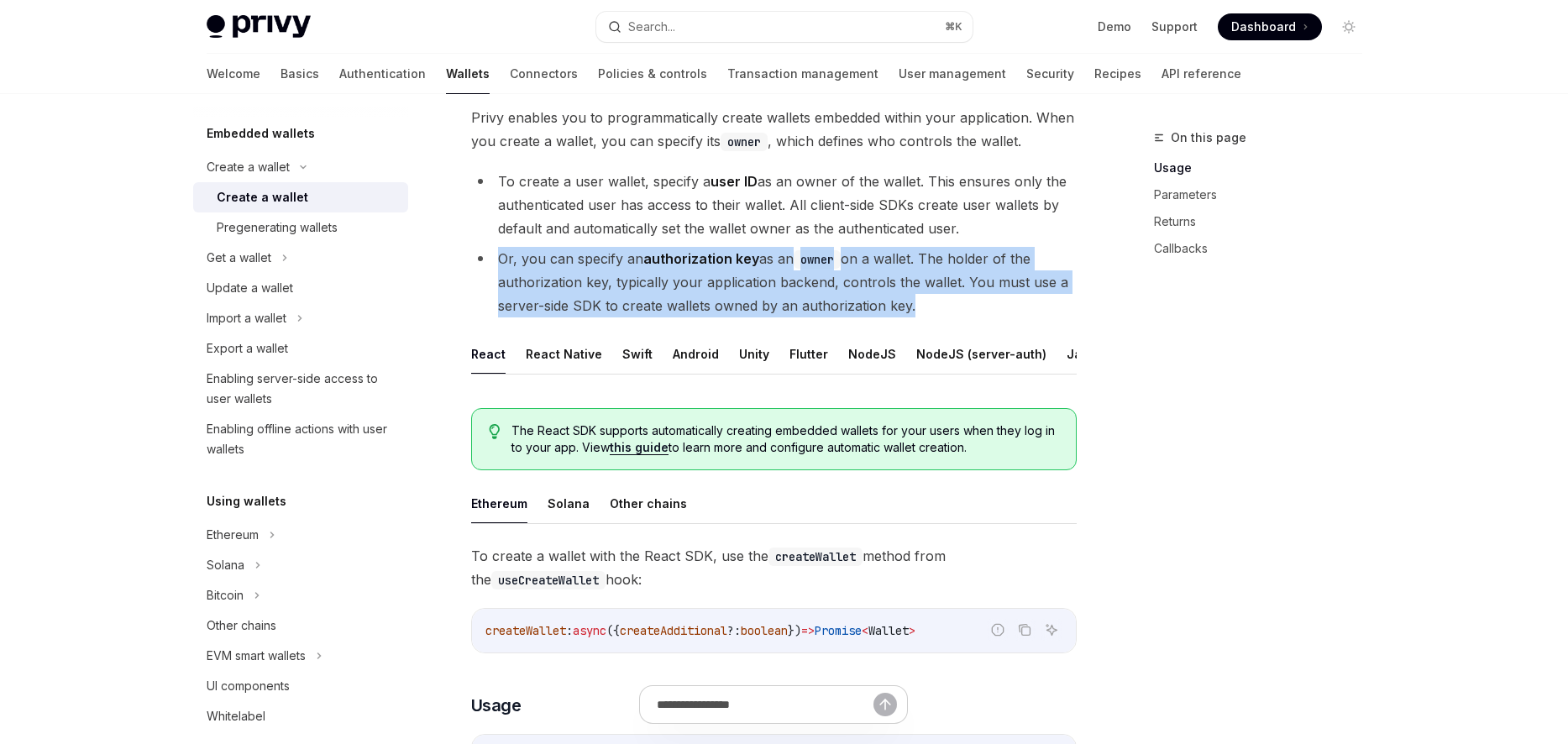
scroll to position [109, 0]
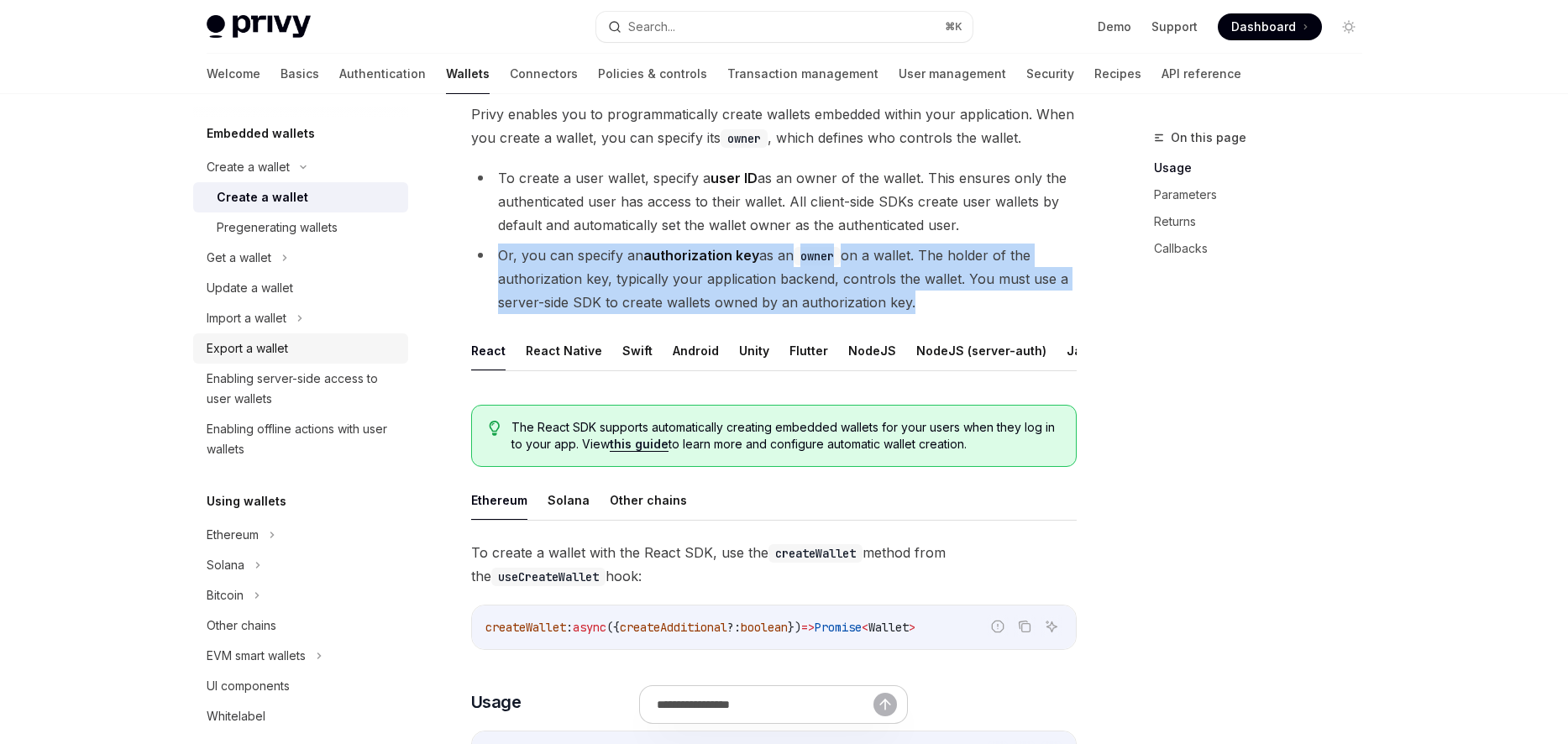
click at [326, 340] on div "Export a wallet" at bounding box center [302, 349] width 192 height 20
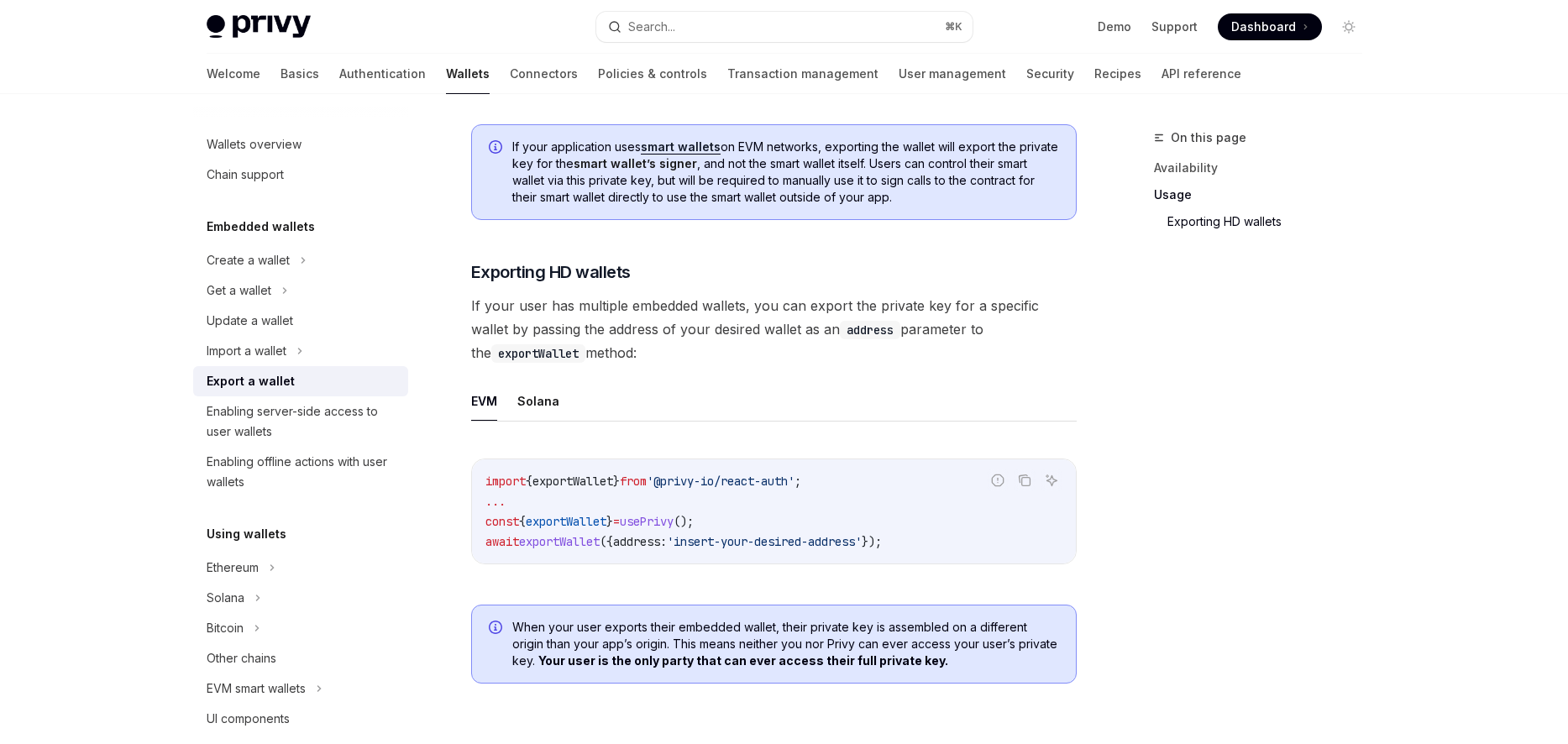
scroll to position [1718, 0]
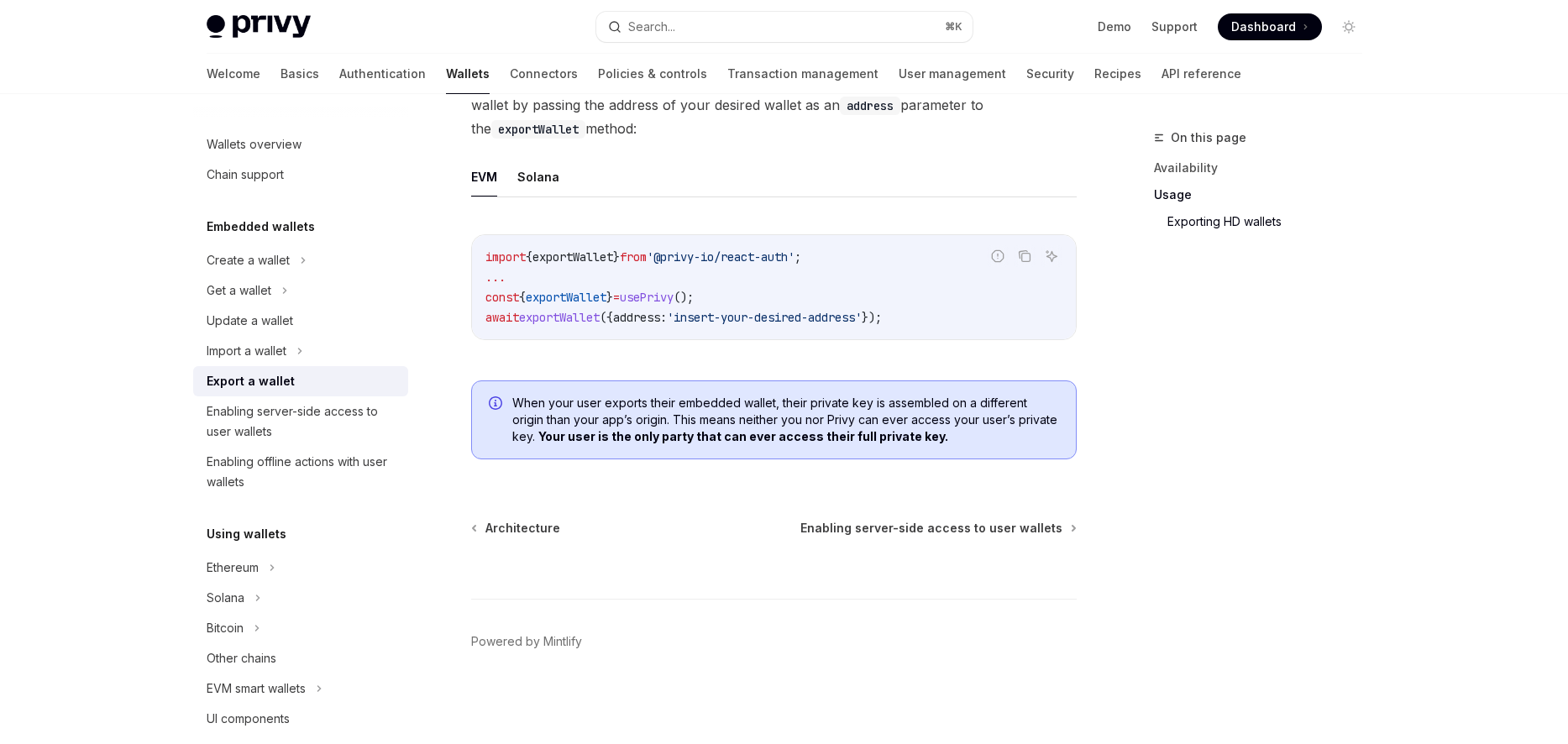
click at [1153, 408] on div "On this page Availability Usage Exporting HD wallets" at bounding box center [1247, 435] width 255 height 616
click at [335, 427] on div "Enabling server-side access to user wallets" at bounding box center [302, 421] width 192 height 40
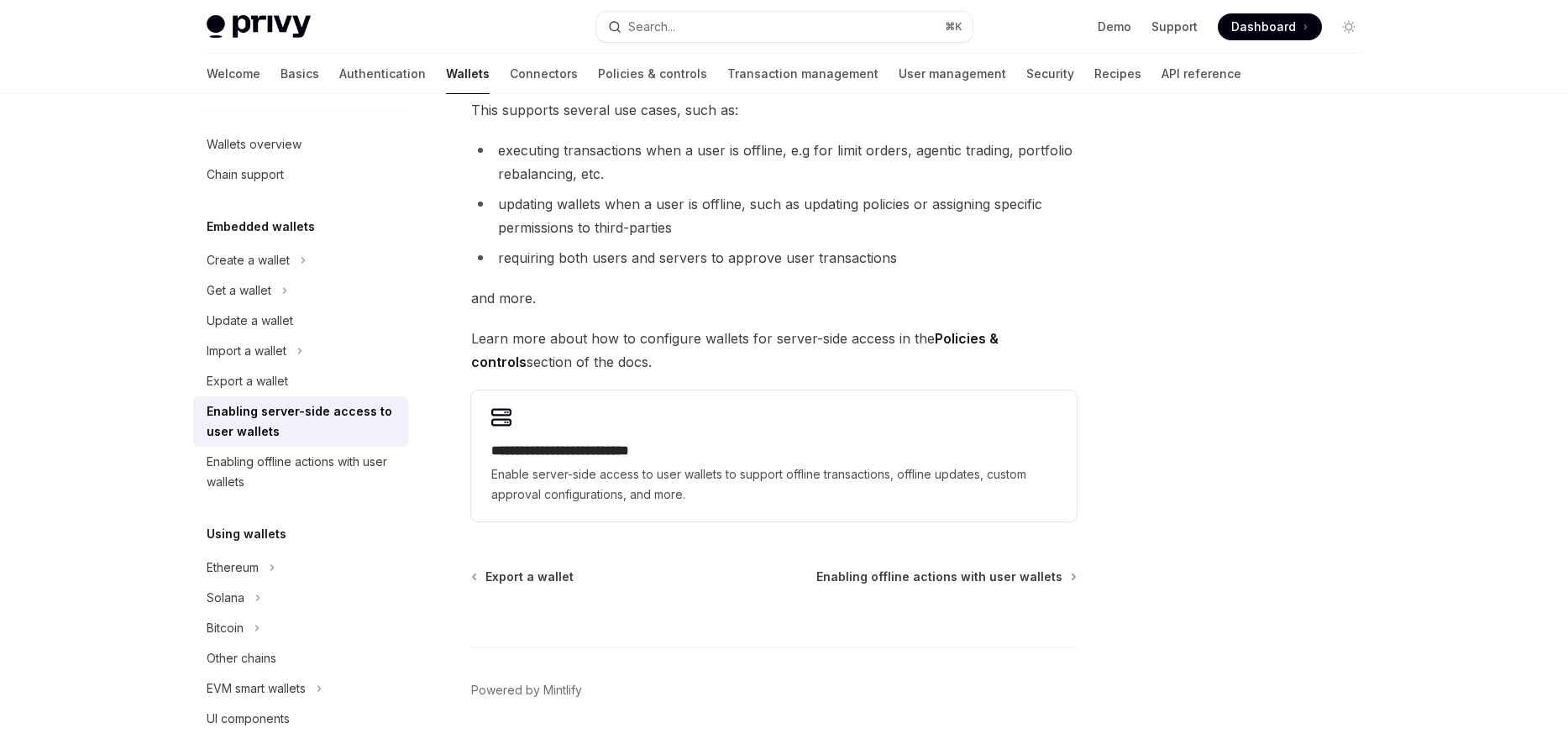
scroll to position [280, 0]
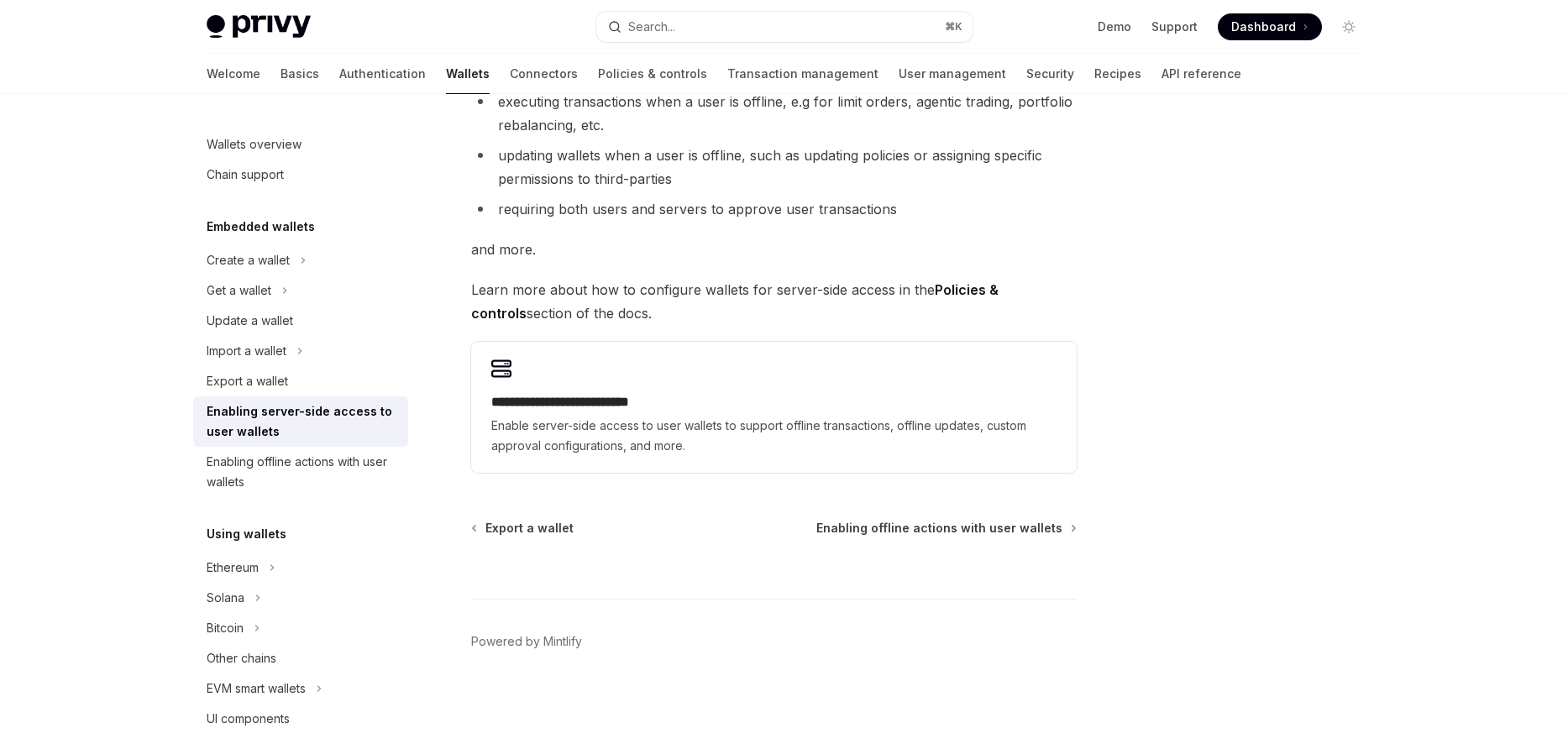
click at [538, 427] on span "Enable server-side access to user wallets to support offline transactions, offl…" at bounding box center [774, 435] width 565 height 40
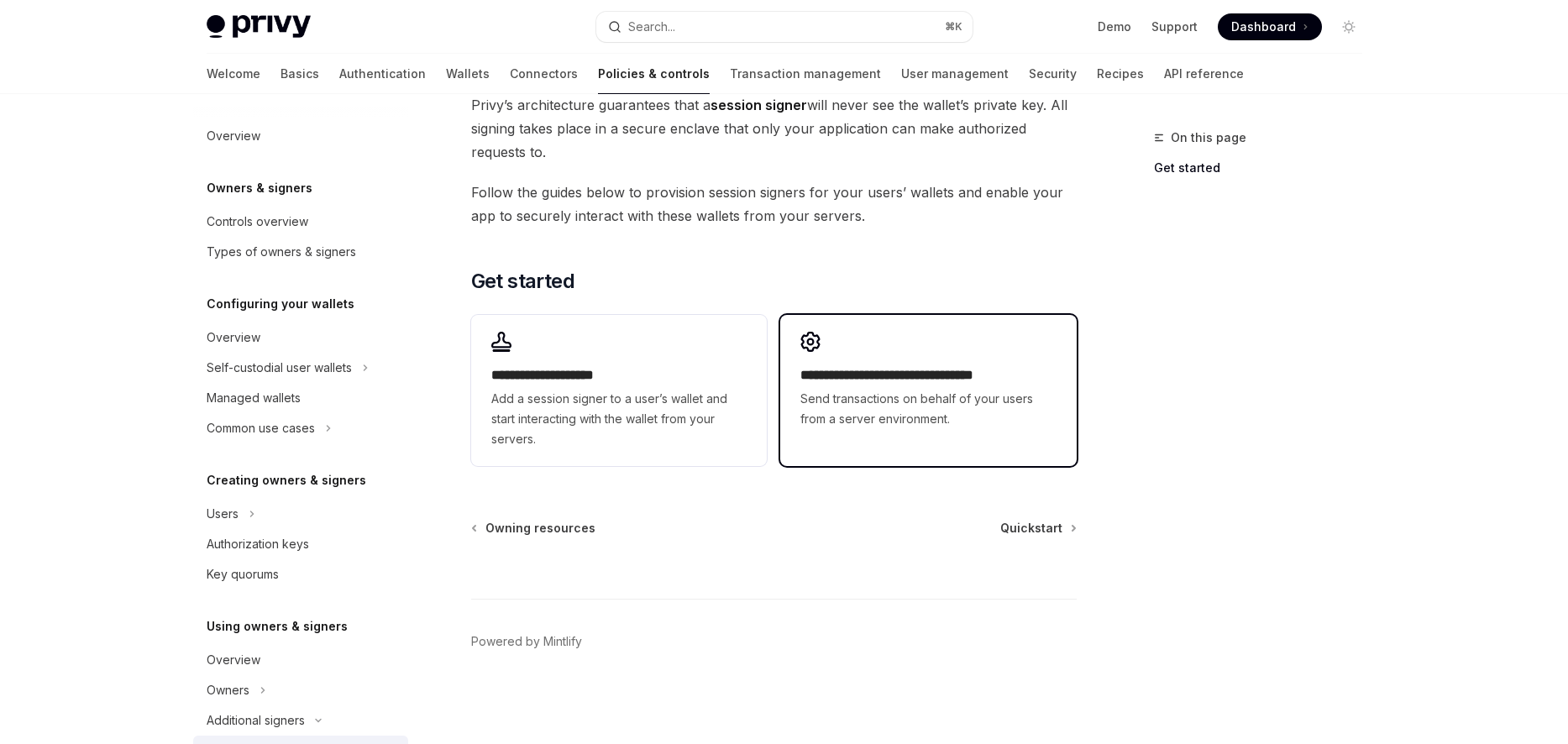
click at [846, 389] on span "Send transactions on behalf of your users from a server environment." at bounding box center [927, 408] width 255 height 40
type textarea "*"
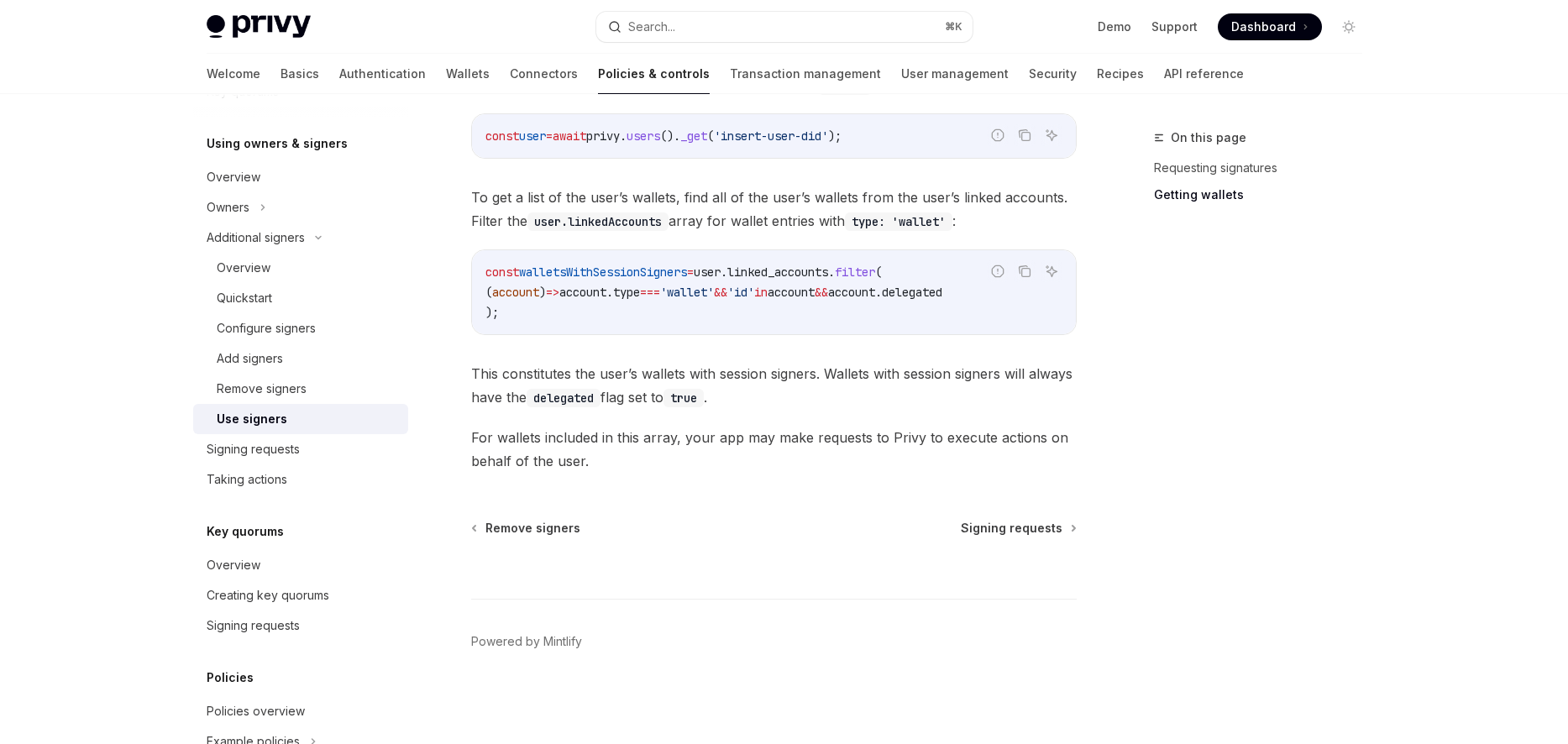
scroll to position [769, 0]
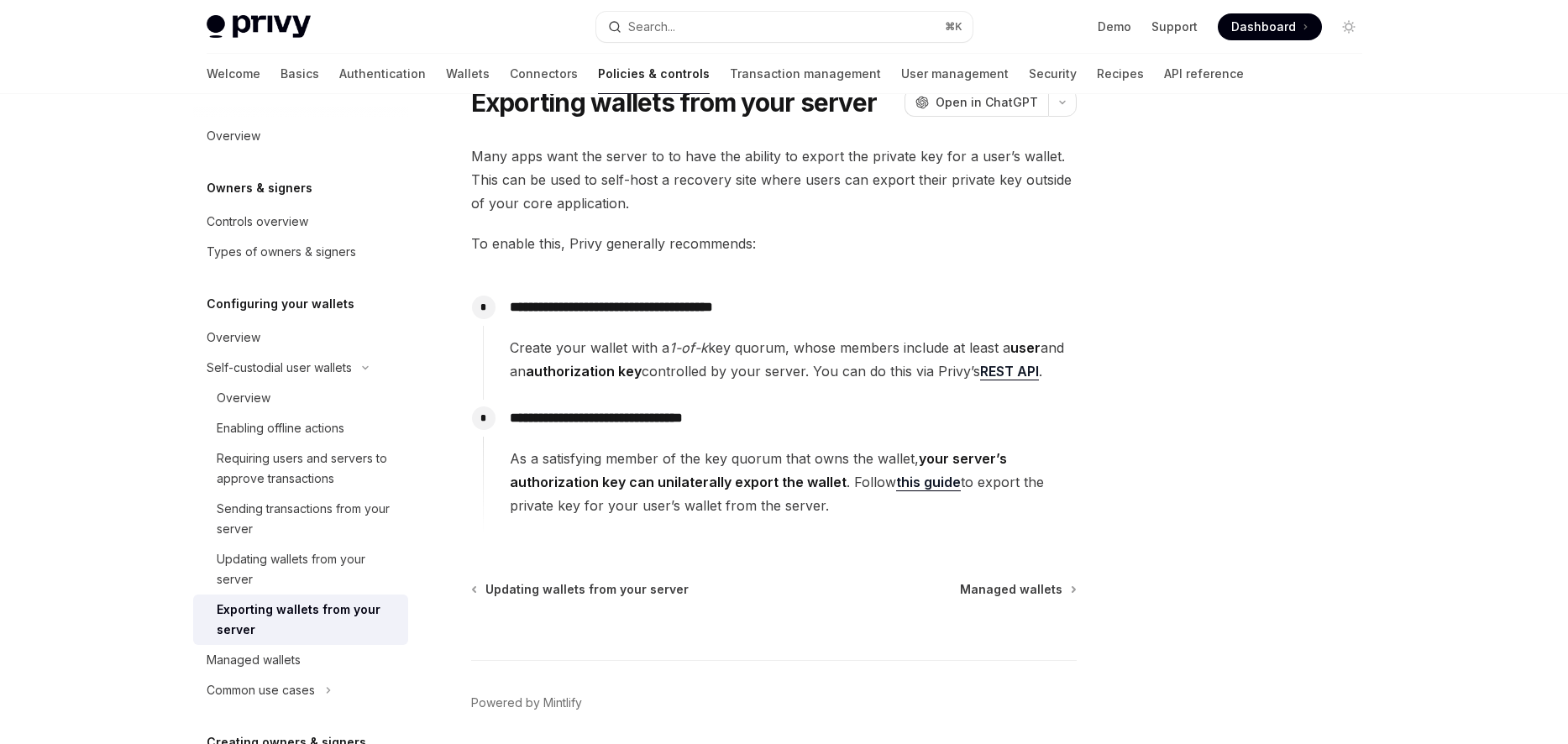
scroll to position [68, 0]
click at [652, 456] on span "As a satisfying member of the key quorum that owns the wallet, your server’s au…" at bounding box center [792, 480] width 566 height 70
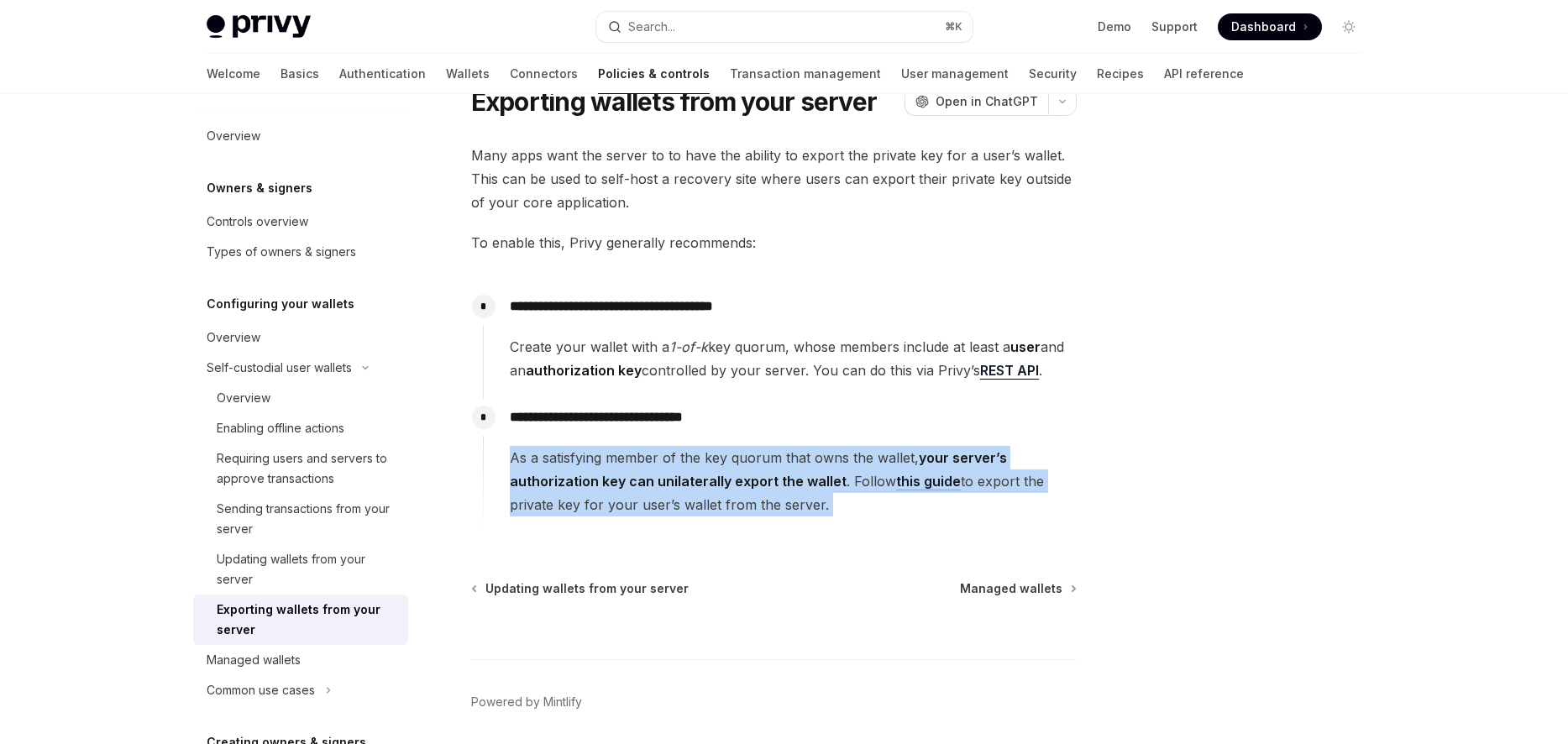
click at [652, 456] on span "As a satisfying member of the key quorum that owns the wallet, your server’s au…" at bounding box center [792, 480] width 566 height 70
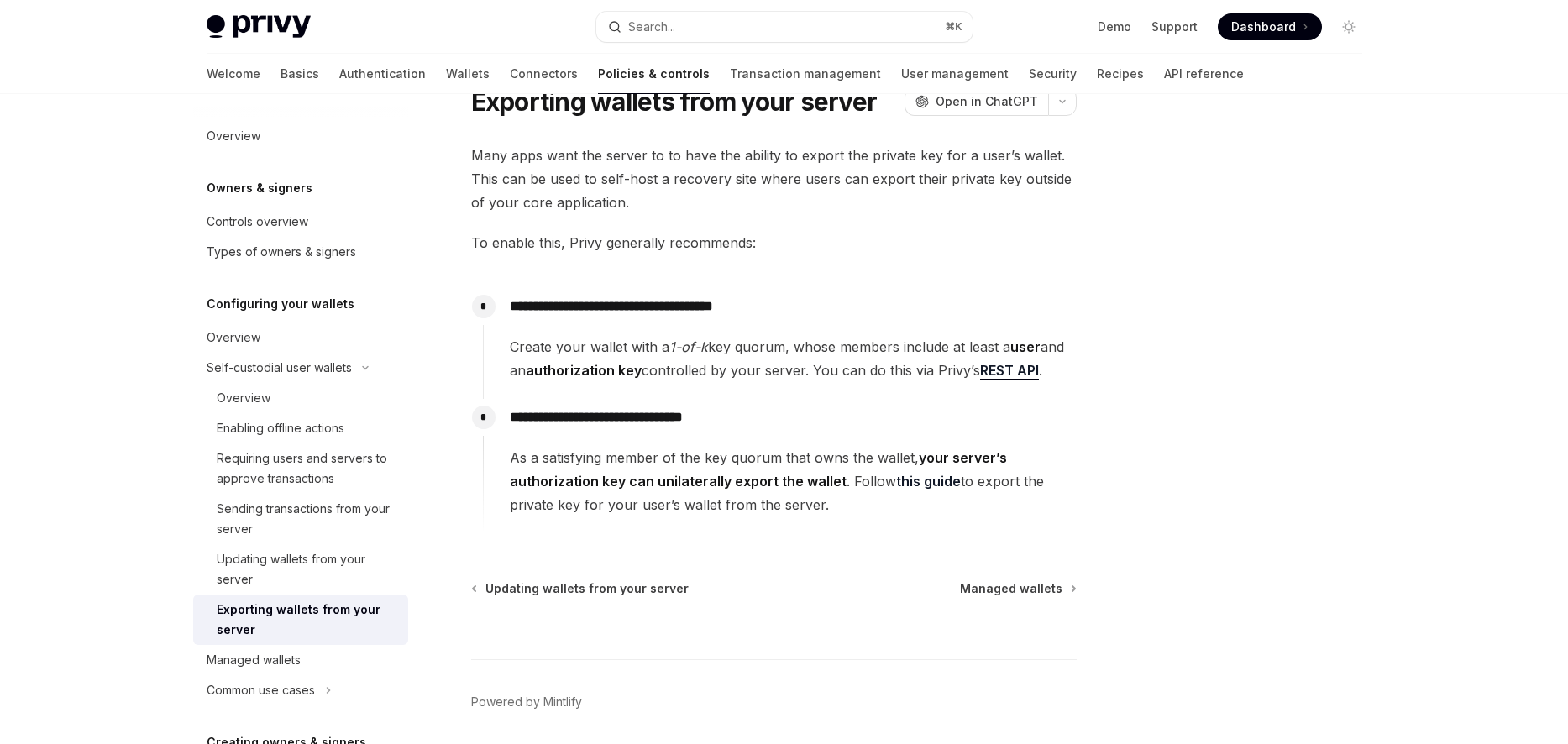
click at [669, 456] on span "As a satisfying member of the key quorum that owns the wallet, your server’s au…" at bounding box center [792, 480] width 566 height 70
click at [923, 482] on link "this guide" at bounding box center [928, 481] width 64 height 18
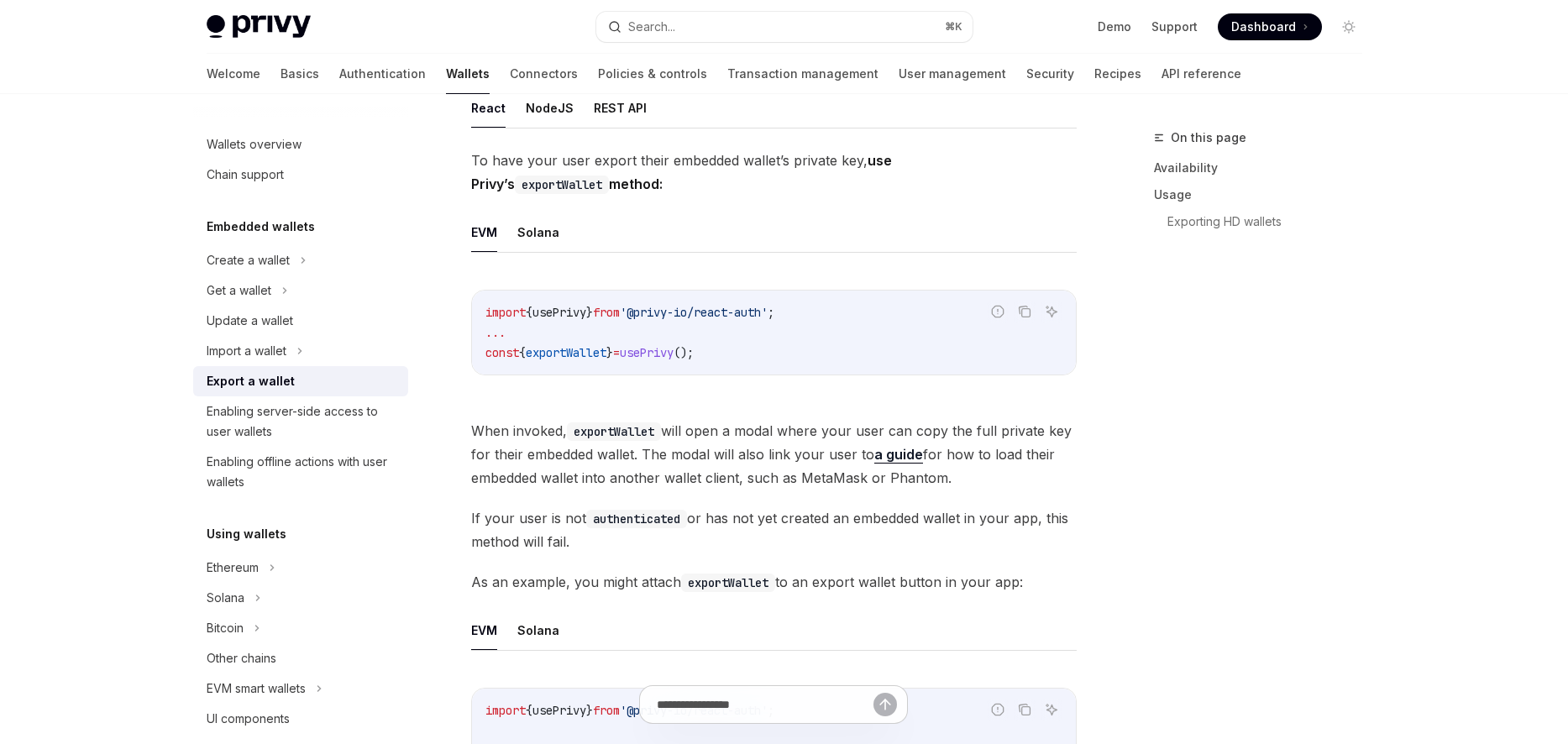
scroll to position [406, 0]
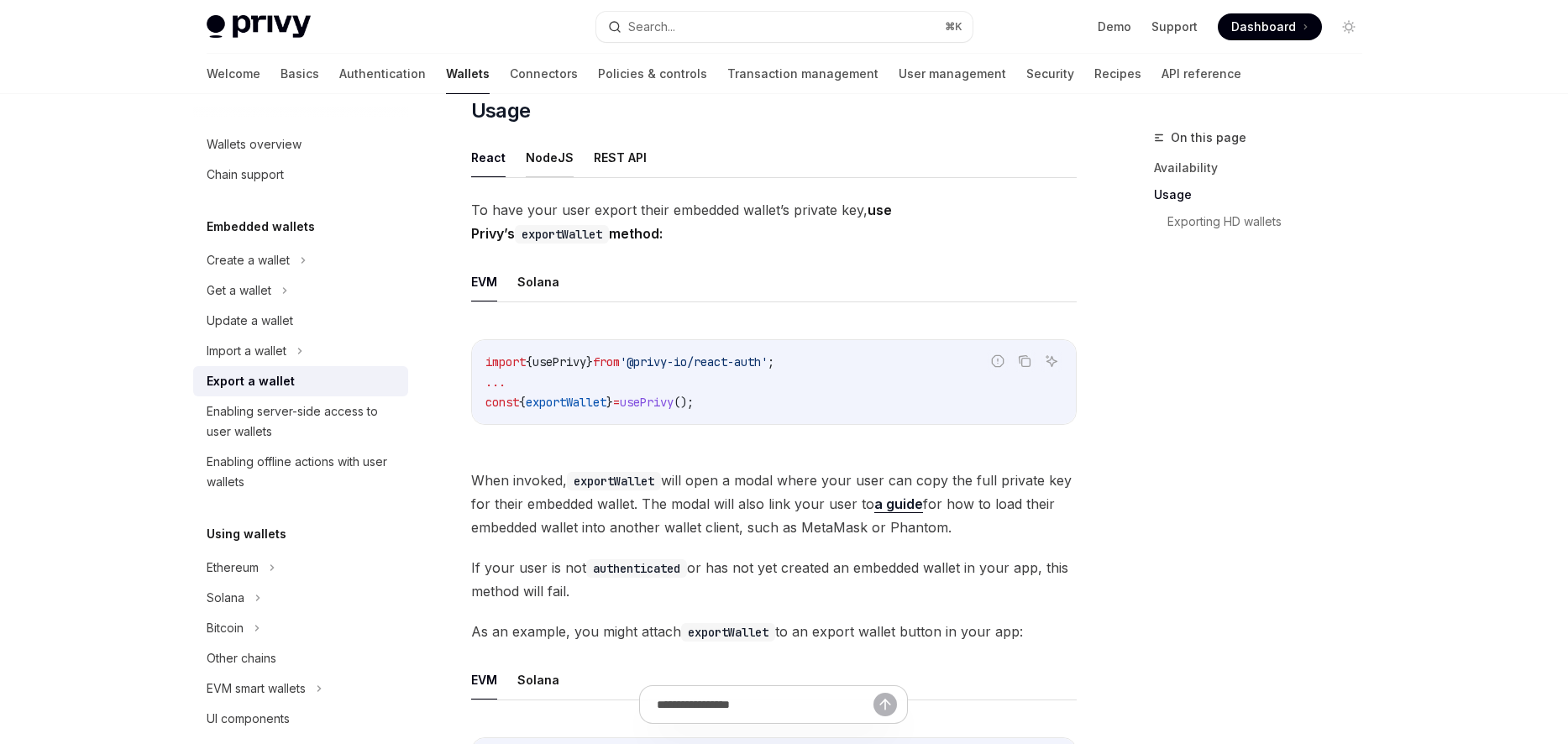
click at [547, 172] on button "NodeJS" at bounding box center [549, 157] width 48 height 40
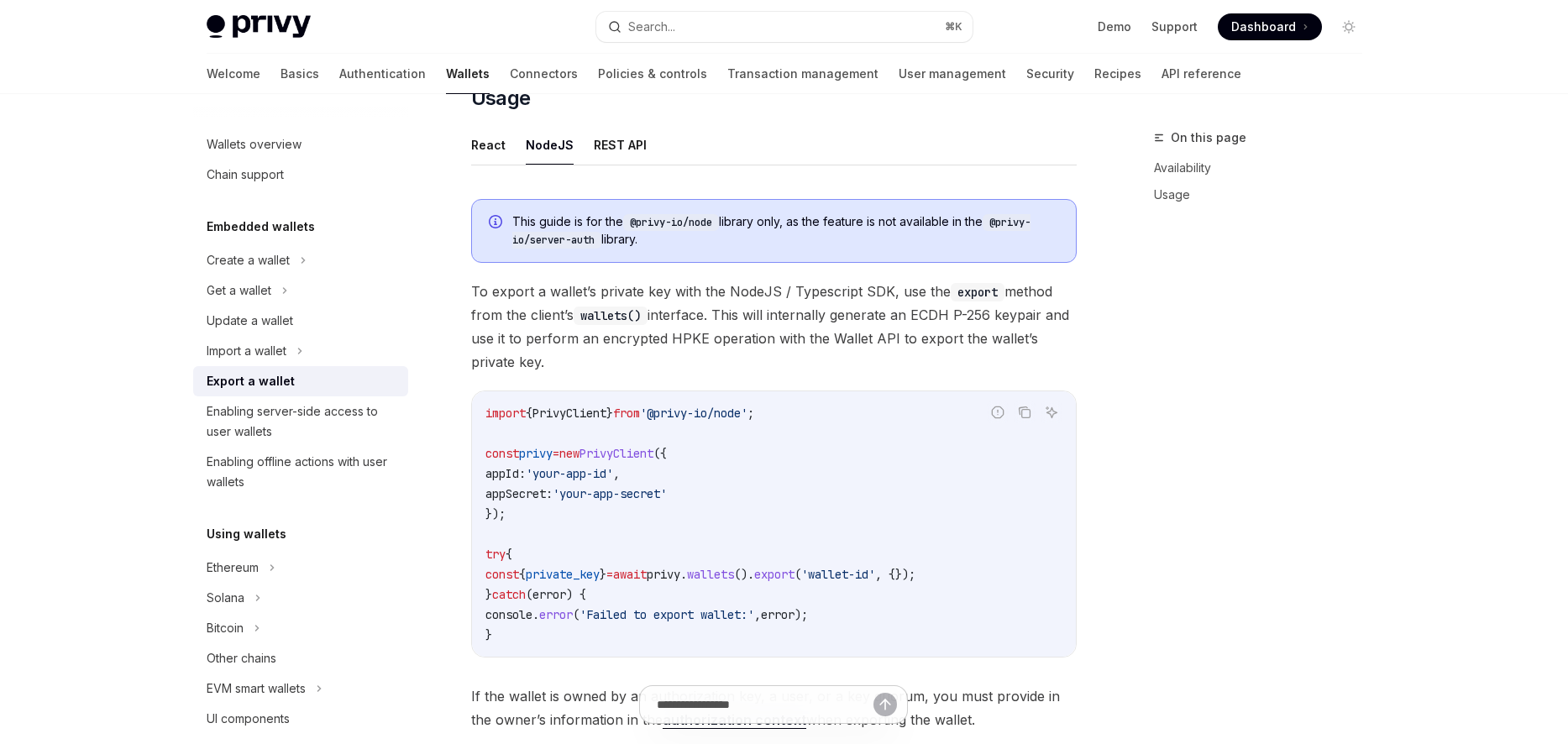
scroll to position [865, 0]
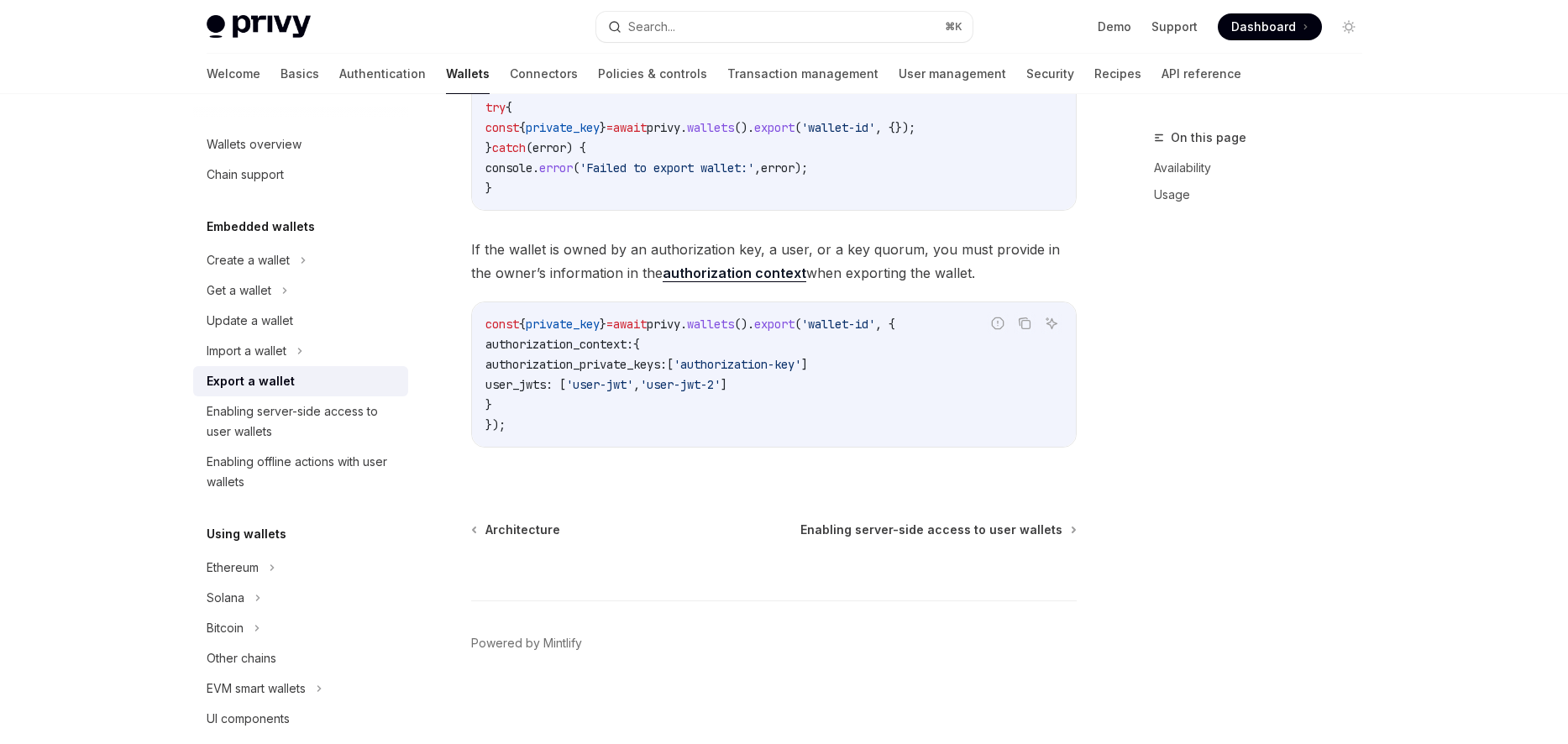
type textarea "*"
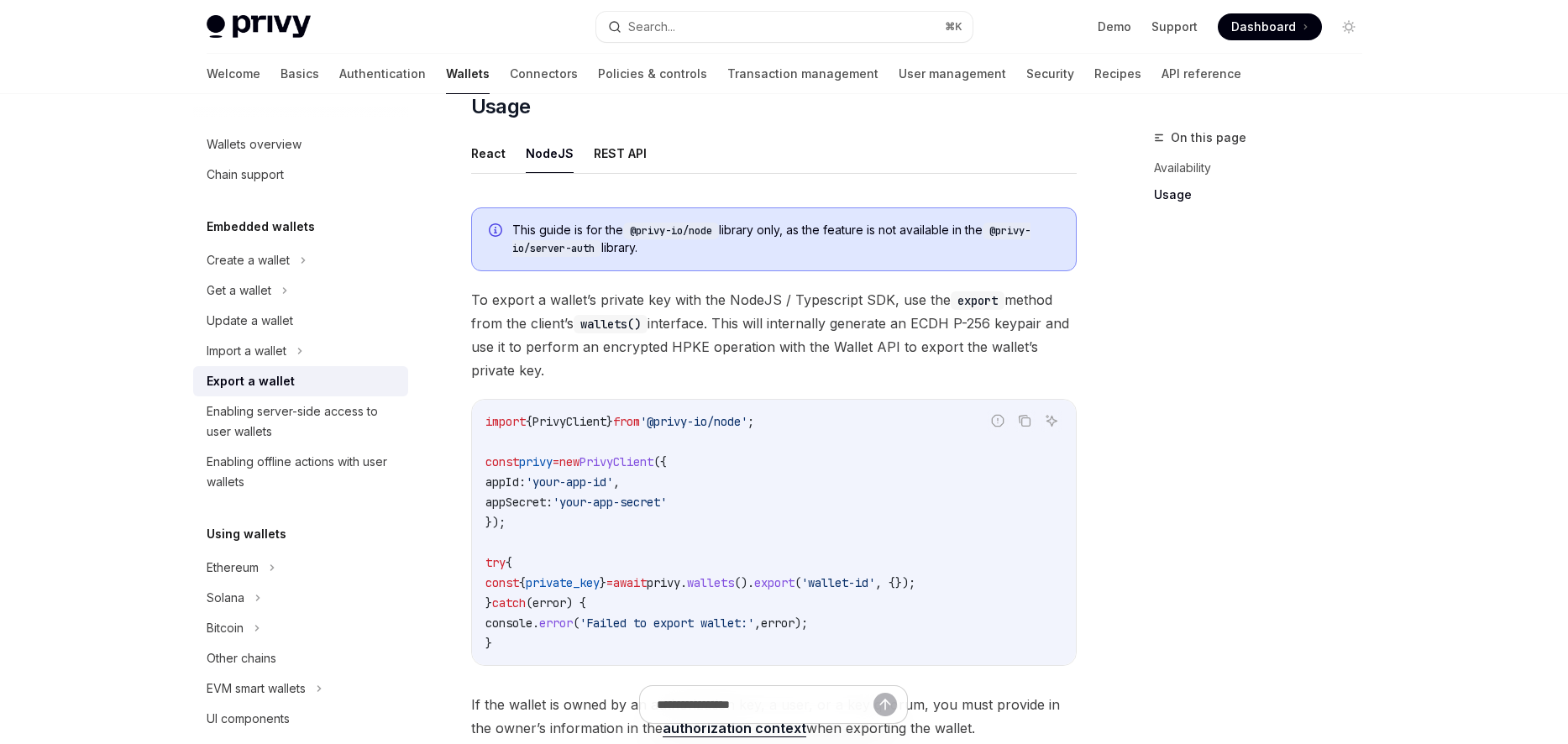
scroll to position [406, 0]
click at [657, 122] on h2 "​ Usage" at bounding box center [773, 111] width 605 height 27
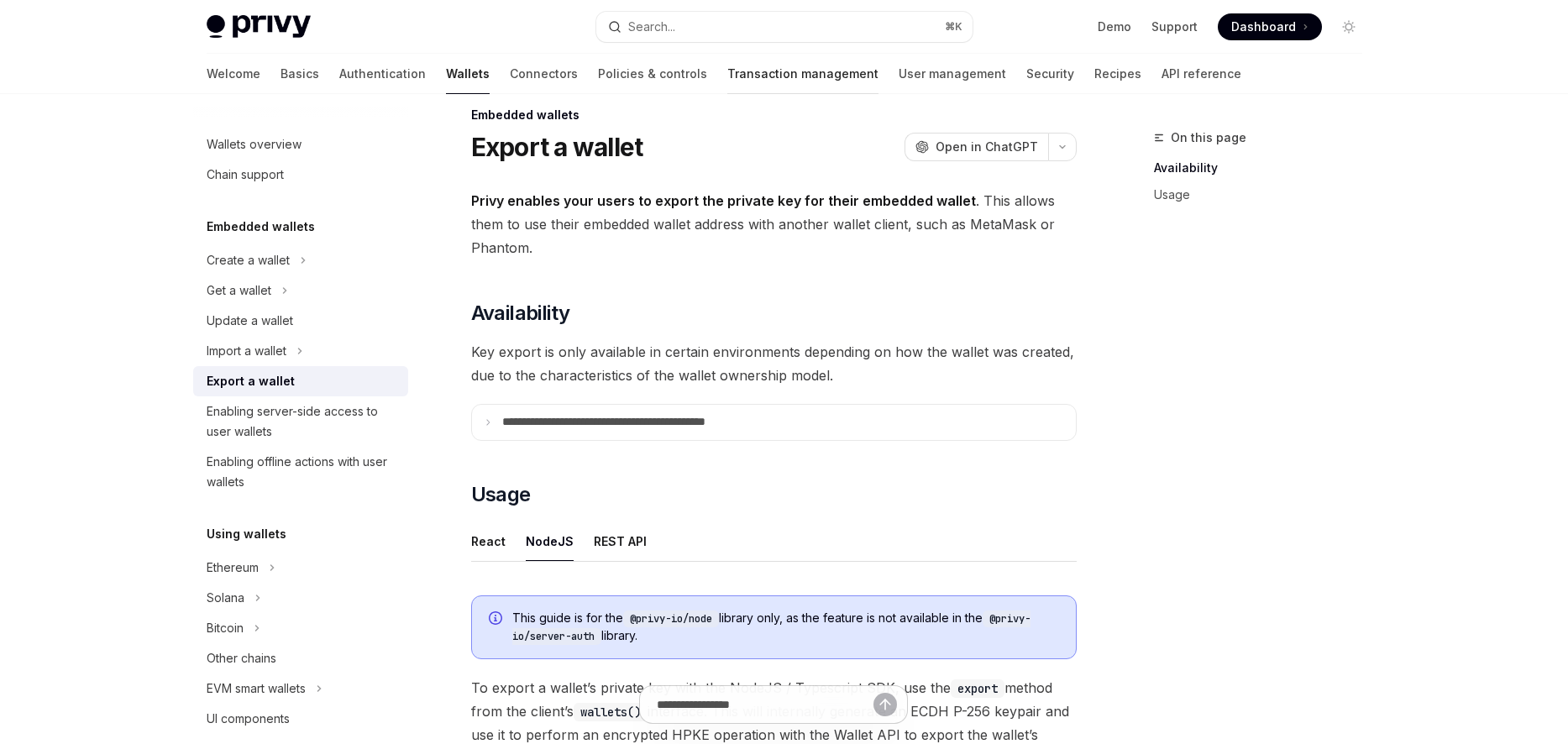
scroll to position [0, 0]
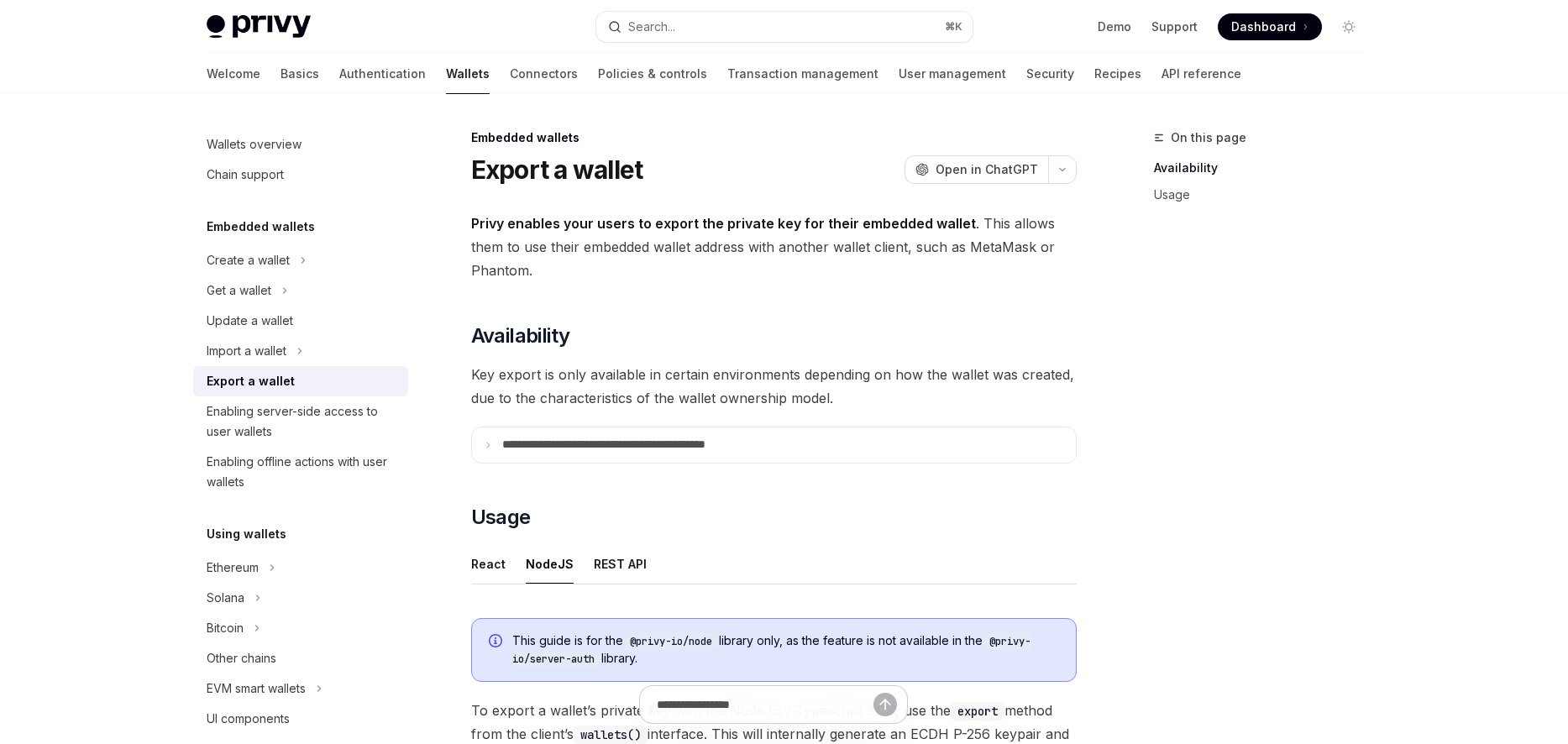
click at [790, 384] on span "Key export is only available in certain environments depending on how the walle…" at bounding box center [773, 385] width 605 height 47
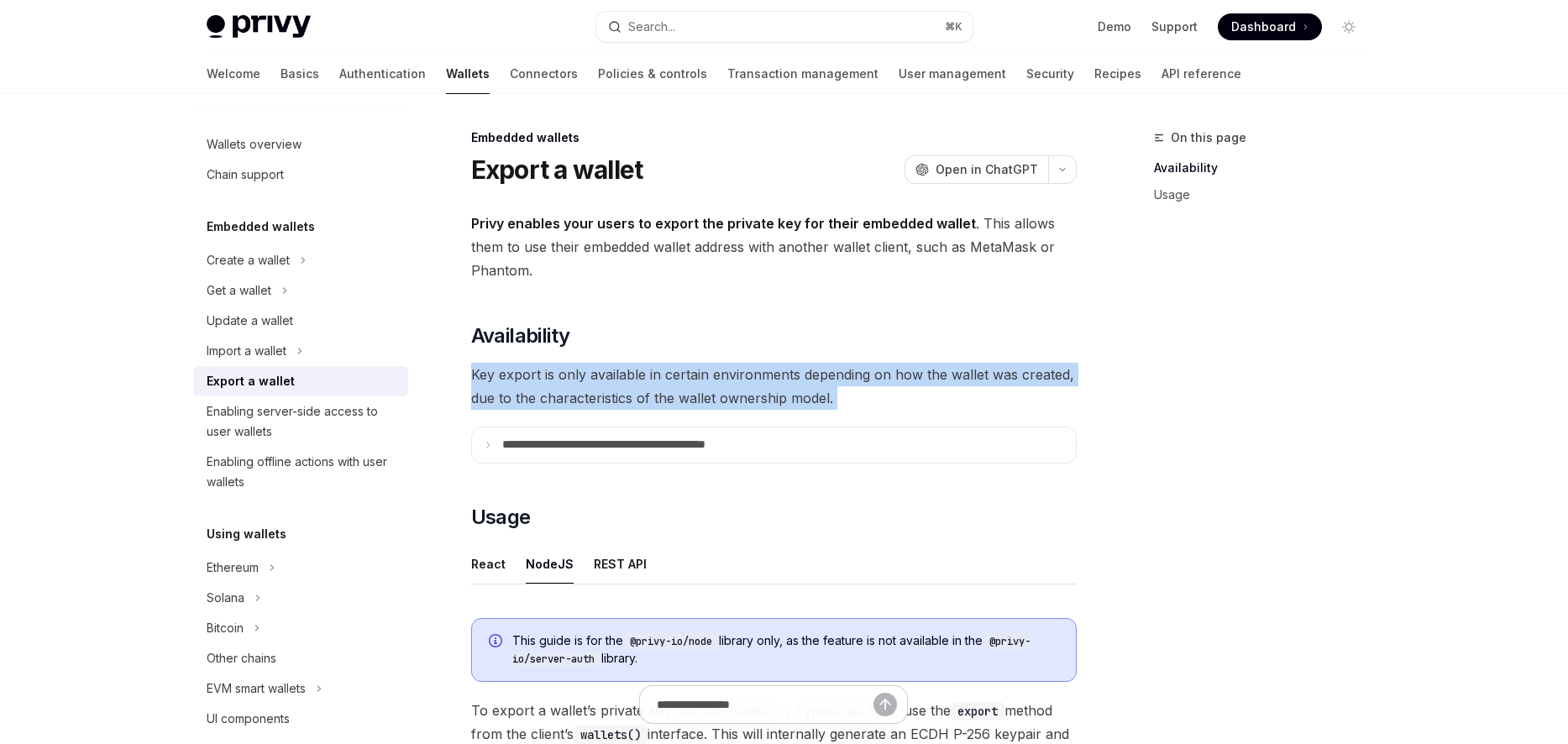
click at [790, 384] on span "Key export is only available in certain environments depending on how the walle…" at bounding box center [773, 385] width 605 height 47
click at [819, 384] on span "Key export is only available in certain environments depending on how the walle…" at bounding box center [773, 385] width 605 height 47
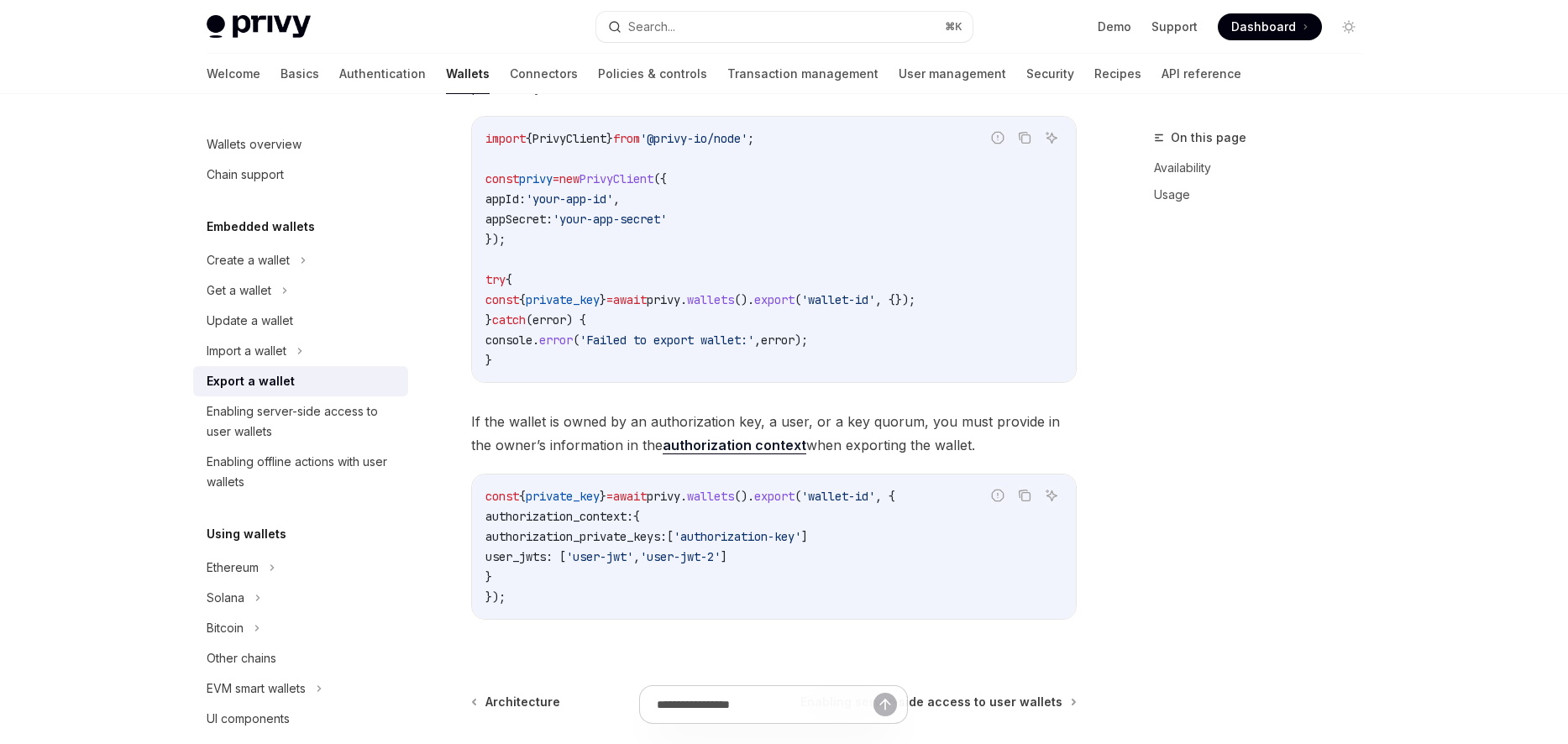
scroll to position [696, 0]
click at [820, 424] on span "If the wallet is owned by an authorization key, a user, or a key quorum, you mu…" at bounding box center [773, 430] width 605 height 47
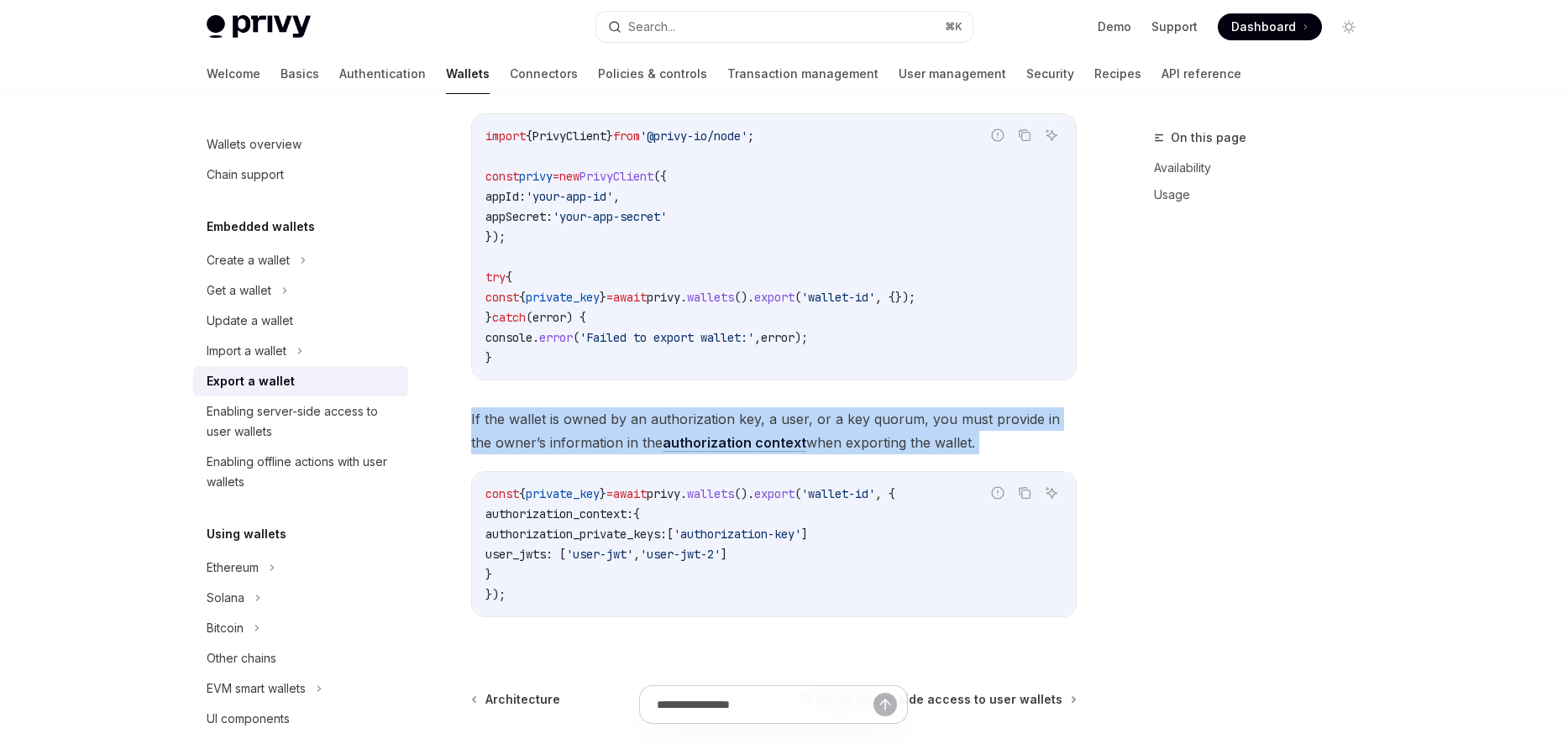
click at [820, 424] on span "If the wallet is owned by an authorization key, a user, or a key quorum, you mu…" at bounding box center [773, 430] width 605 height 47
click at [839, 426] on span "If the wallet is owned by an authorization key, a user, or a key quorum, you mu…" at bounding box center [773, 430] width 605 height 47
